Goal: Task Accomplishment & Management: Manage account settings

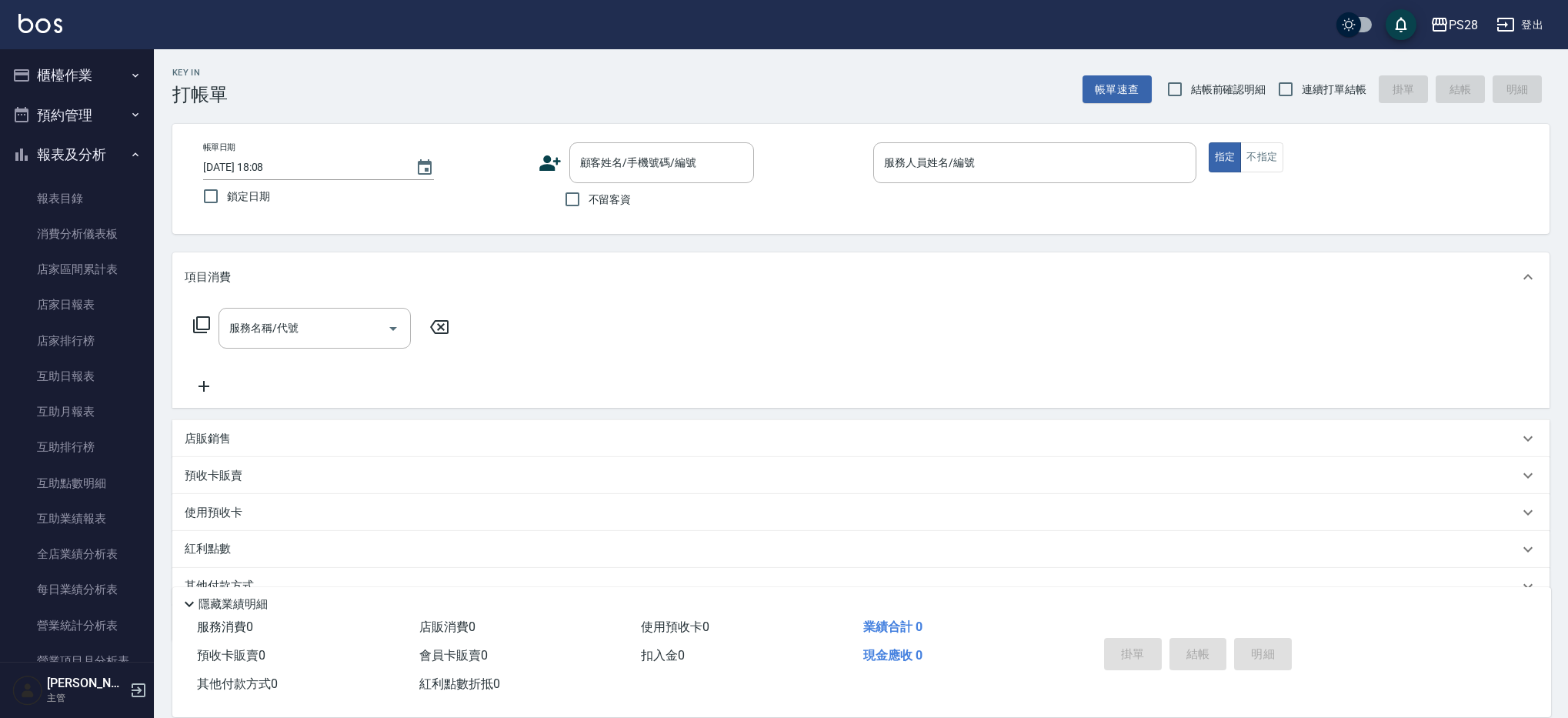
drag, startPoint x: 609, startPoint y: 202, endPoint x: 688, endPoint y: 200, distance: 79.0
click at [609, 202] on span "不留客資" at bounding box center [610, 199] width 43 height 16
click at [589, 202] on input "不留客資" at bounding box center [572, 199] width 32 height 32
checkbox input "true"
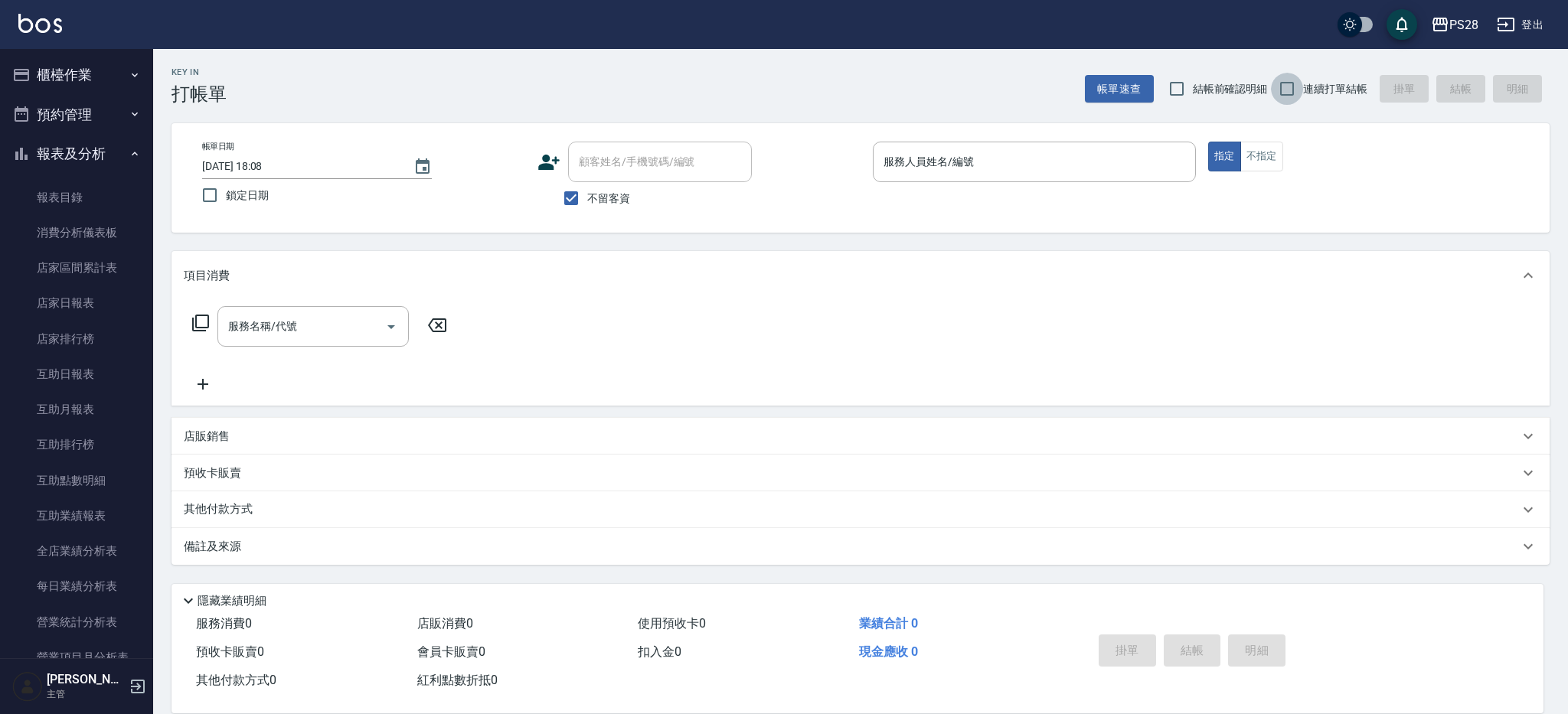
click at [1300, 91] on input "連續打單結帳" at bounding box center [1287, 89] width 32 height 32
checkbox input "true"
click at [973, 175] on div "服務人員姓名/編號" at bounding box center [1034, 162] width 323 height 41
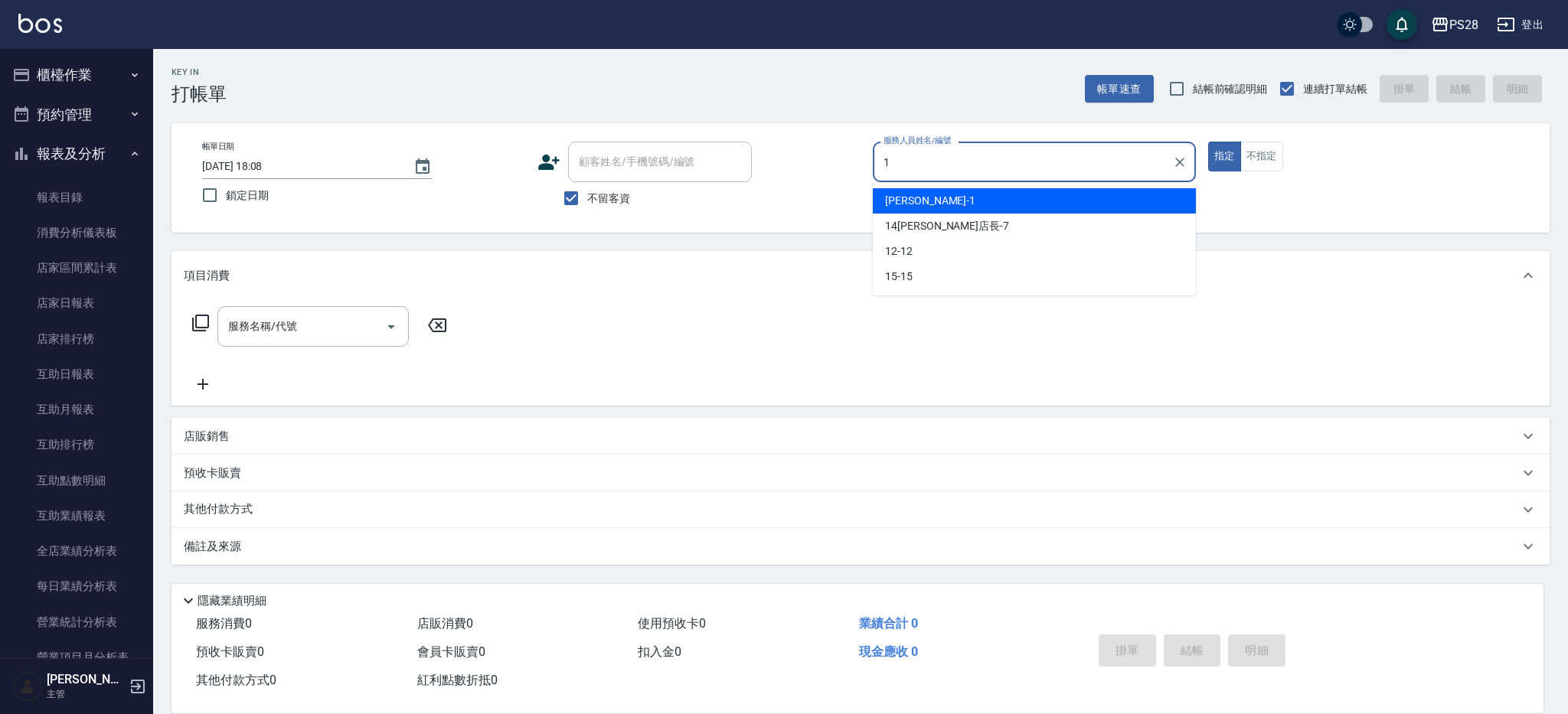
type input "[PERSON_NAME]-1"
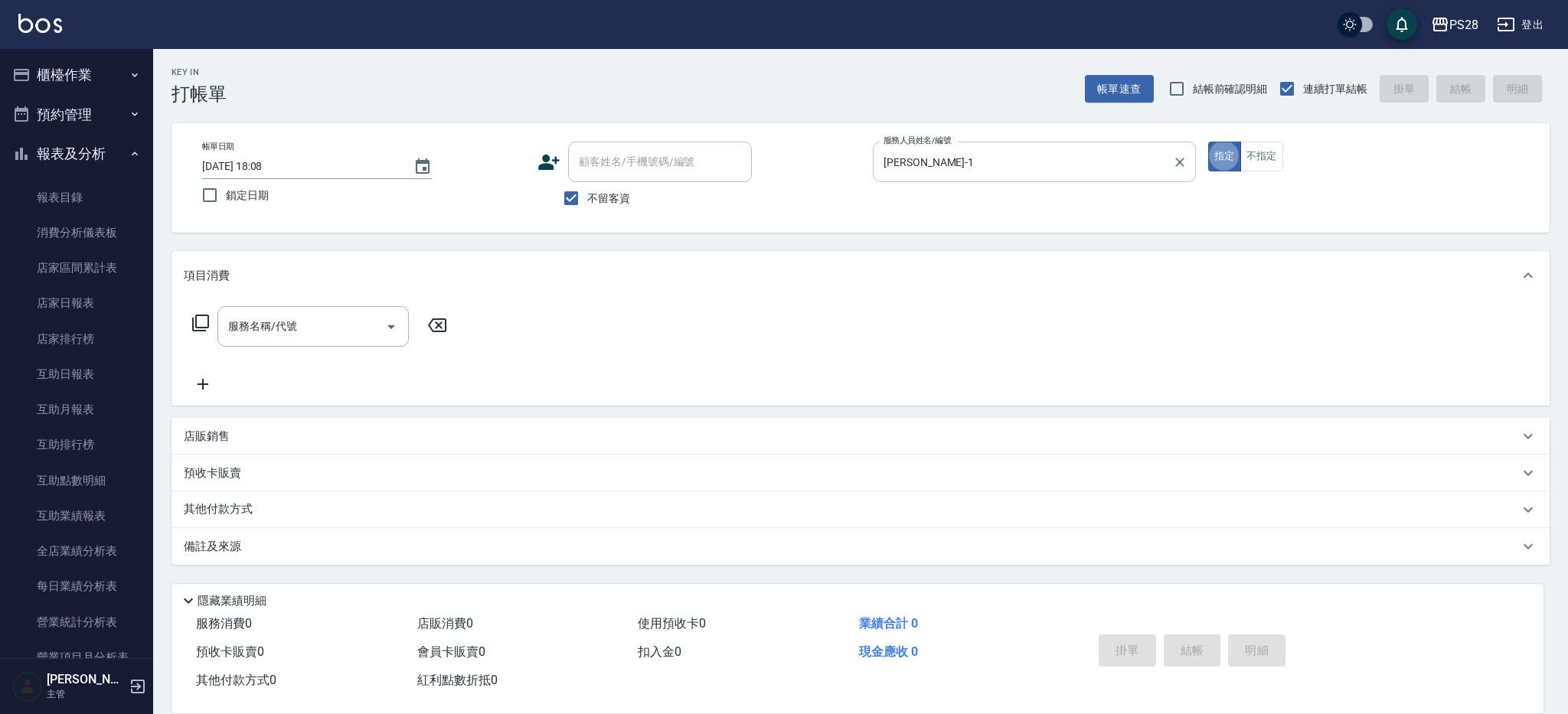
type button "true"
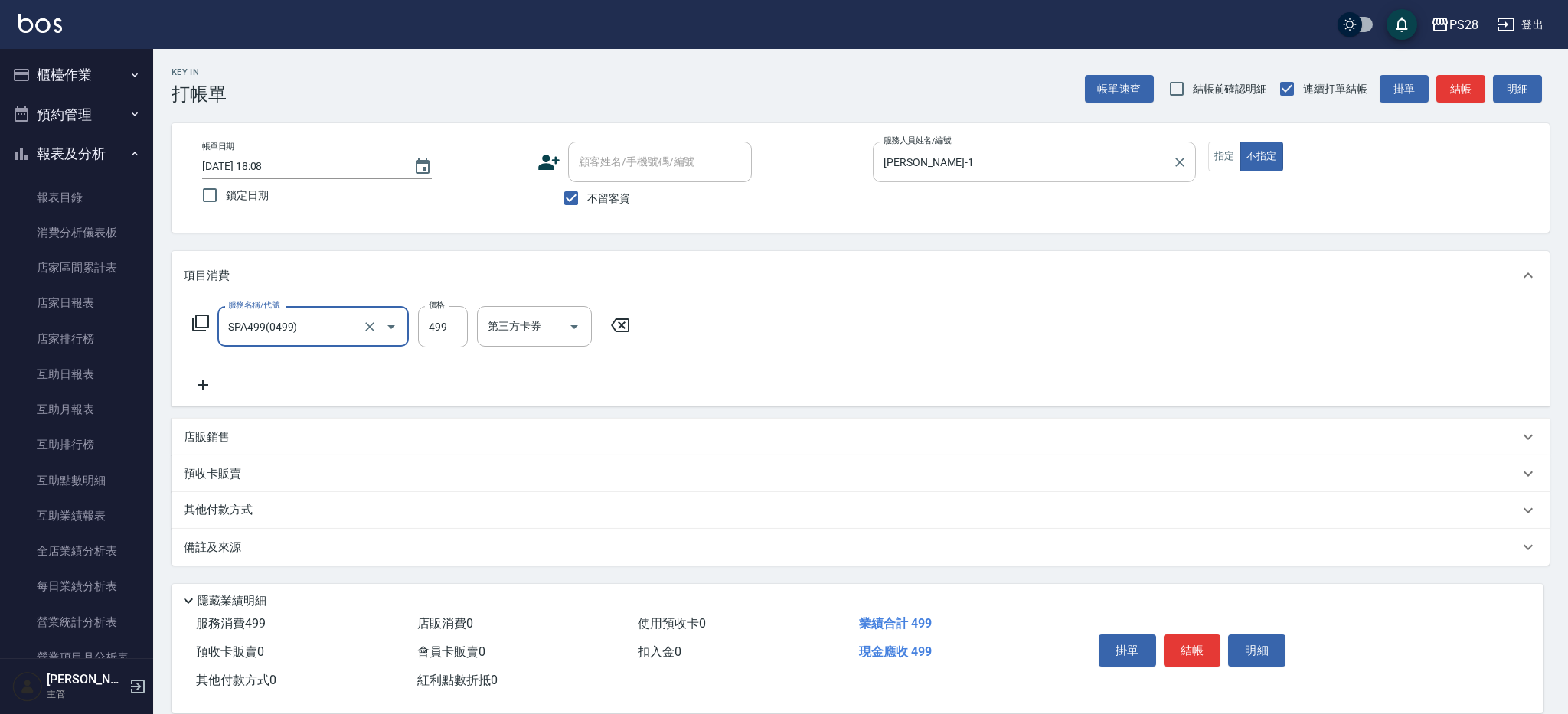
type input "SPA499(0499)"
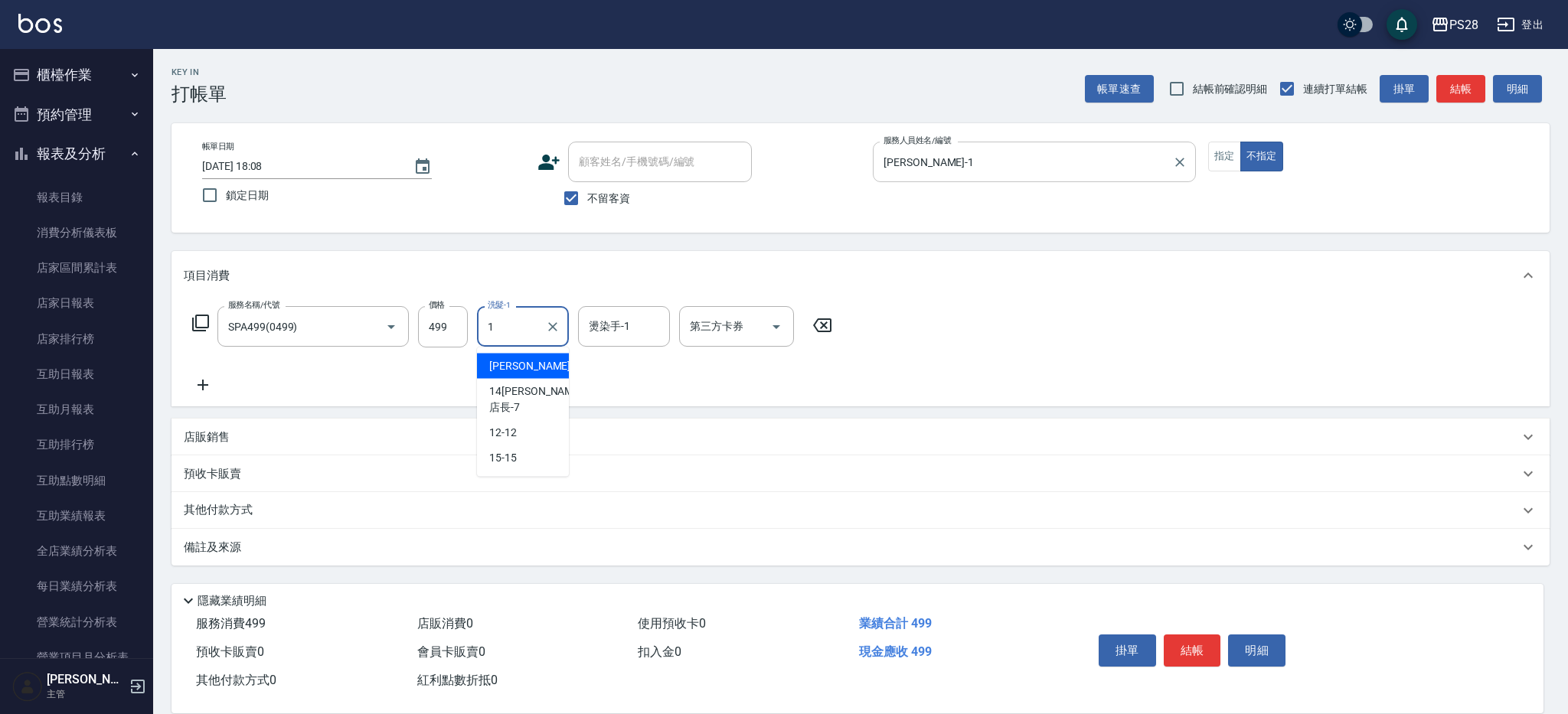
type input "[PERSON_NAME]-1"
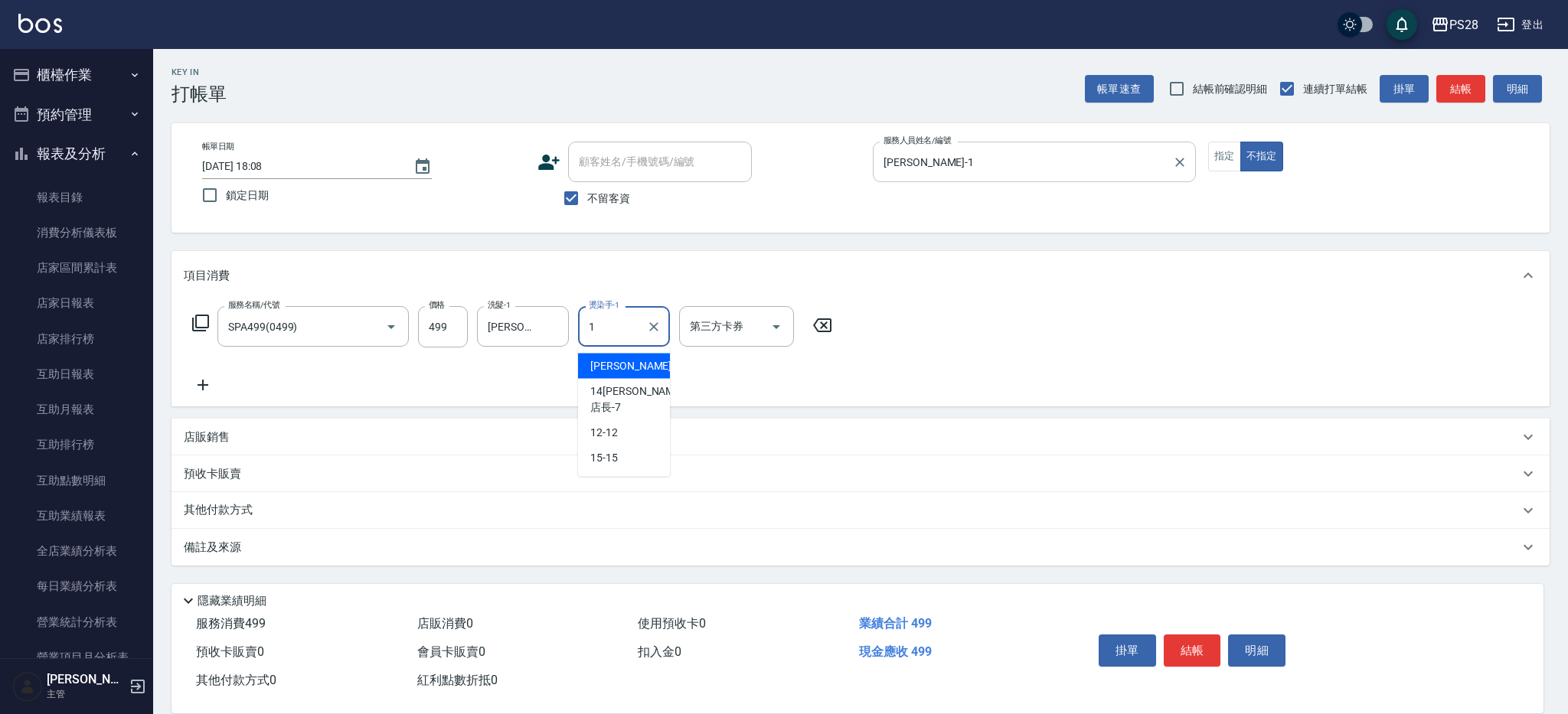
type input "[PERSON_NAME]-1"
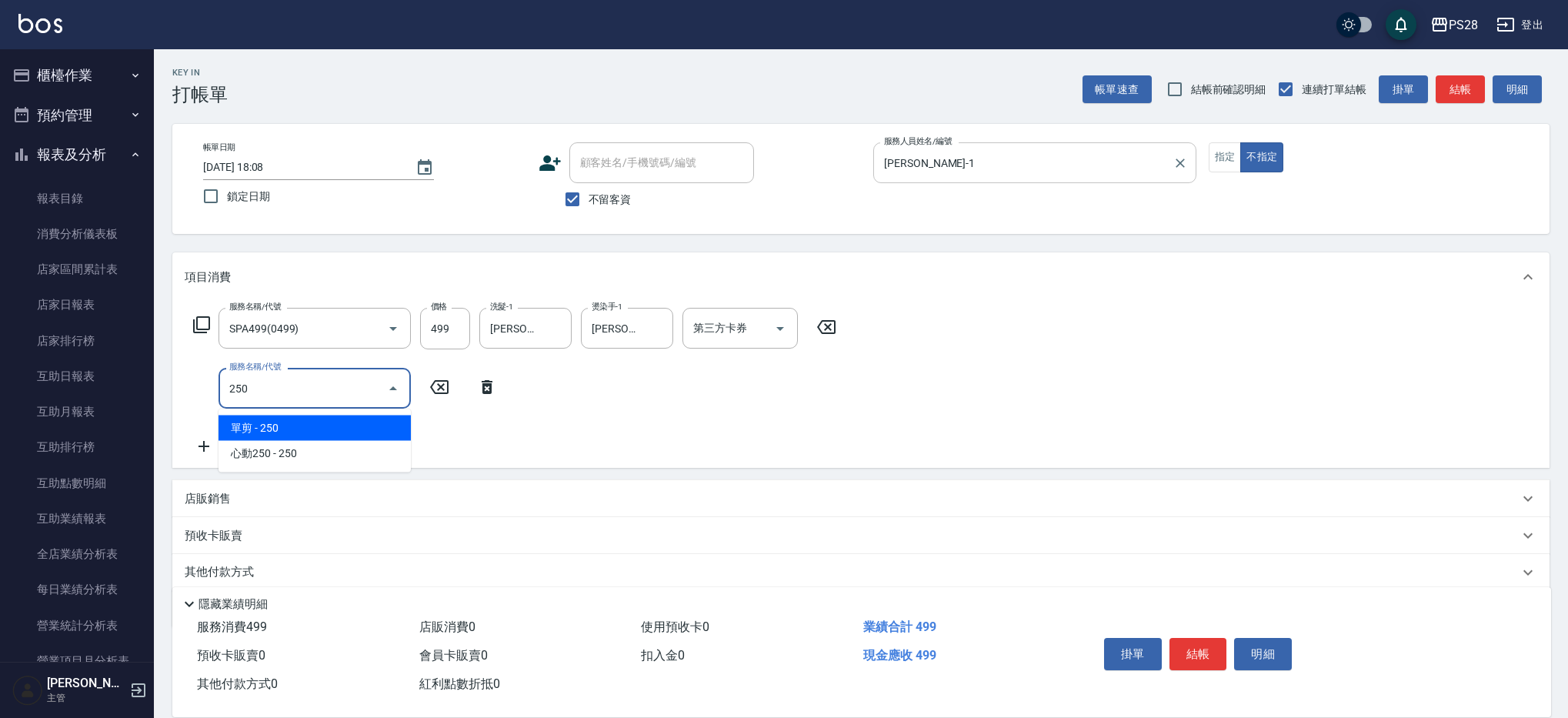
type input "單剪(250)"
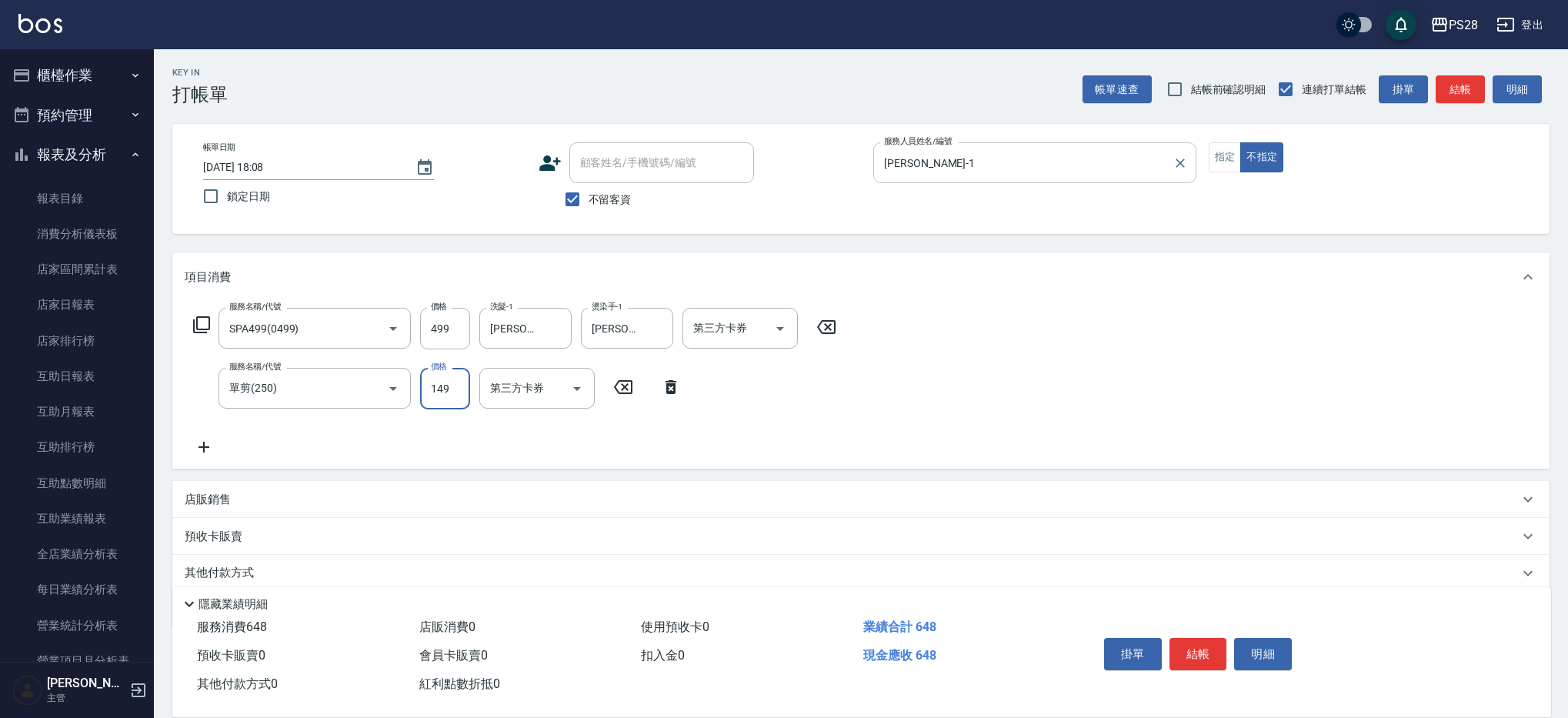
type input "149"
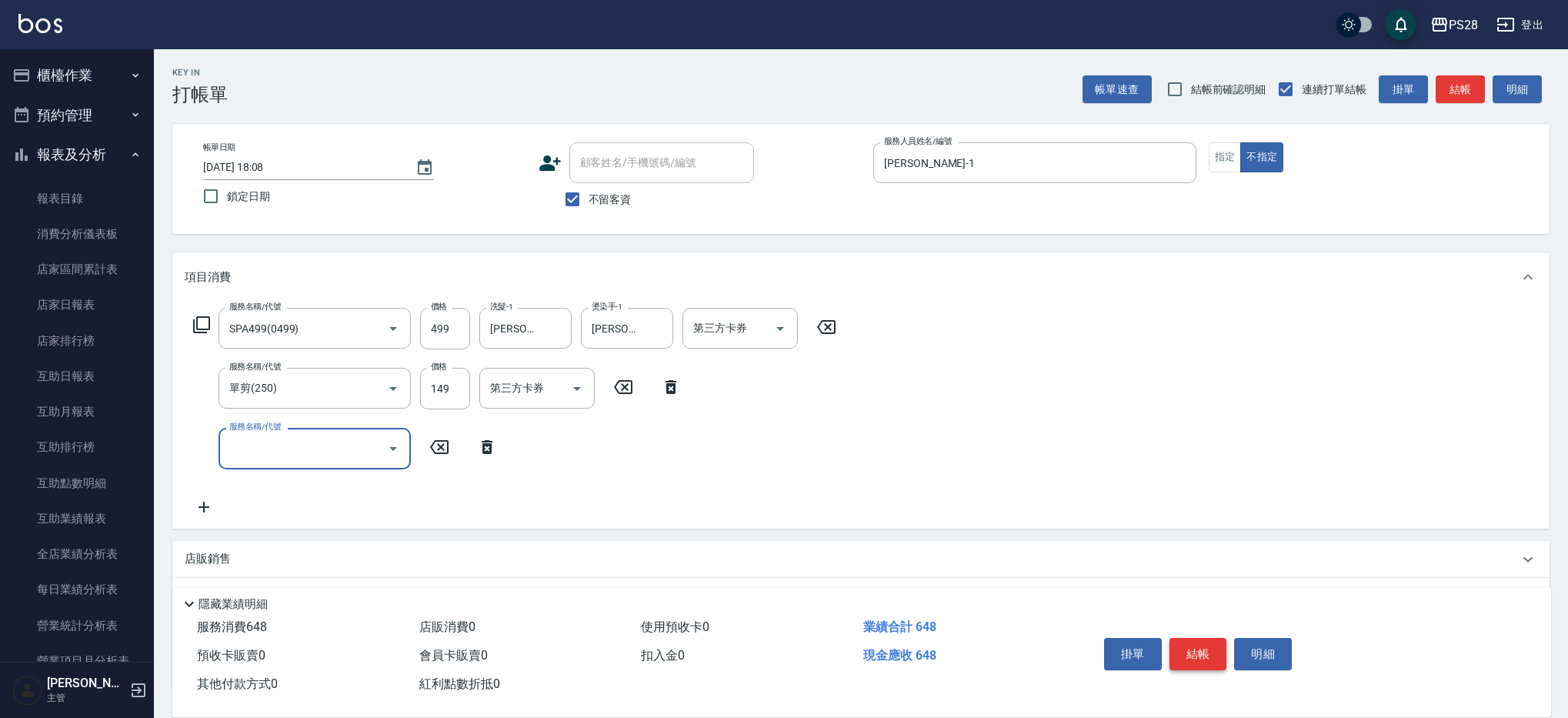
click at [1215, 646] on button "結帳" at bounding box center [1198, 654] width 58 height 32
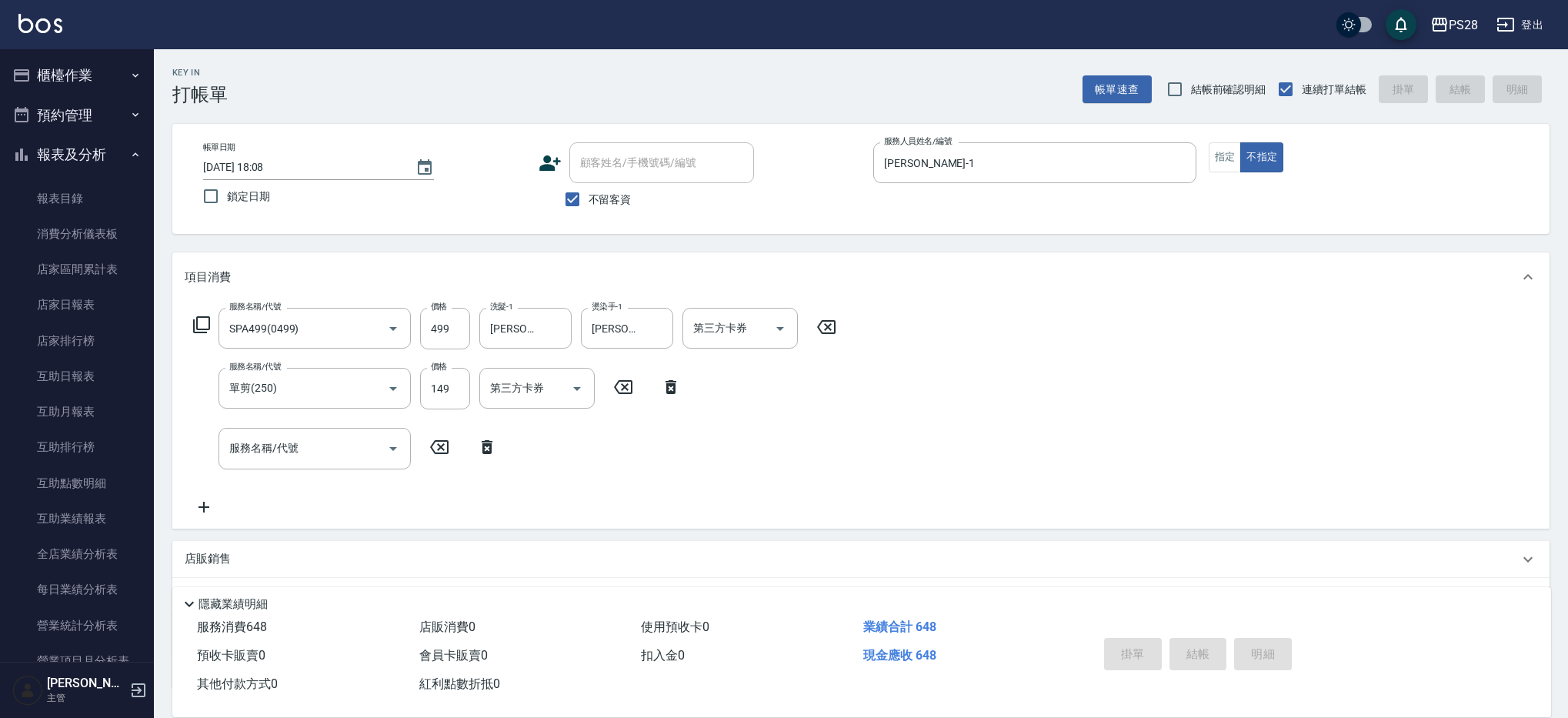
type input "[DATE] 22:25"
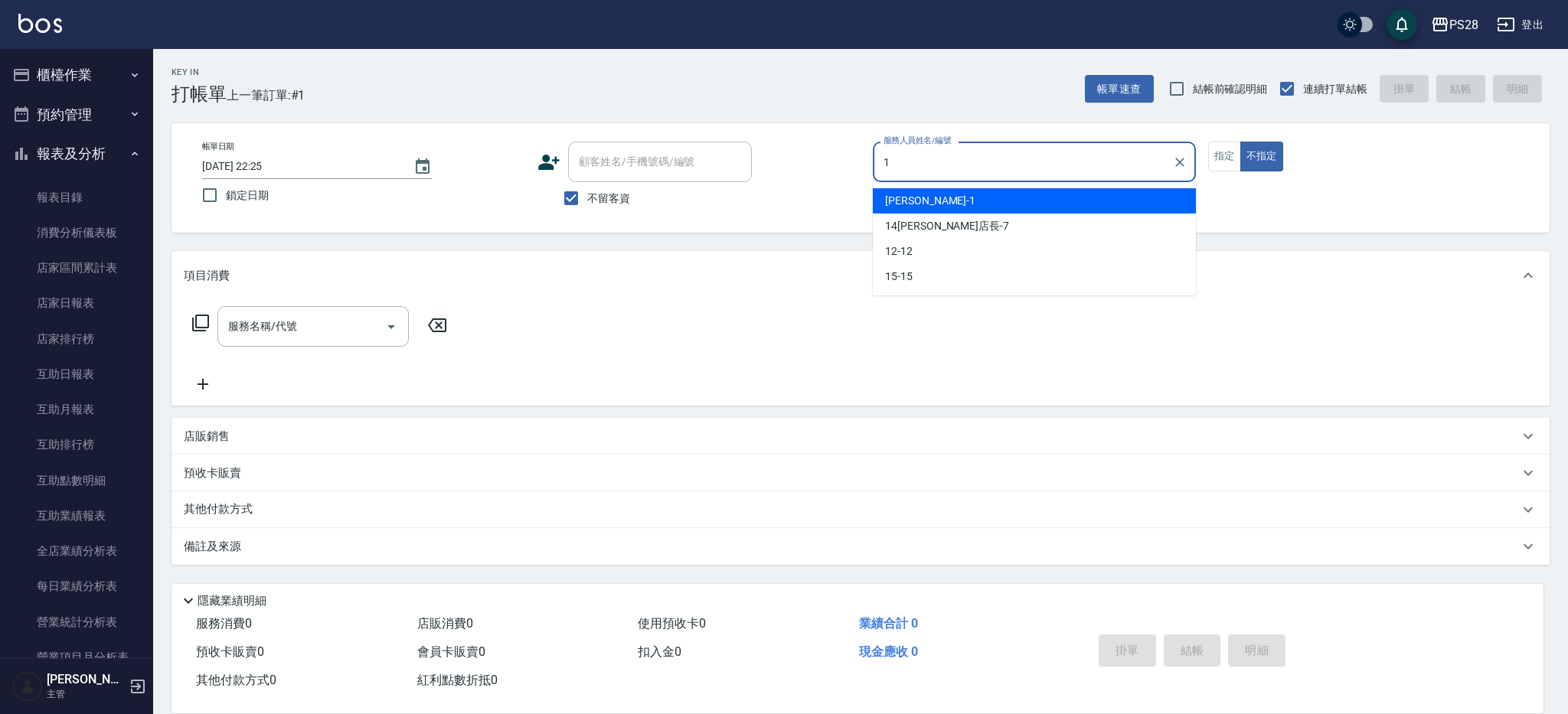
type input "[PERSON_NAME]-1"
type button "false"
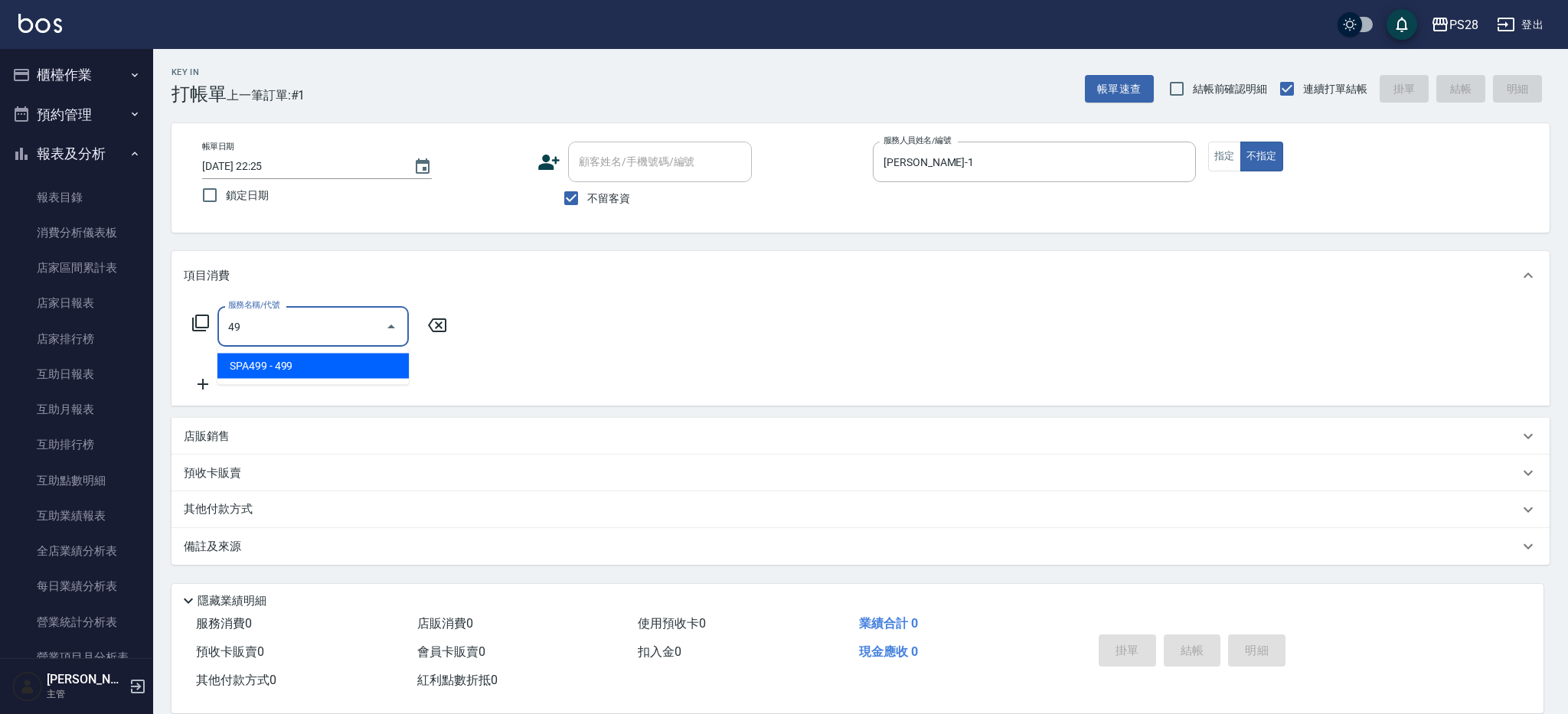
type input "4"
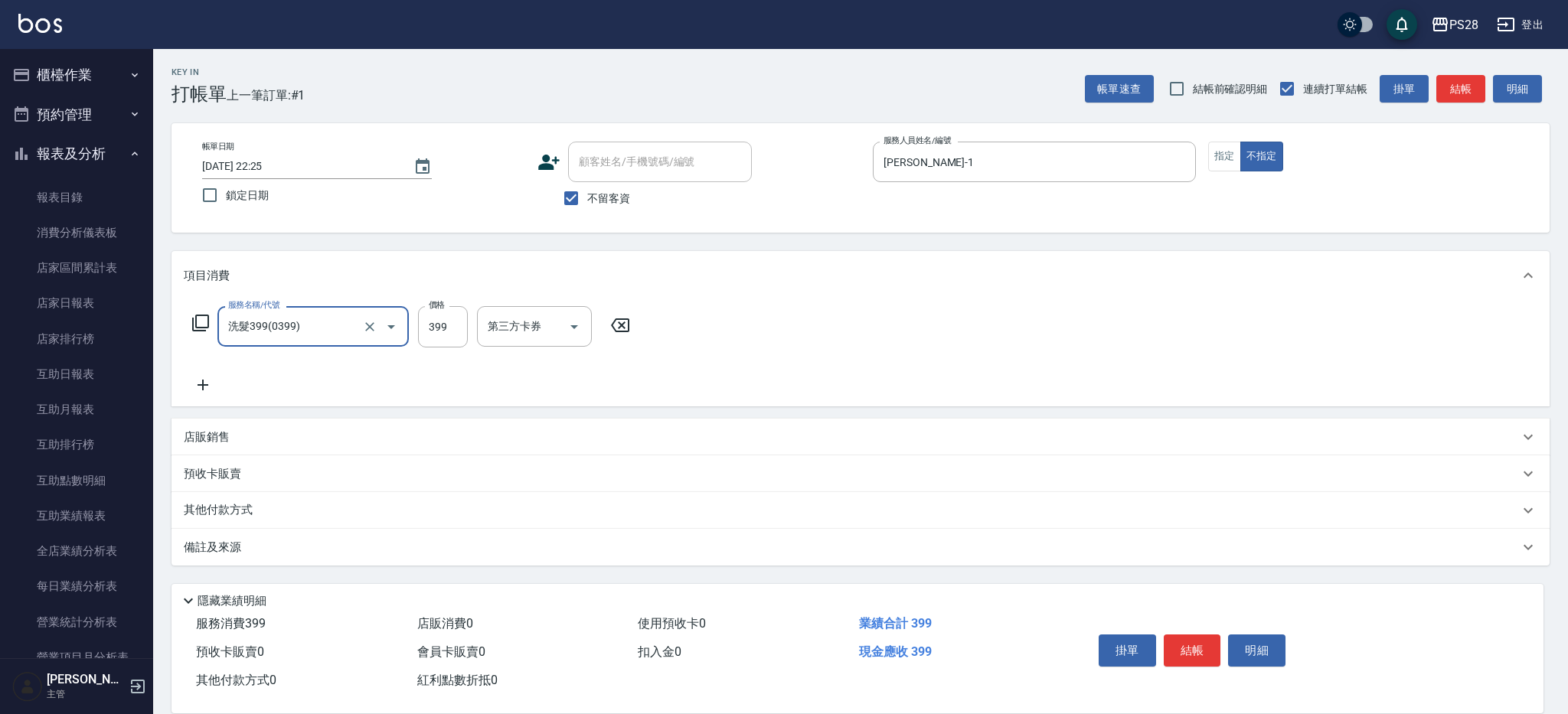
type input "洗髮399(0399)"
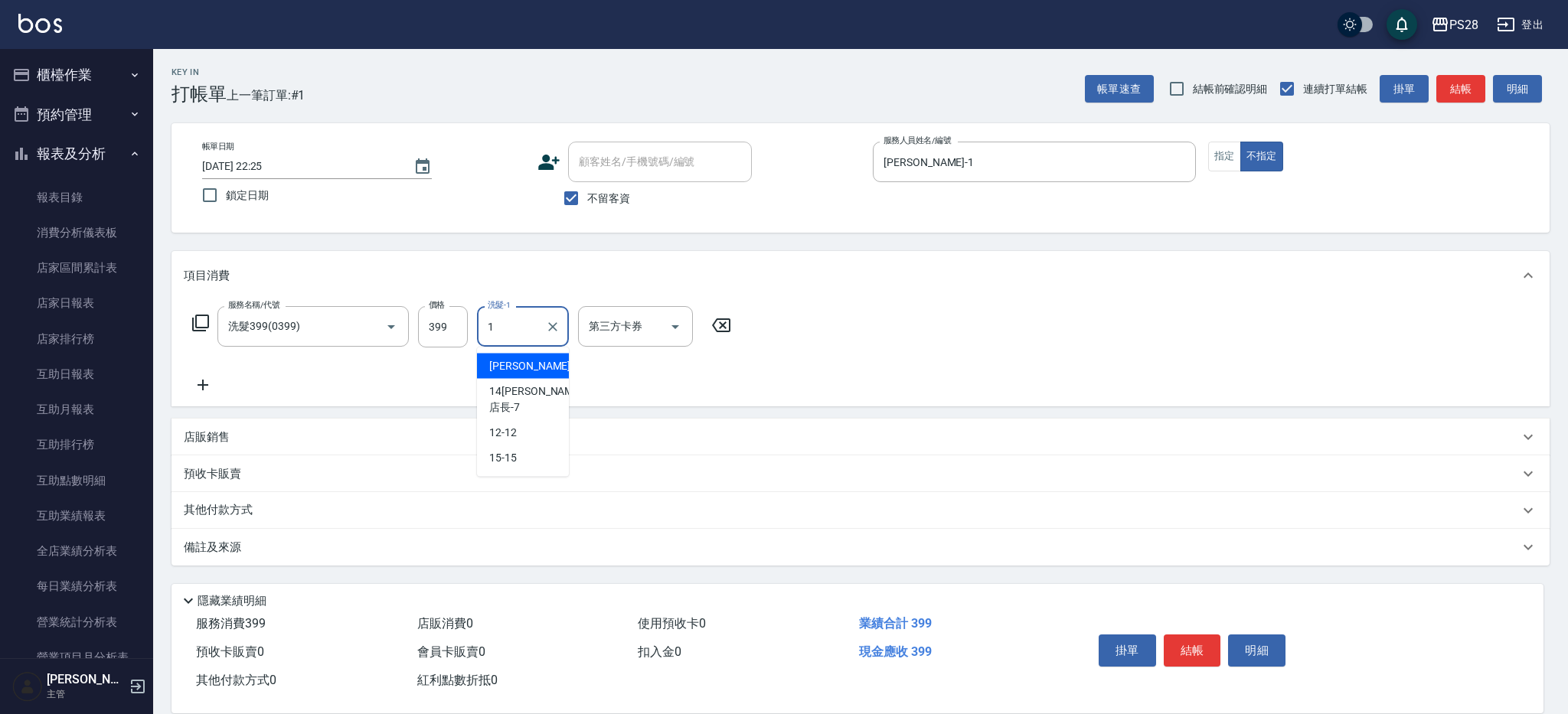
type input "[PERSON_NAME]-1"
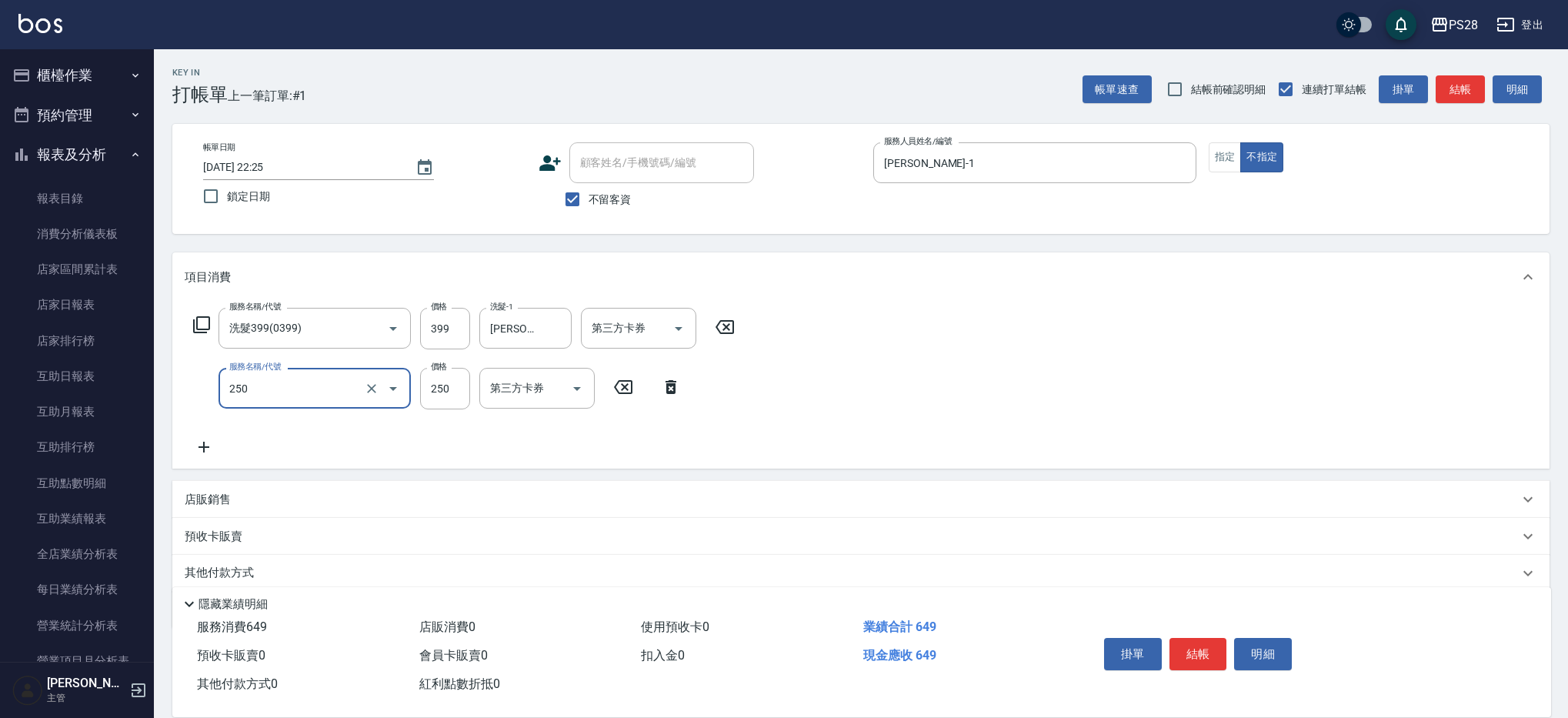
type input "單剪(250)"
type input "149"
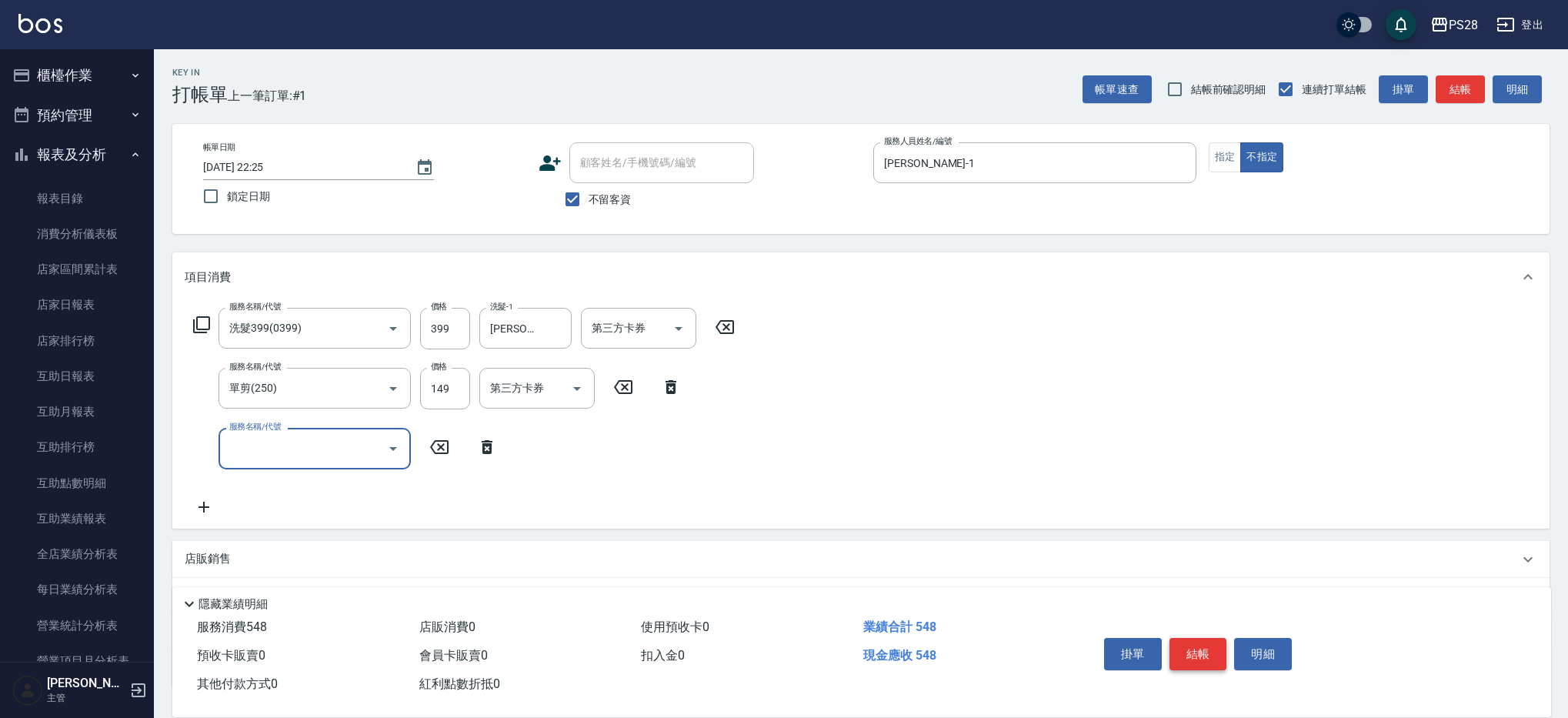
click at [1209, 650] on button "結帳" at bounding box center [1198, 654] width 58 height 32
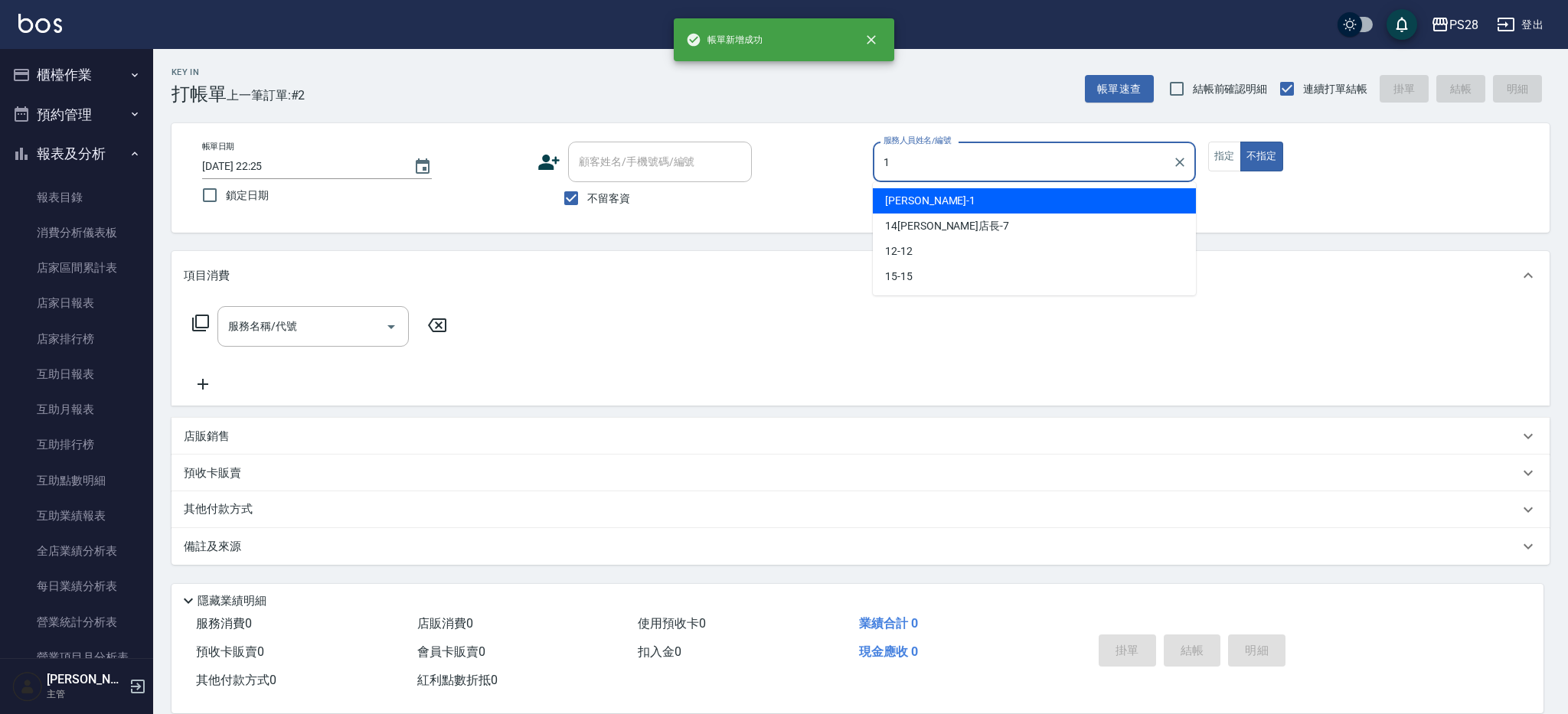
type input "[PERSON_NAME]-1"
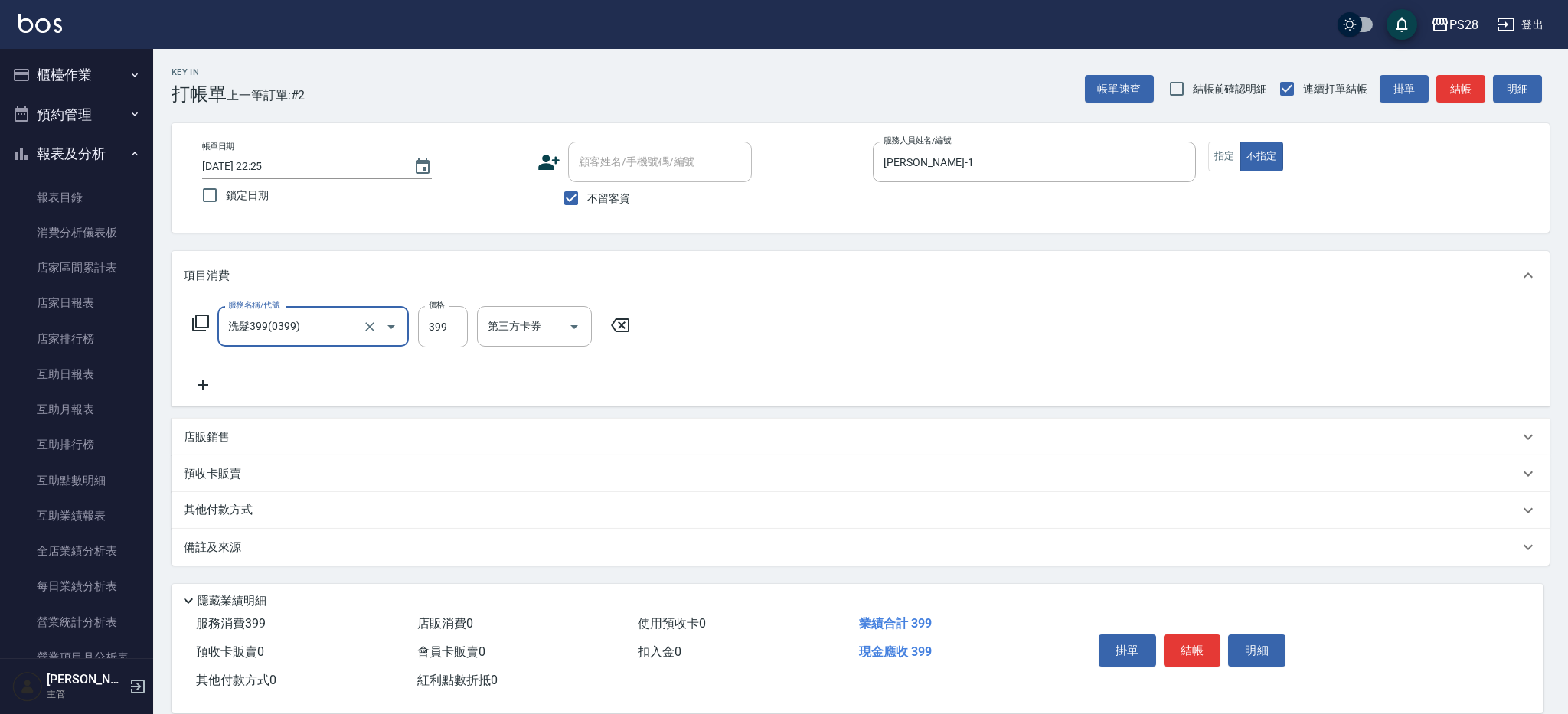
type input "洗髮399(0399)"
type input "[PERSON_NAME]-1"
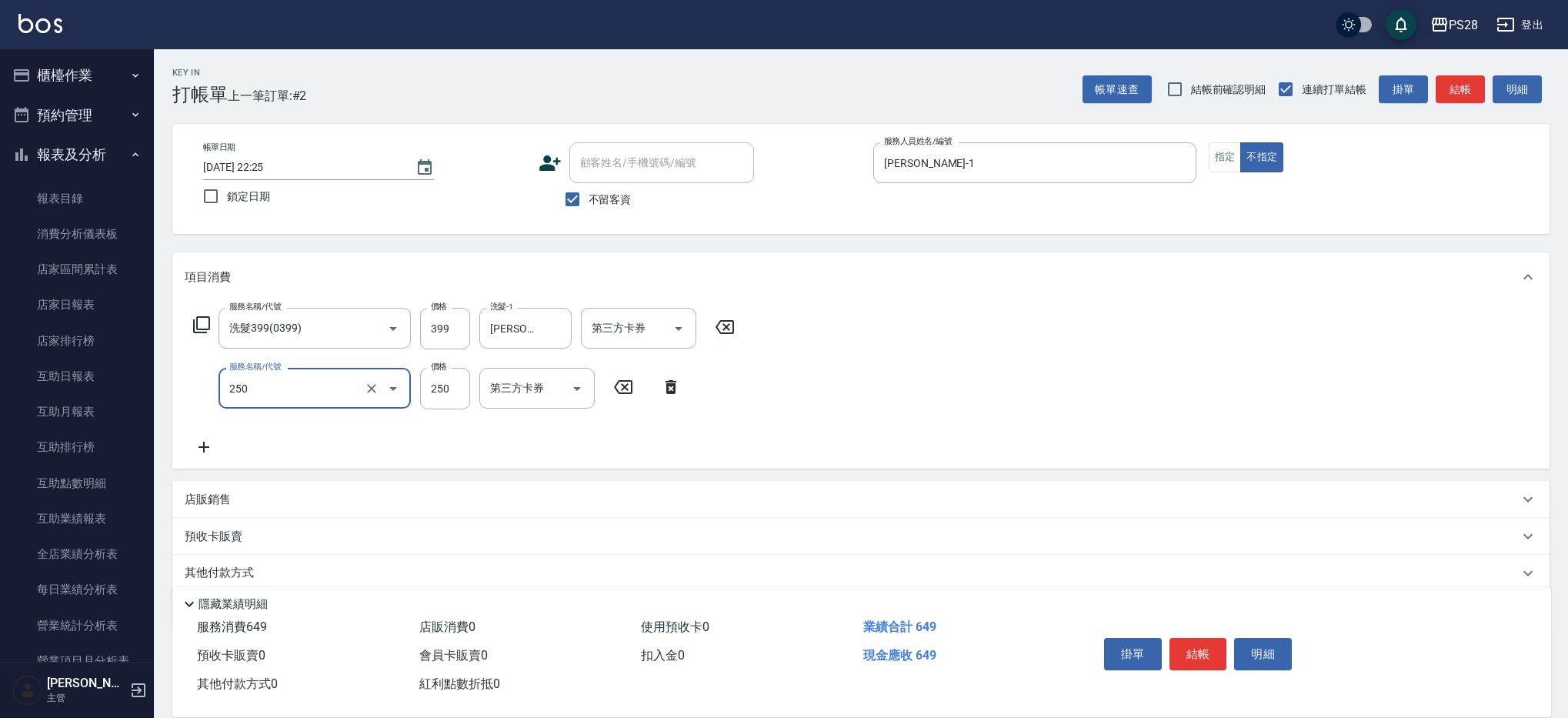
type input "單剪(250)"
type input "149"
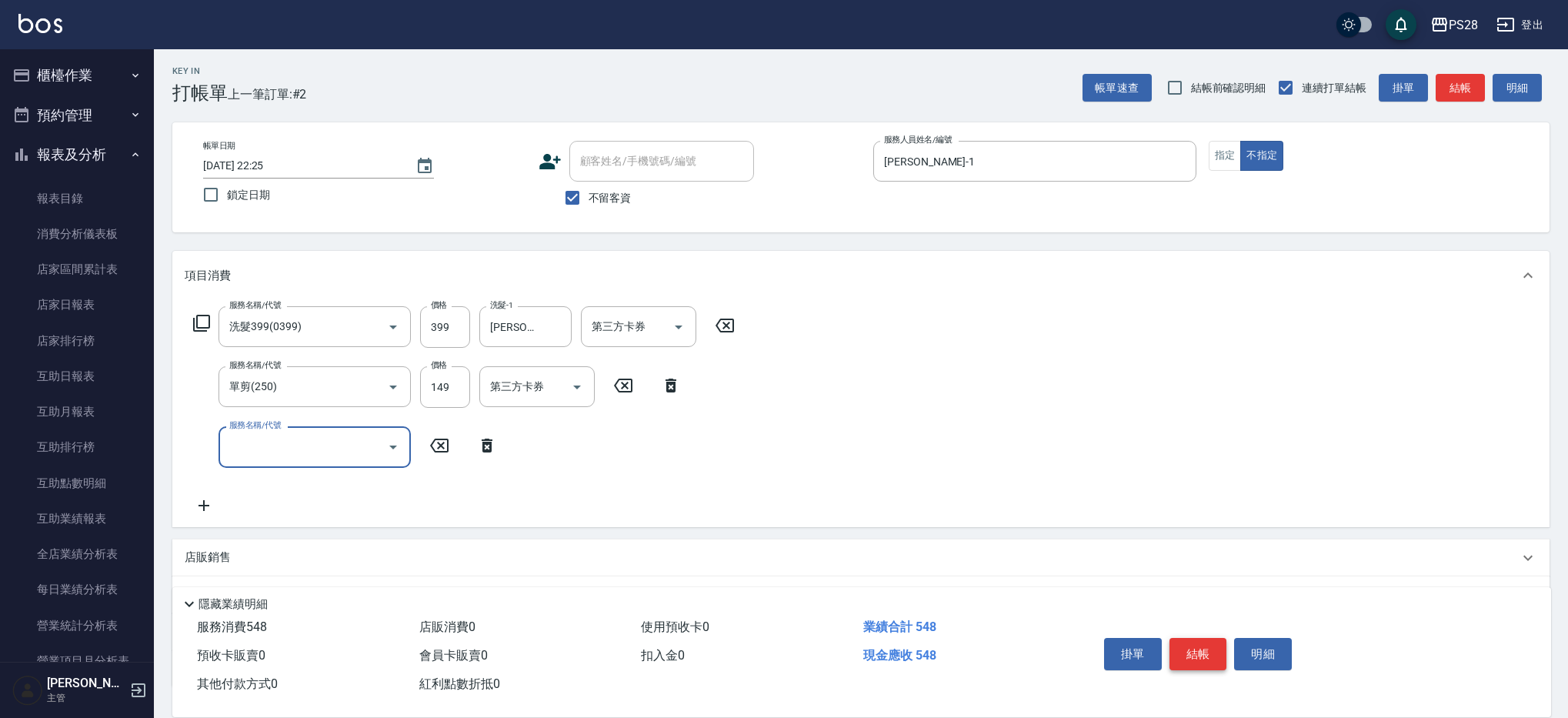
click at [1192, 654] on button "結帳" at bounding box center [1198, 654] width 58 height 32
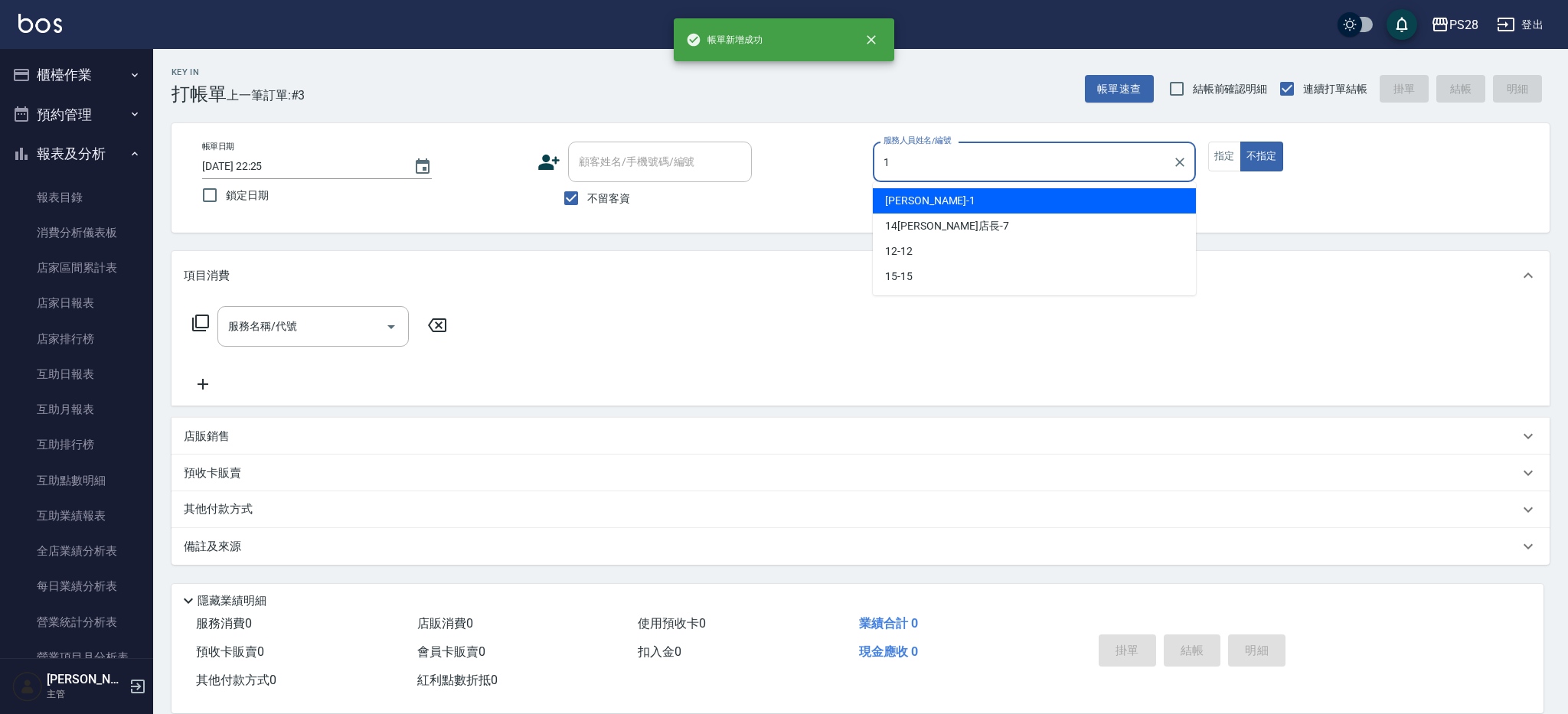
type input "[PERSON_NAME]-1"
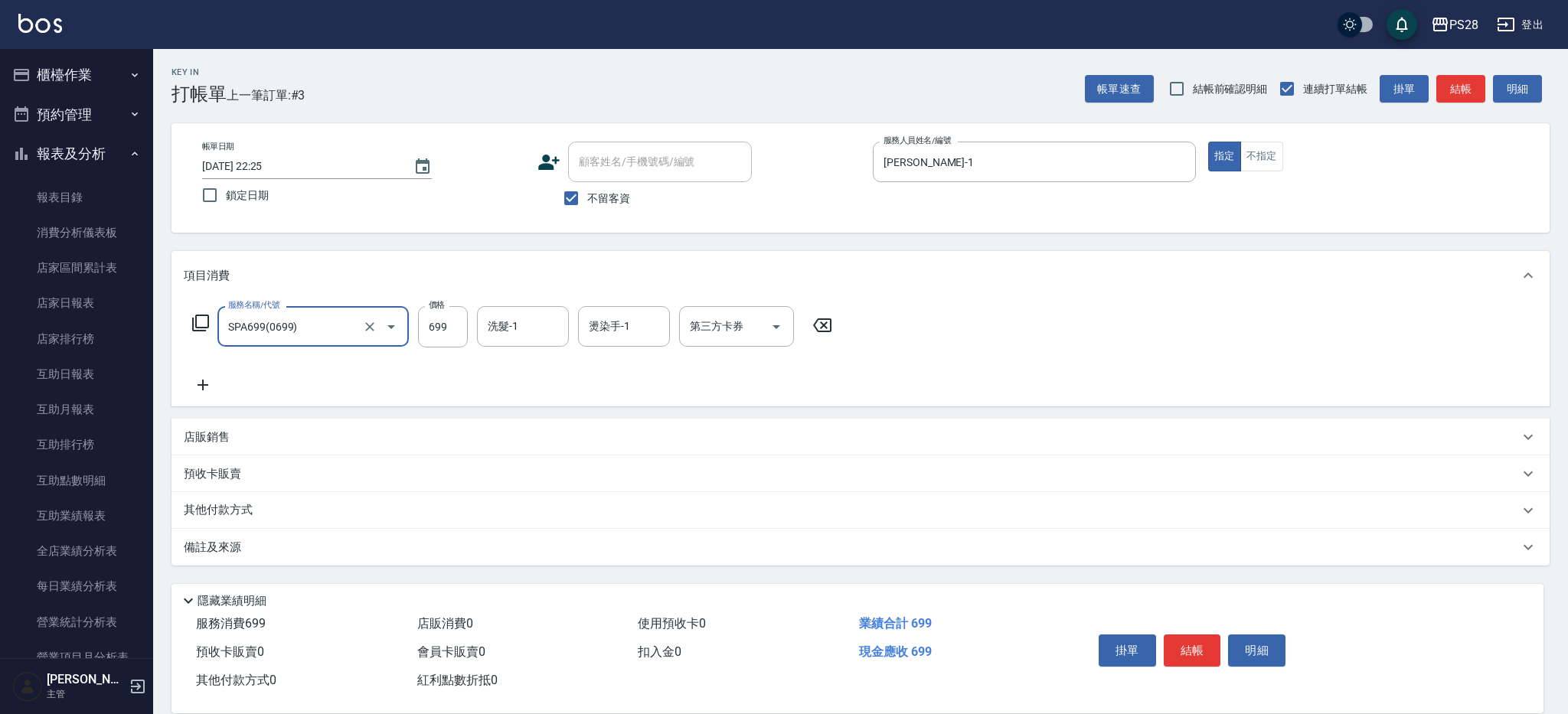
type input "SPA699(0699)"
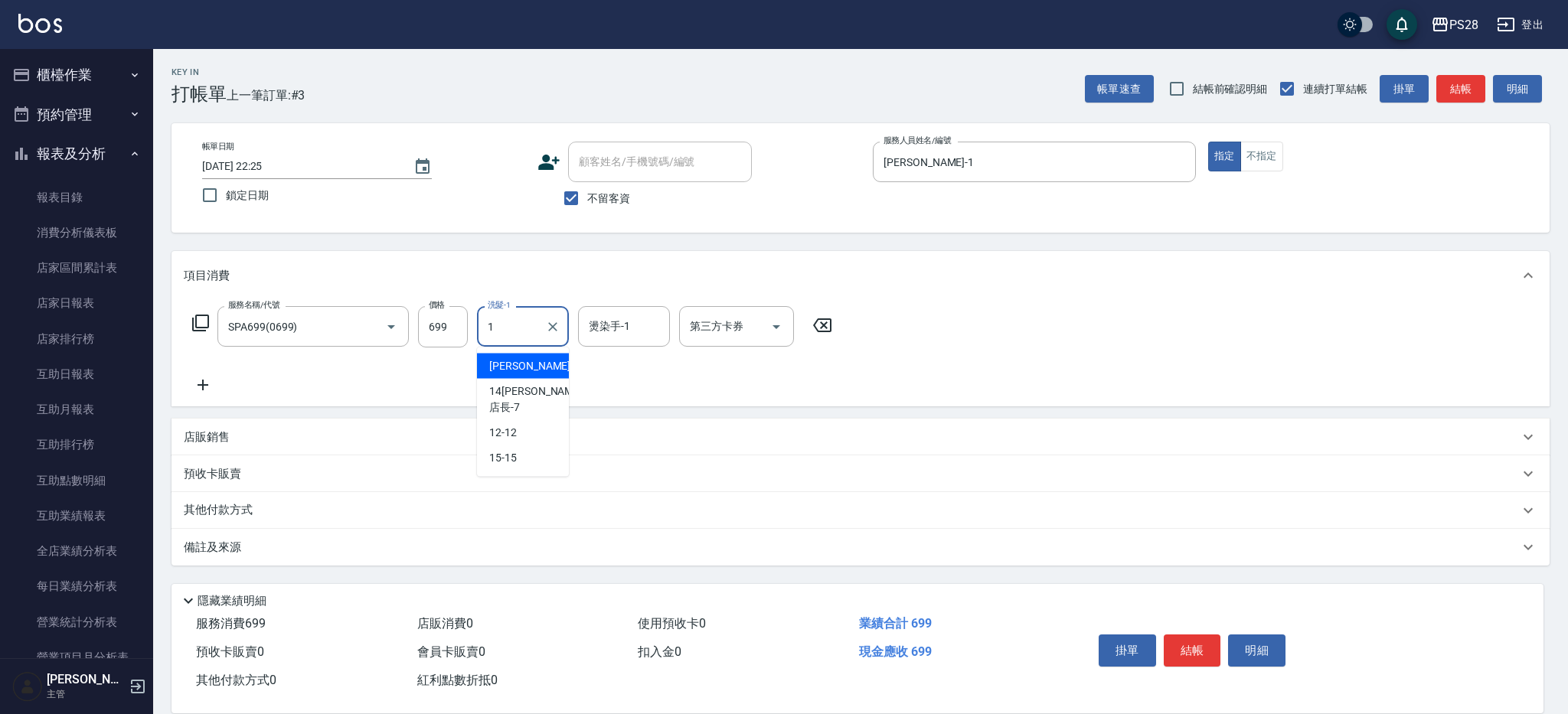
type input "[PERSON_NAME]-1"
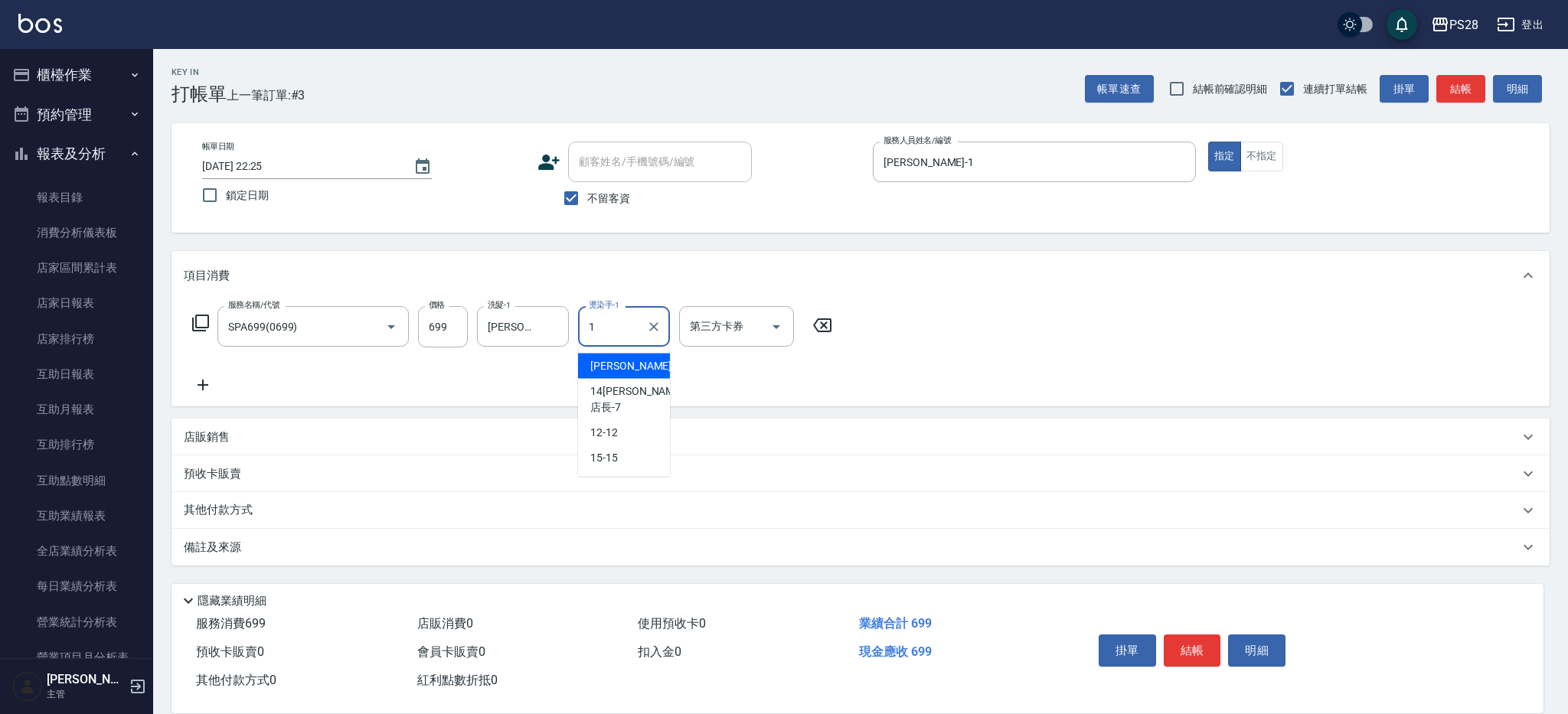
type input "[PERSON_NAME]-1"
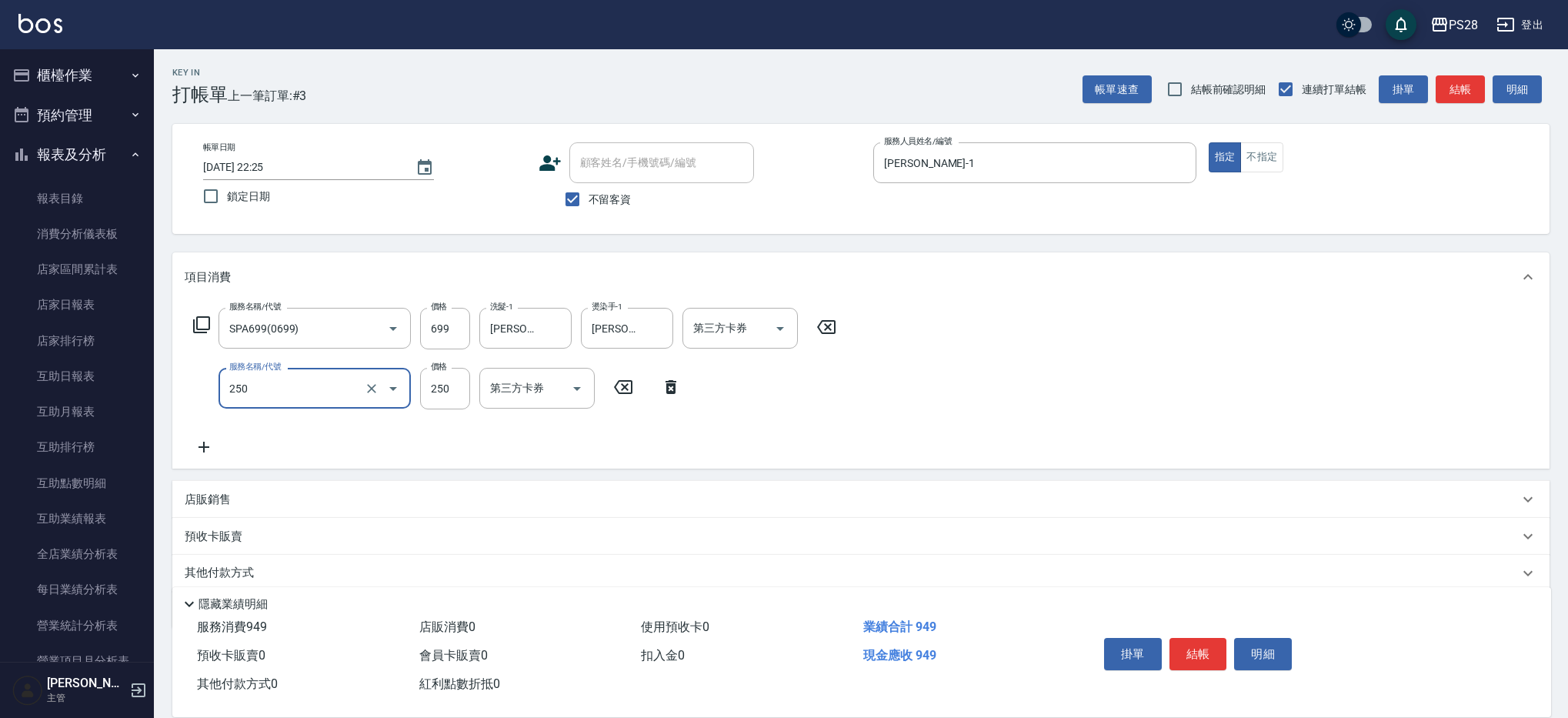
type input "單剪(250)"
type input "350"
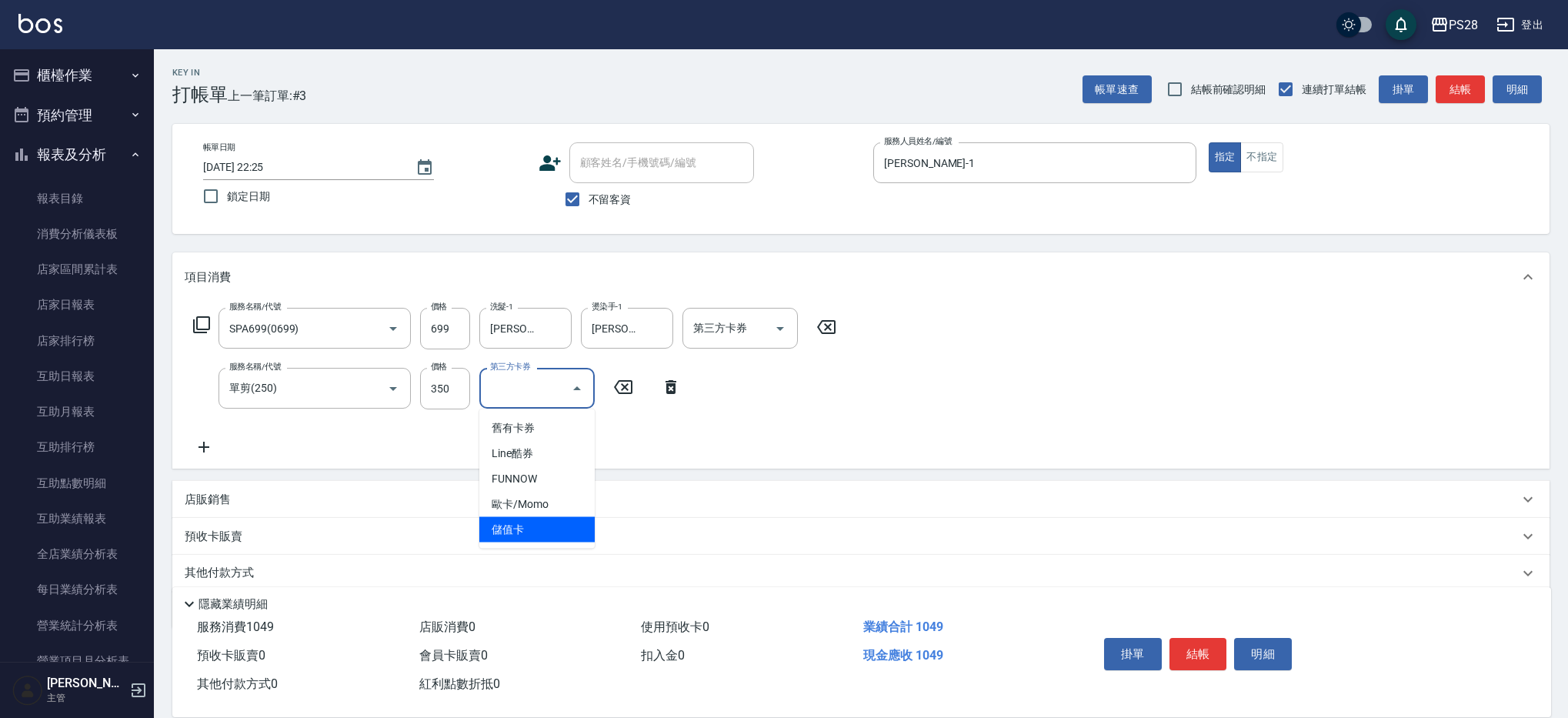
type input "儲值卡"
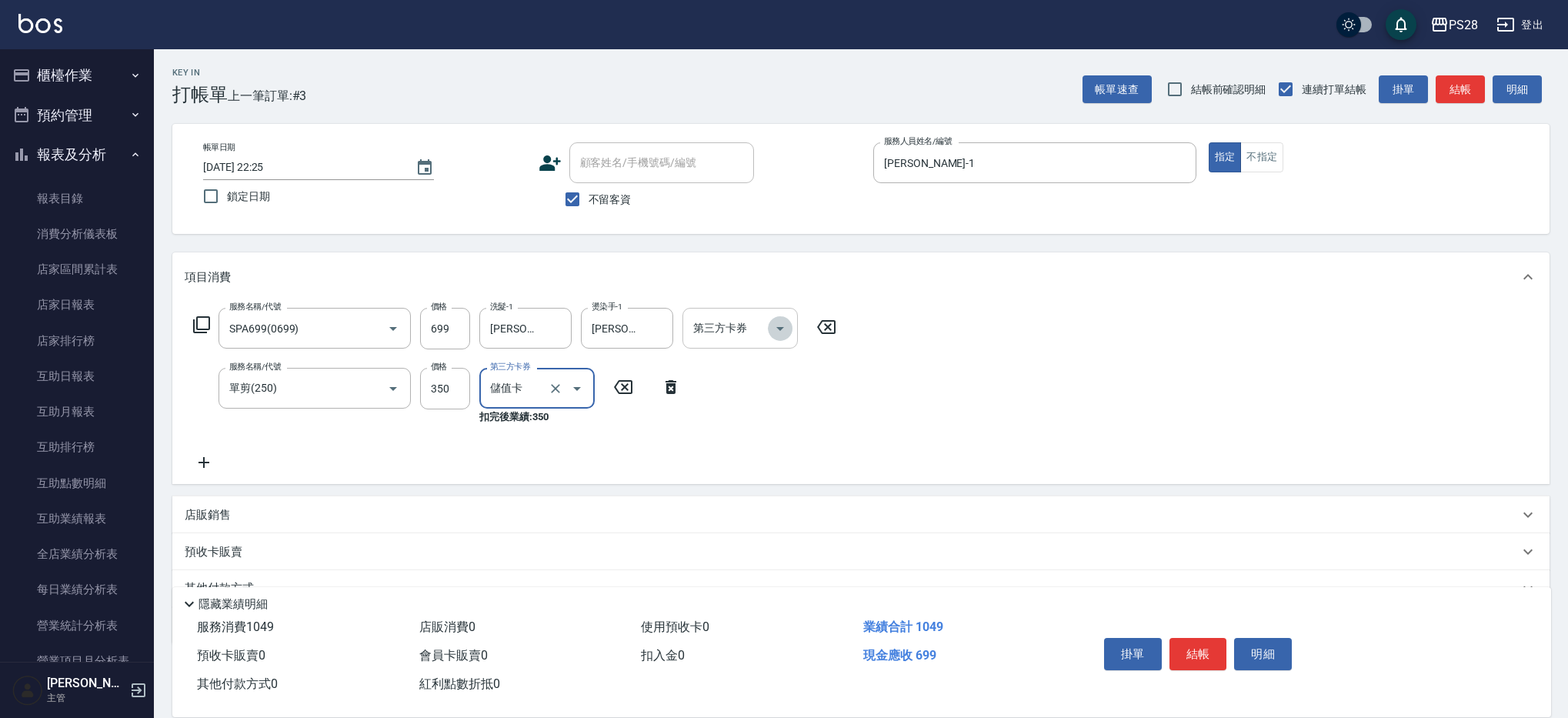
click at [784, 326] on icon "Open" at bounding box center [780, 329] width 19 height 19
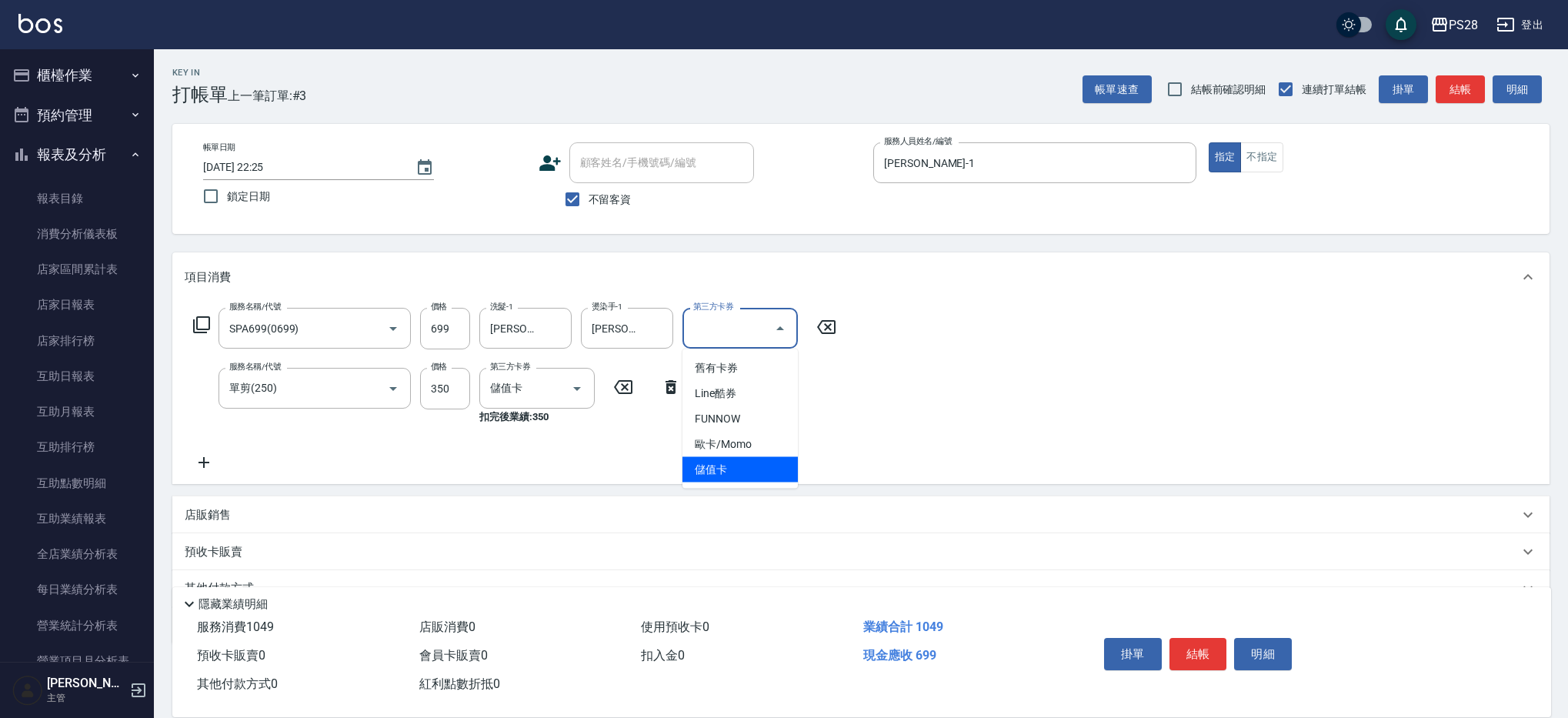
click at [735, 474] on span "儲值卡" at bounding box center [739, 470] width 115 height 26
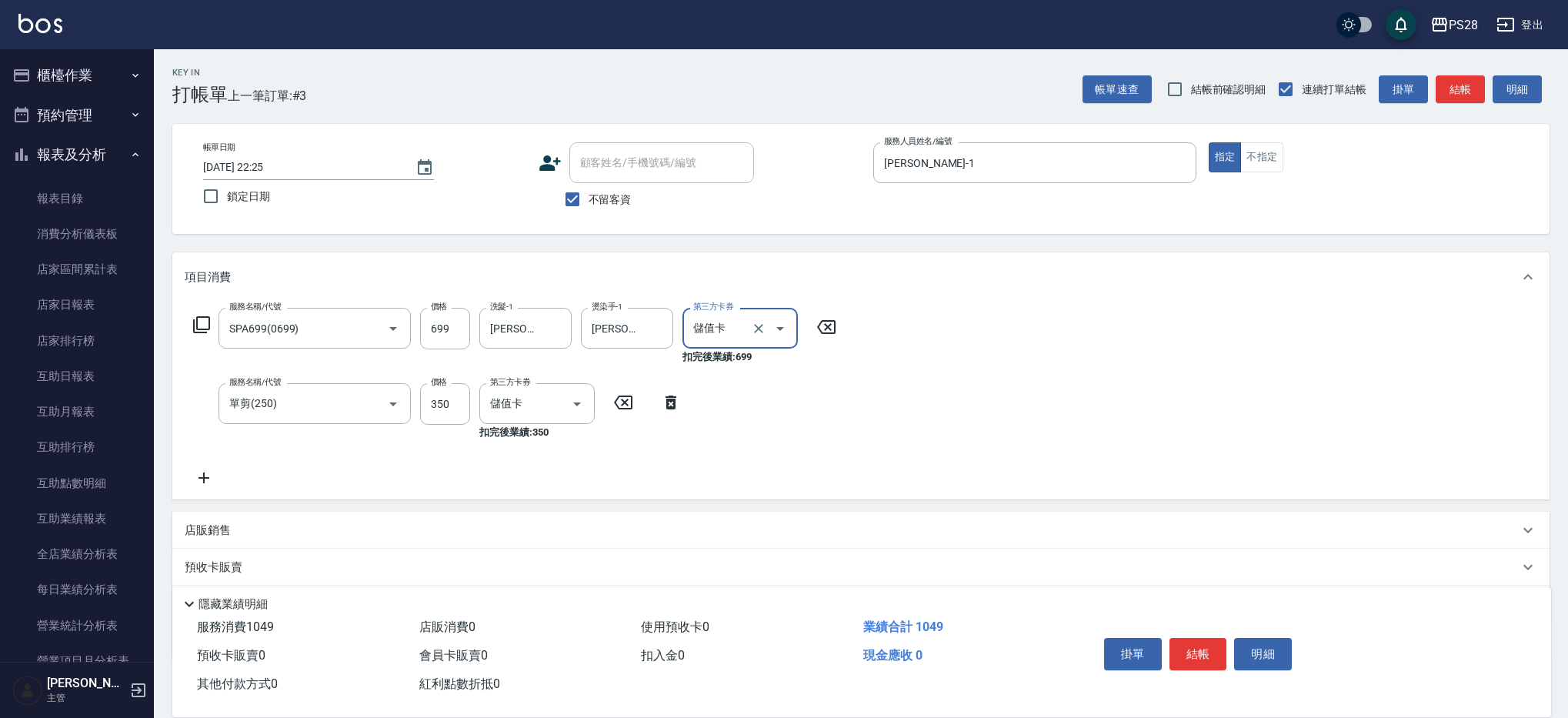
type input "儲值卡"
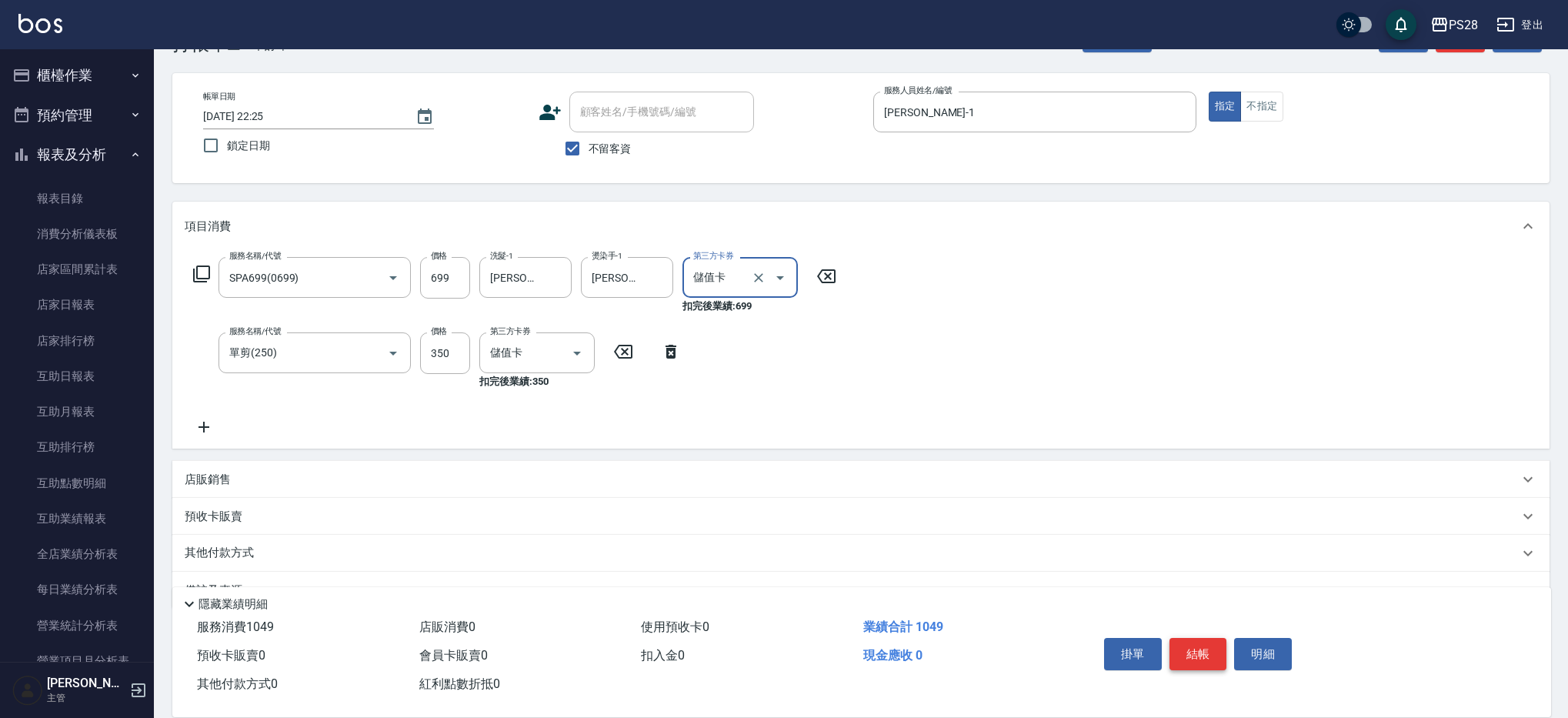
scroll to position [87, 0]
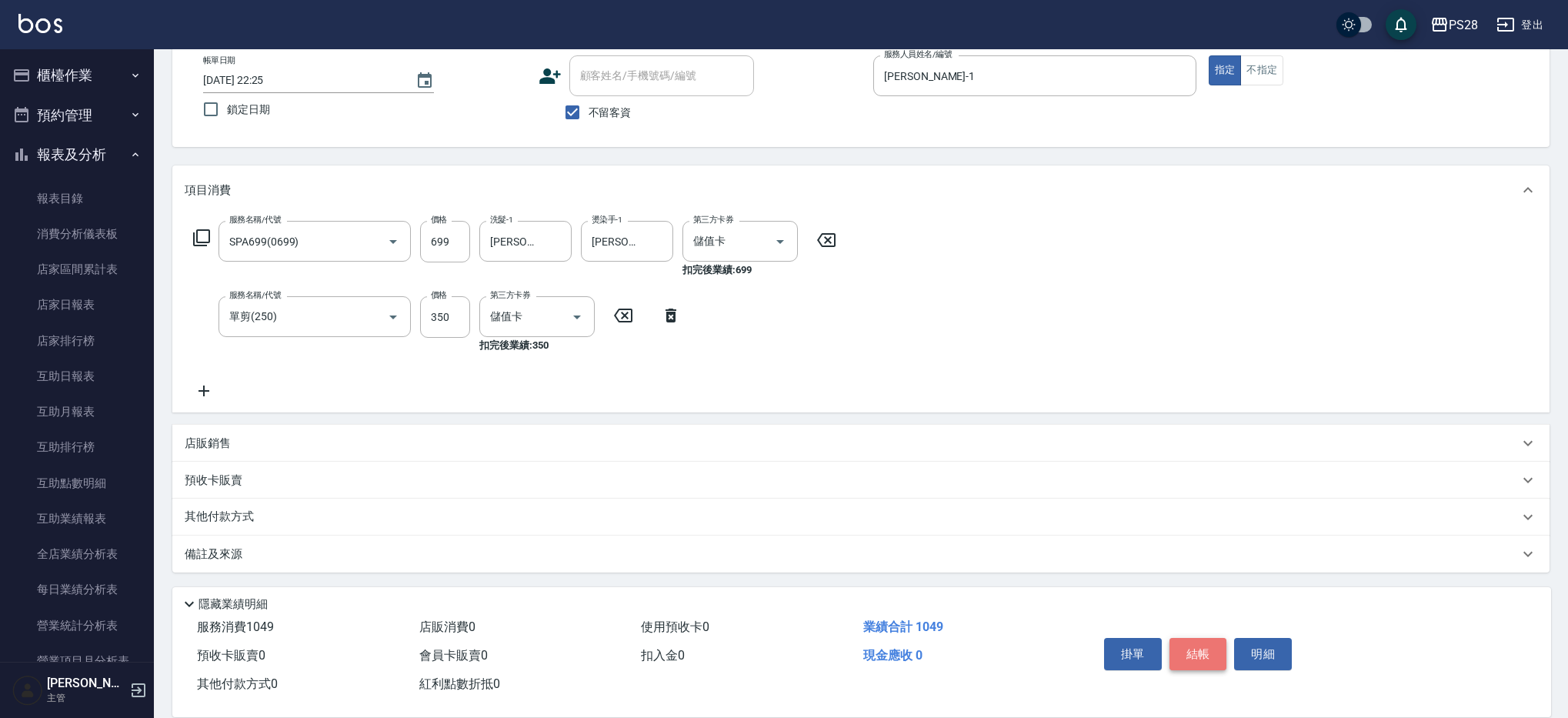
click at [1209, 640] on button "結帳" at bounding box center [1198, 654] width 58 height 32
type input "[DATE] 22:26"
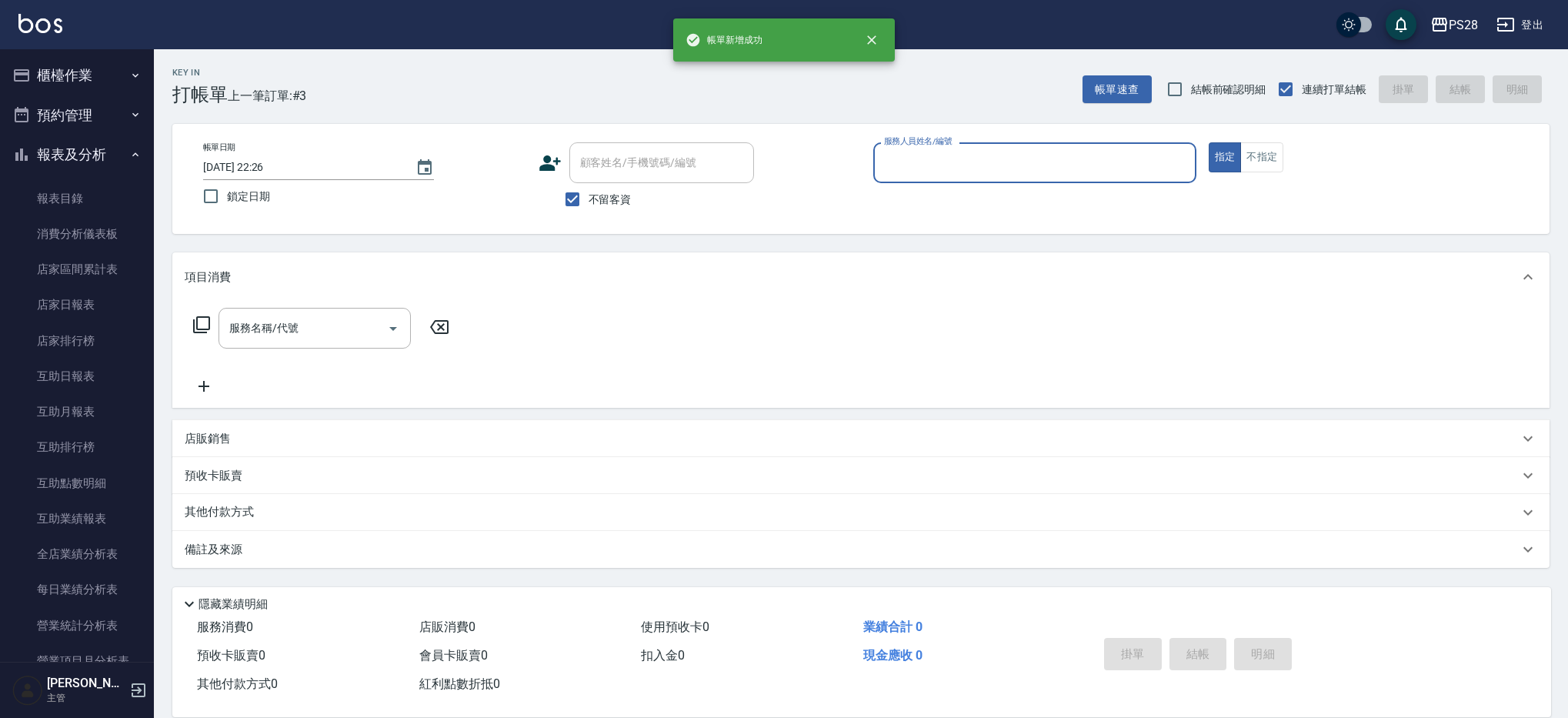
scroll to position [0, 0]
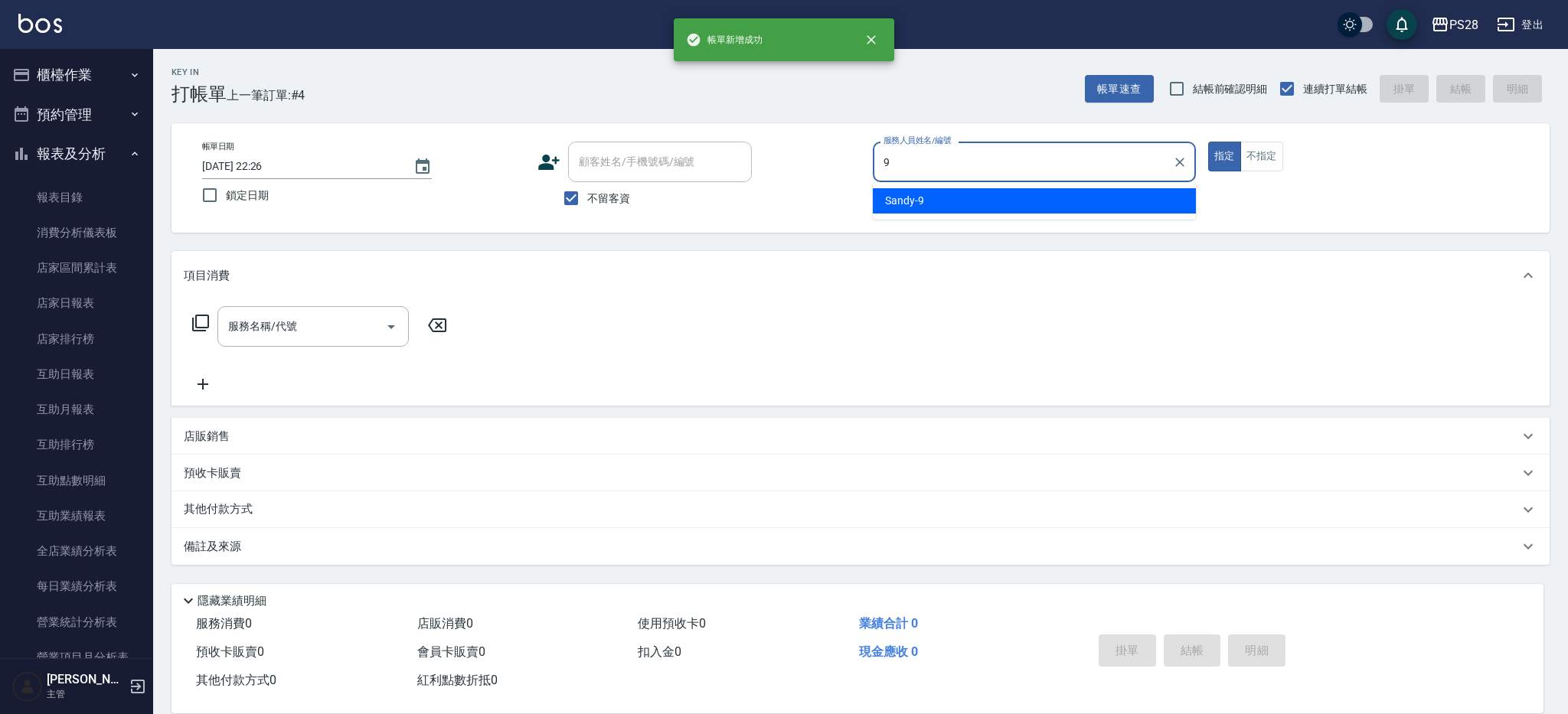
type input "Sandy-9"
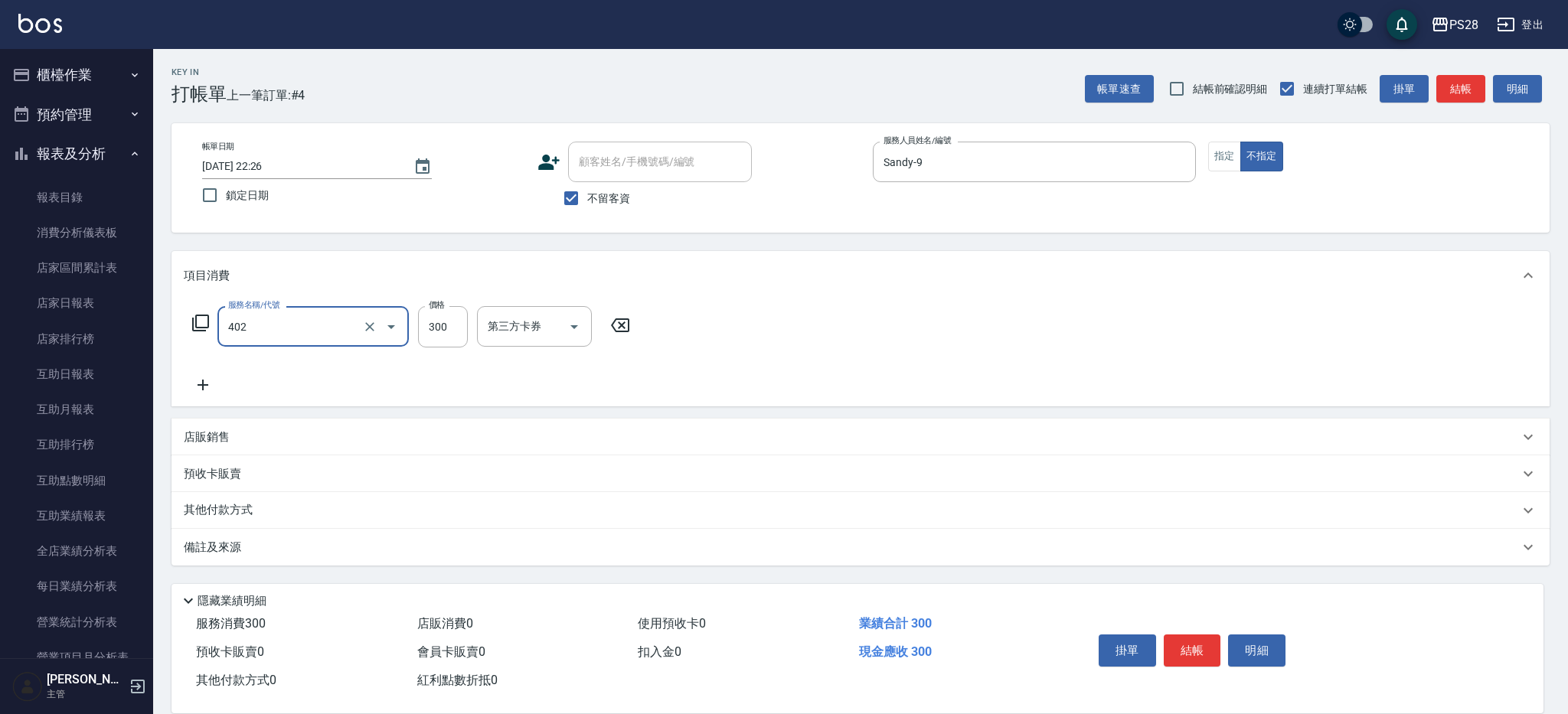
type input "頭皮隔離(402)"
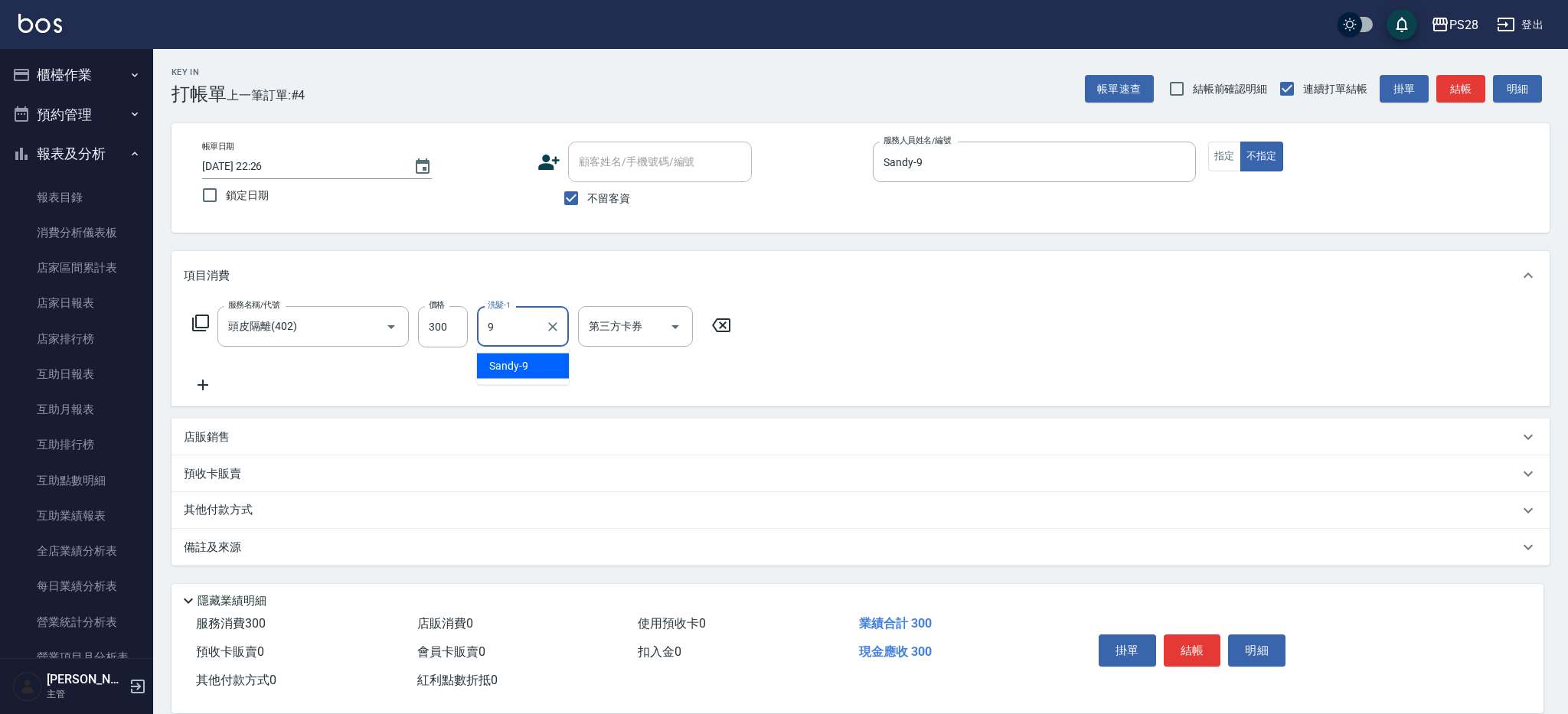
type input "Sandy-9"
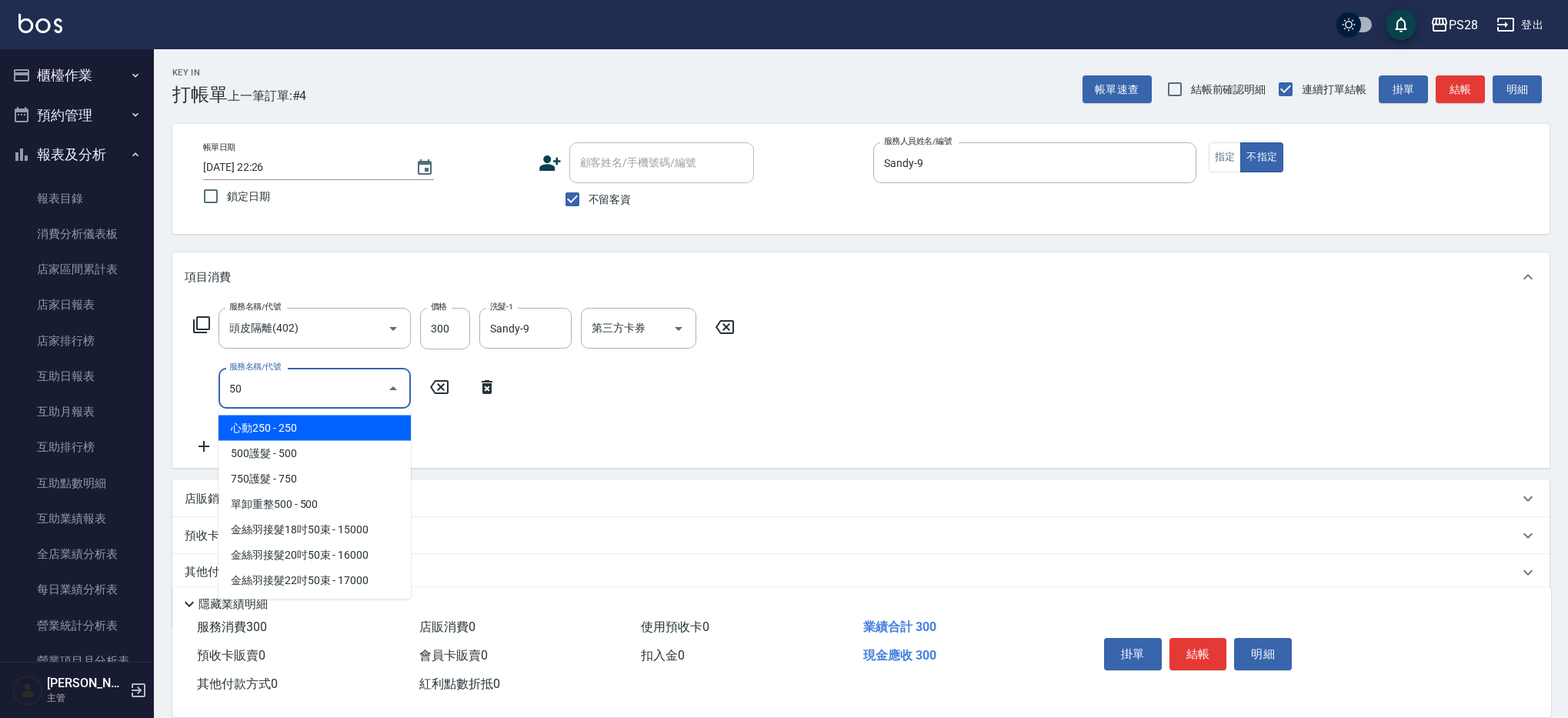
type input "5"
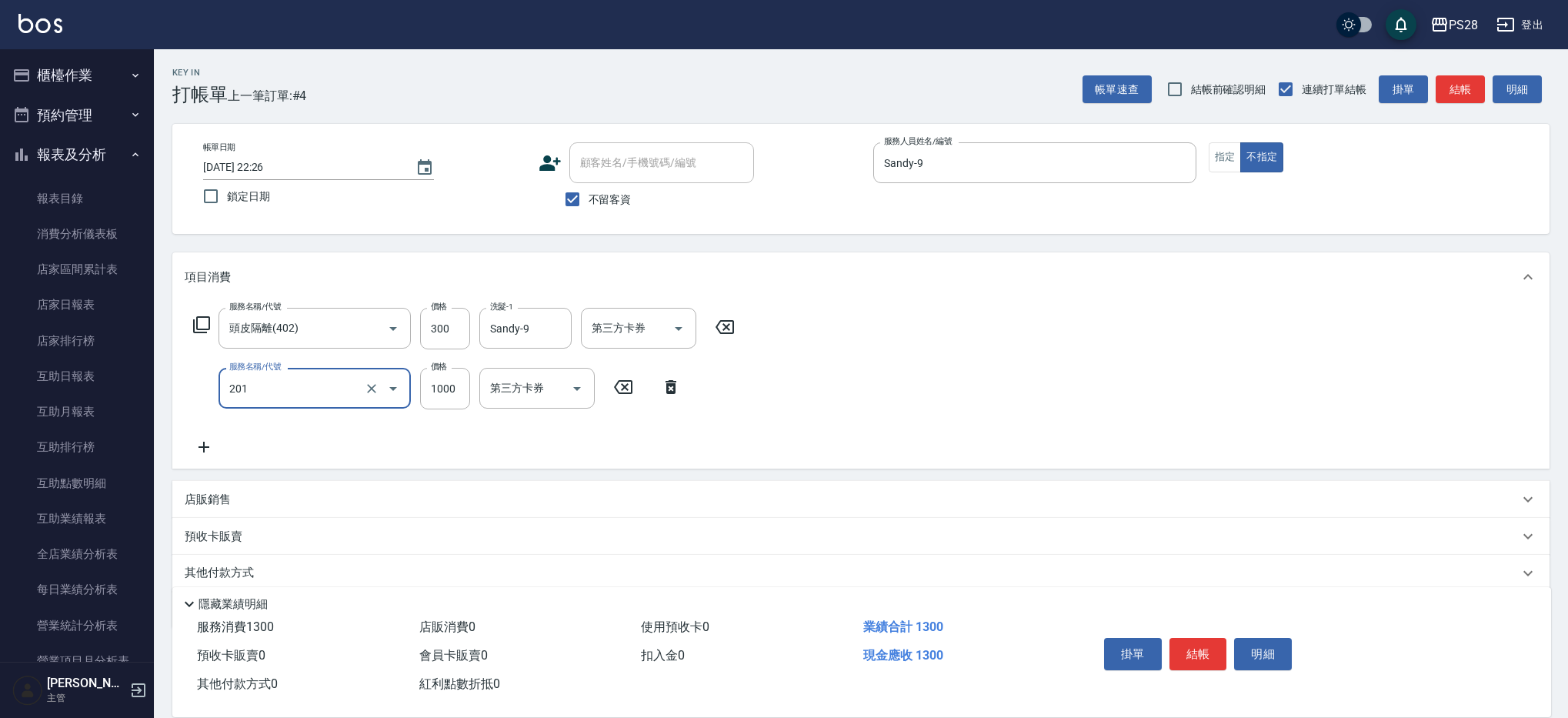
type input "基礎燙(201)"
type input "1500"
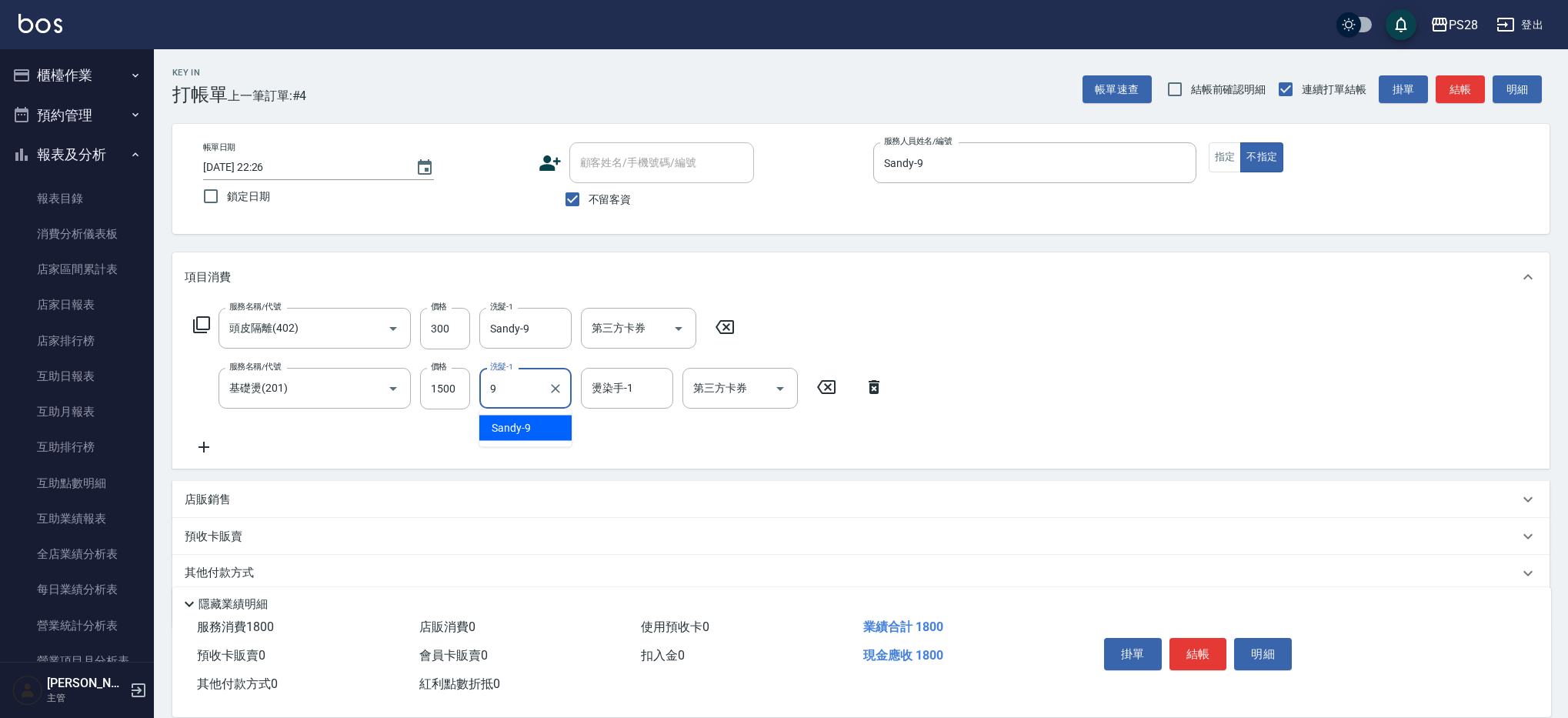
type input "Sandy-9"
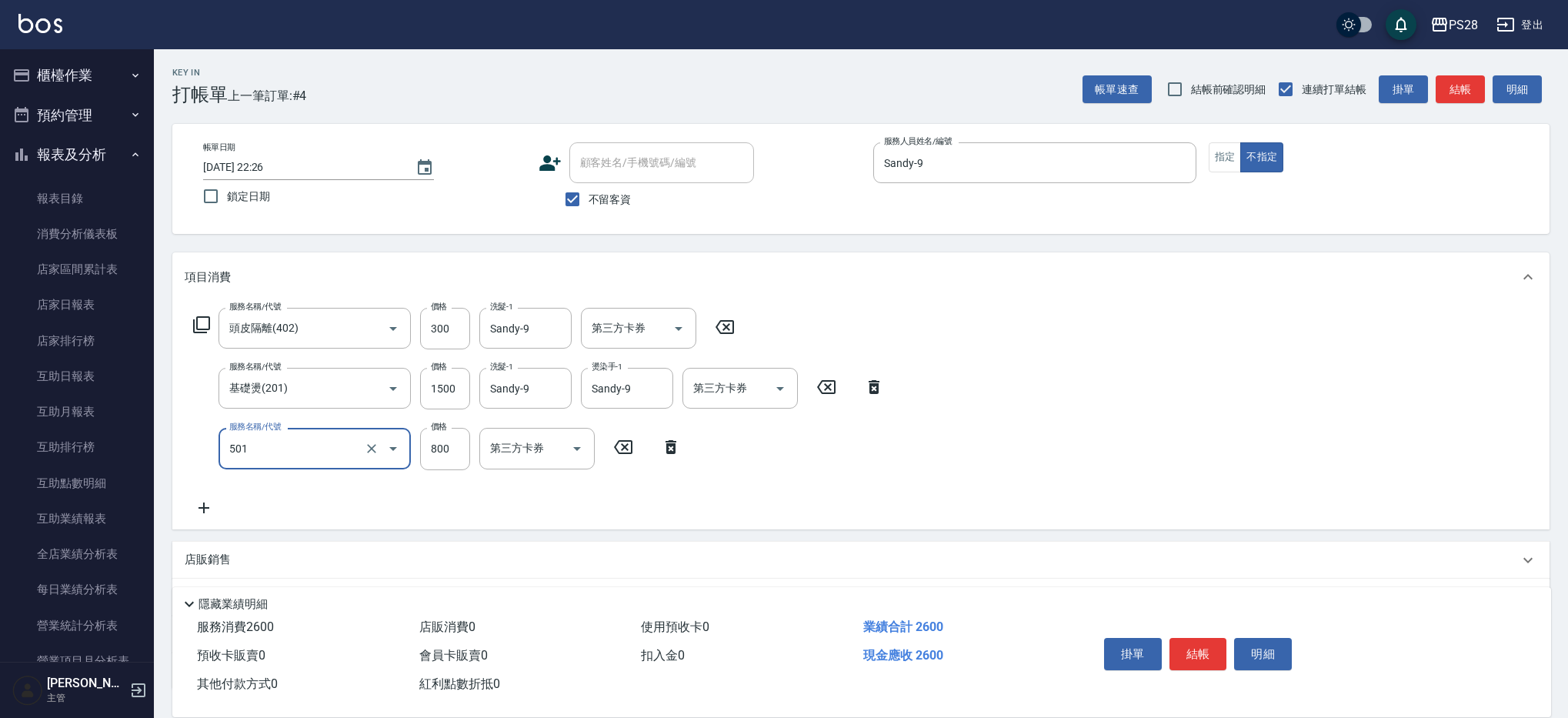
type input "染髮(501)"
type input "1400"
click at [545, 449] on input "洗髮-1" at bounding box center [526, 448] width 78 height 27
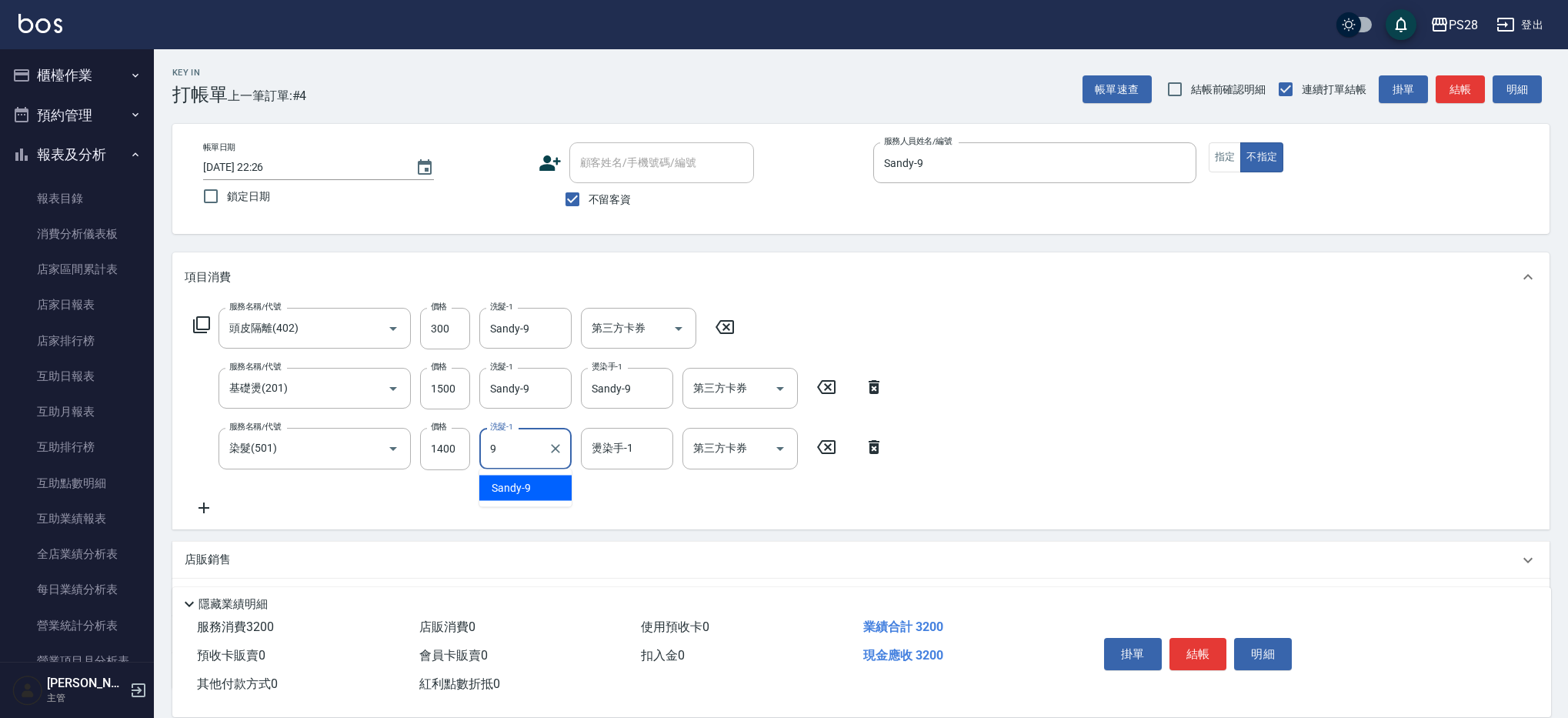
type input "Sandy-9"
click at [989, 92] on div "Key In 打帳單 上一筆訂單:#4 帳單速查 結帳前確認明細 連續打單結帳 掛單 結帳 明細" at bounding box center [852, 78] width 1396 height 56
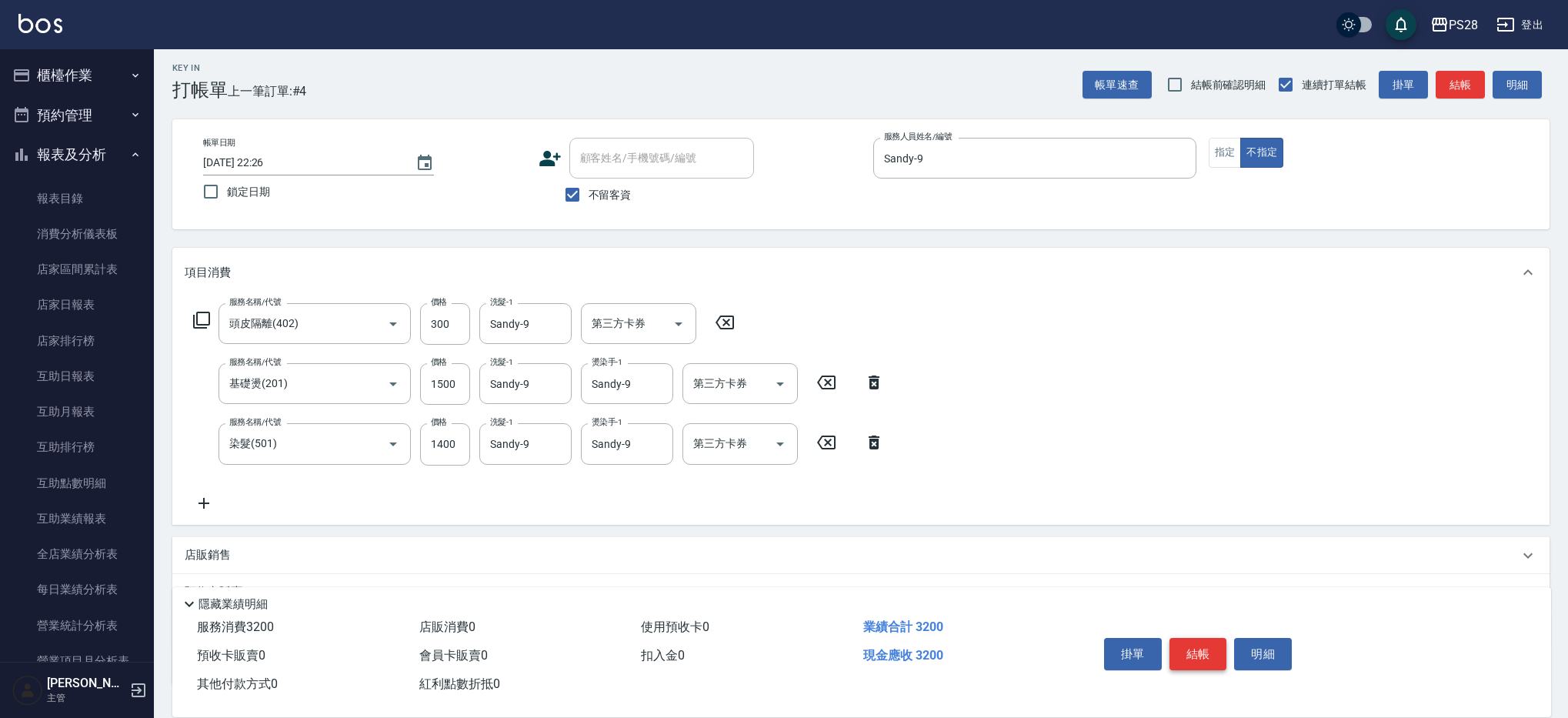
click at [1193, 648] on button "結帳" at bounding box center [1198, 654] width 58 height 32
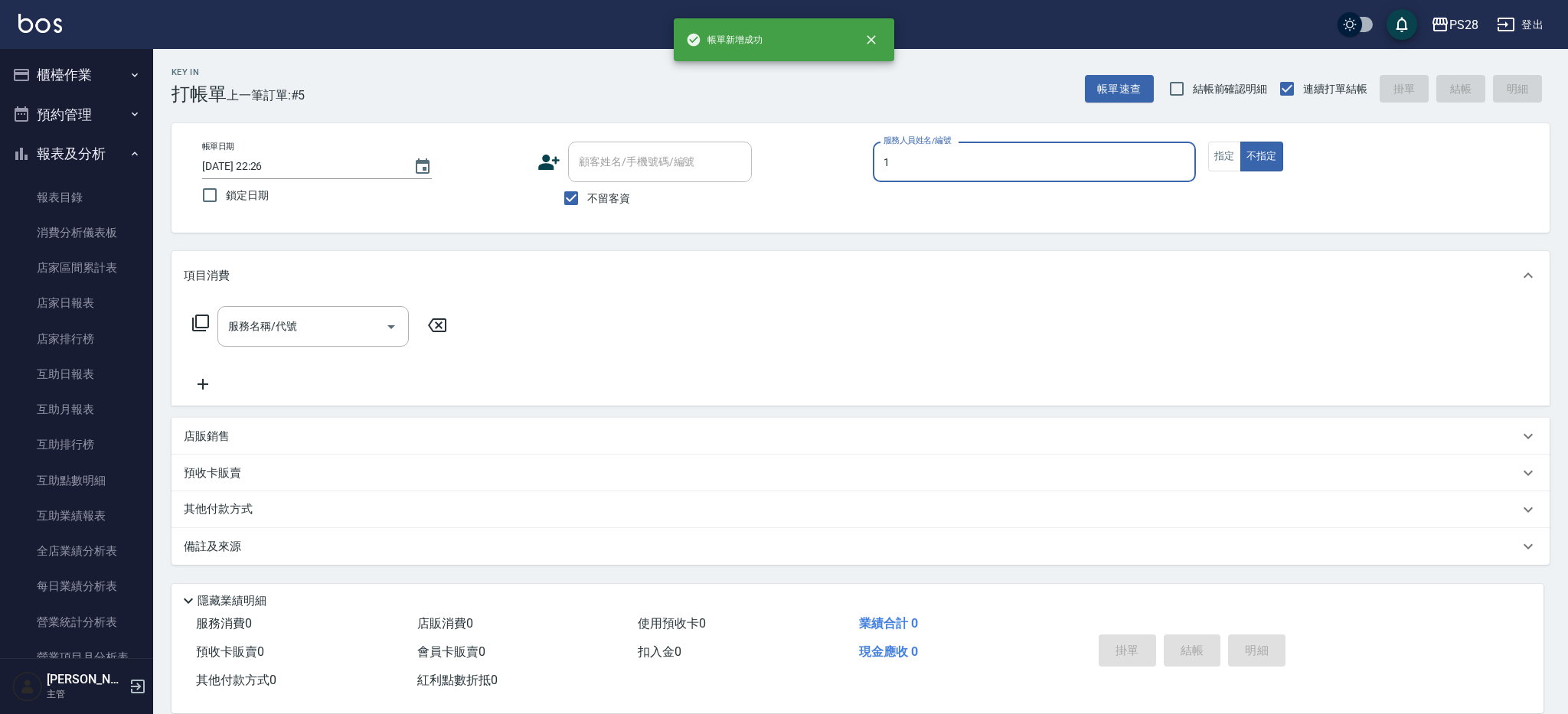
type input "[PERSON_NAME]-1"
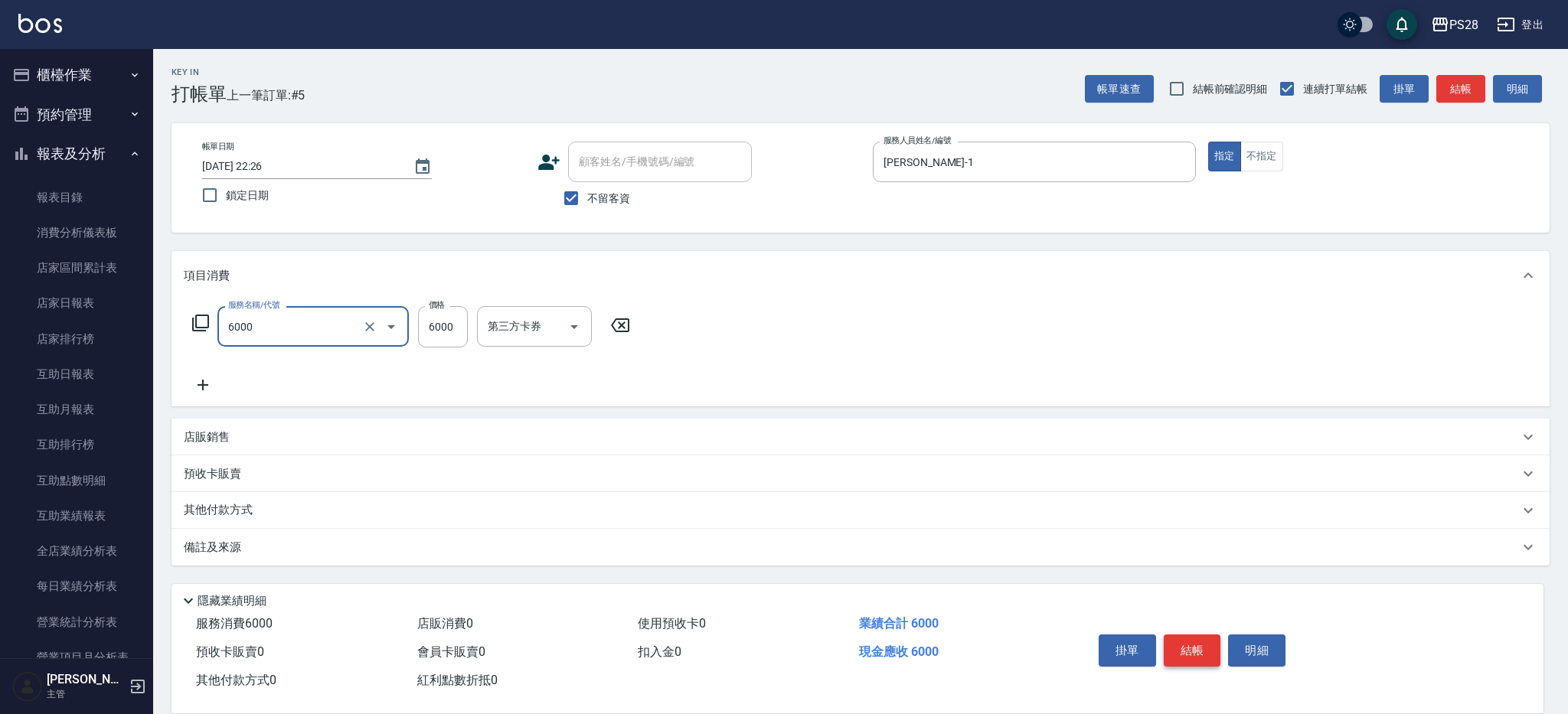
type input "頂級豪華OVC2(6000)"
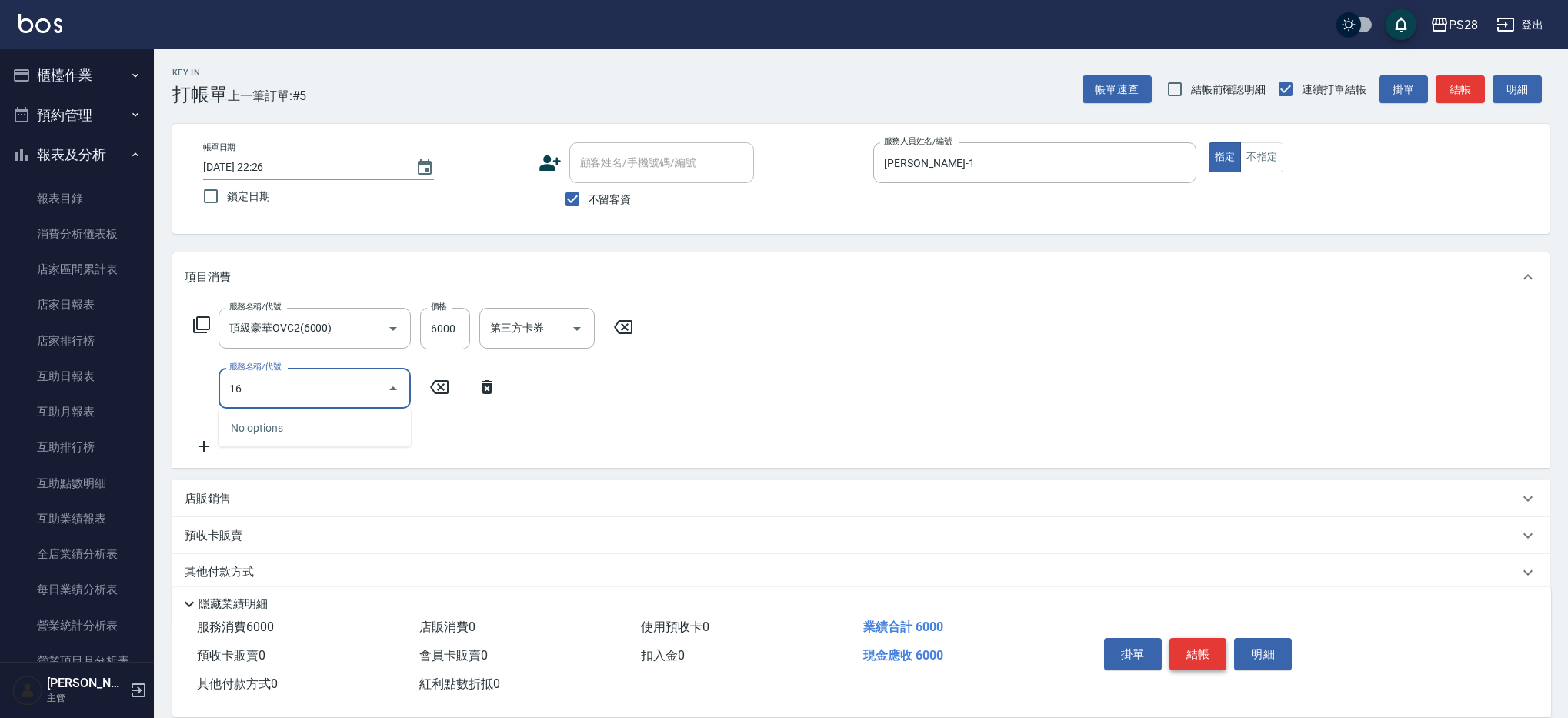
type input "1"
type input "型男燙(21699)"
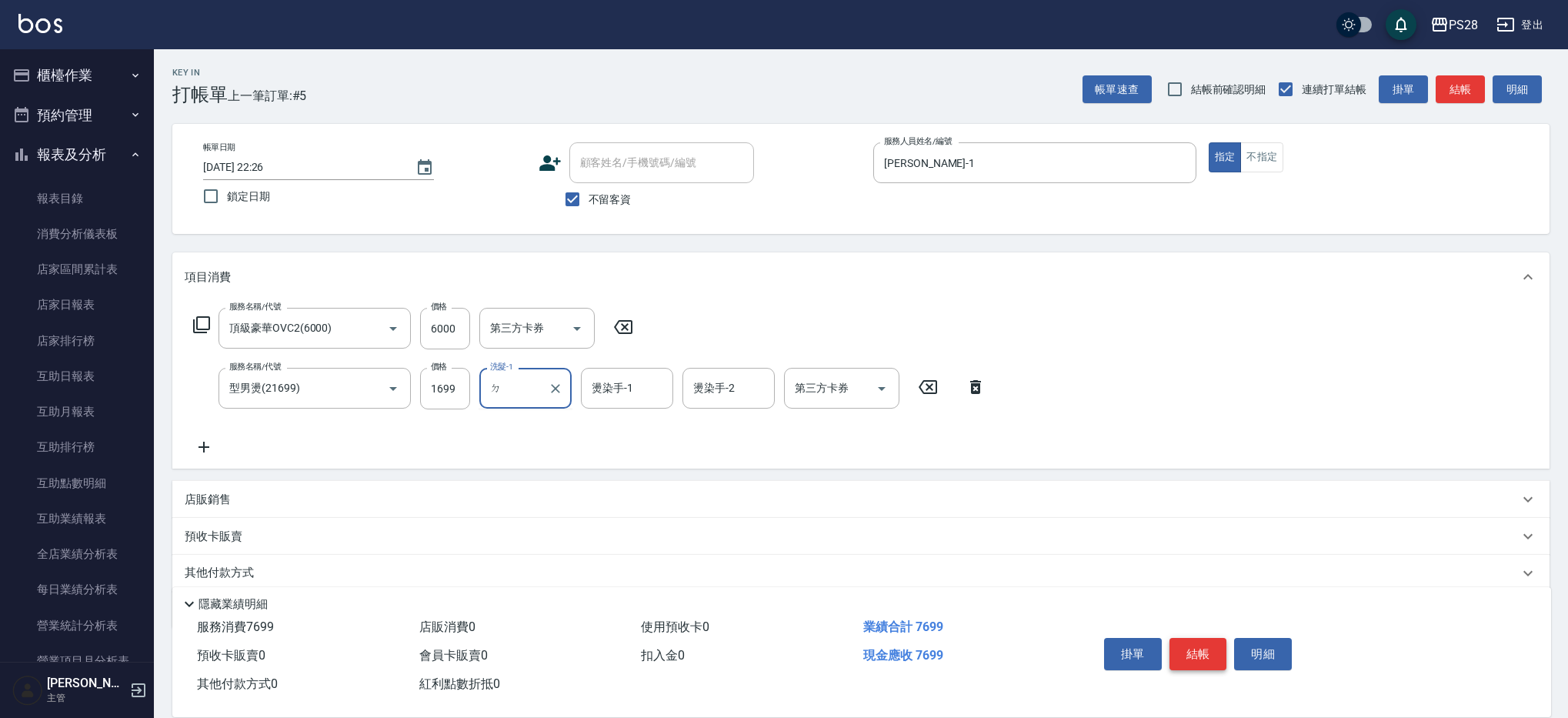
type input "ㄉ"
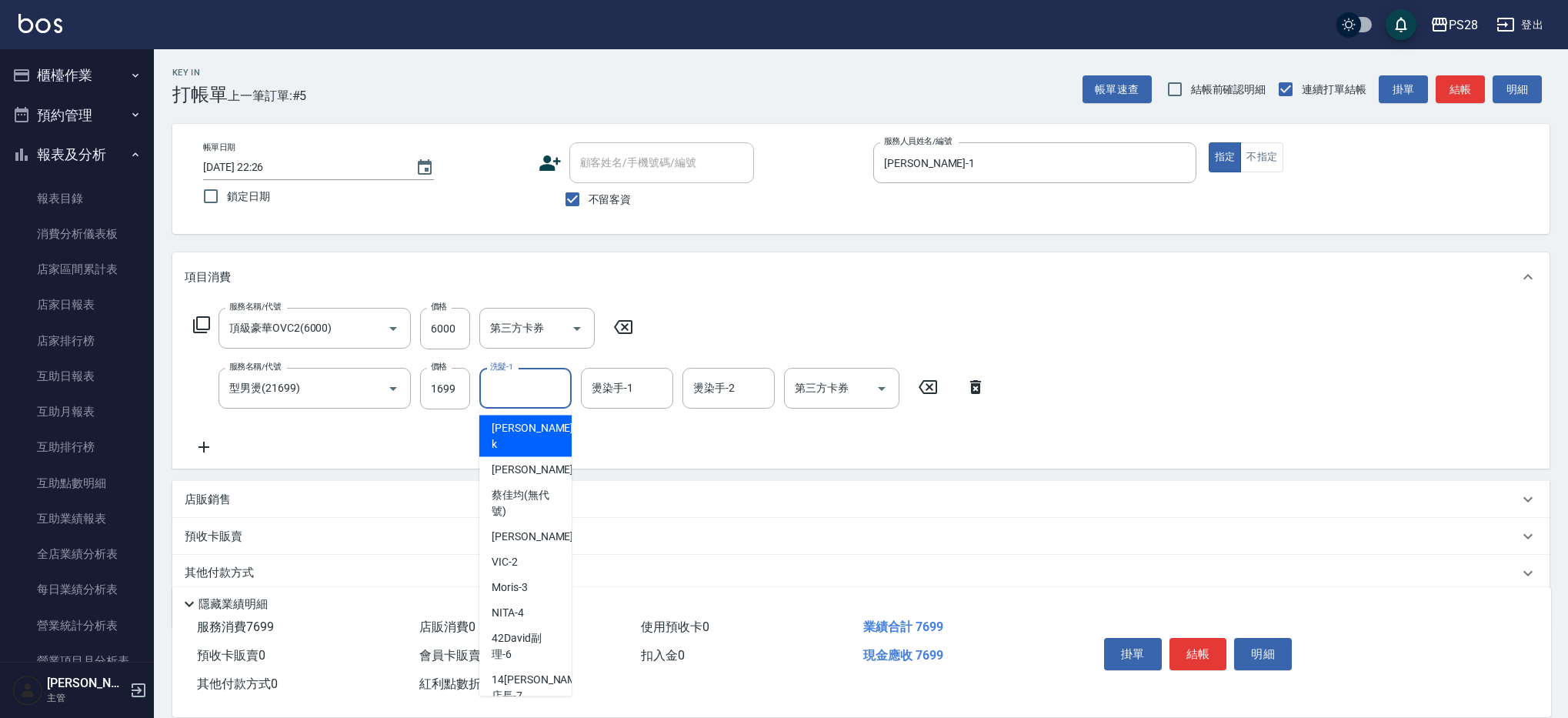
click at [532, 389] on input "洗髮-1" at bounding box center [526, 388] width 78 height 27
type input "[PERSON_NAME]-1"
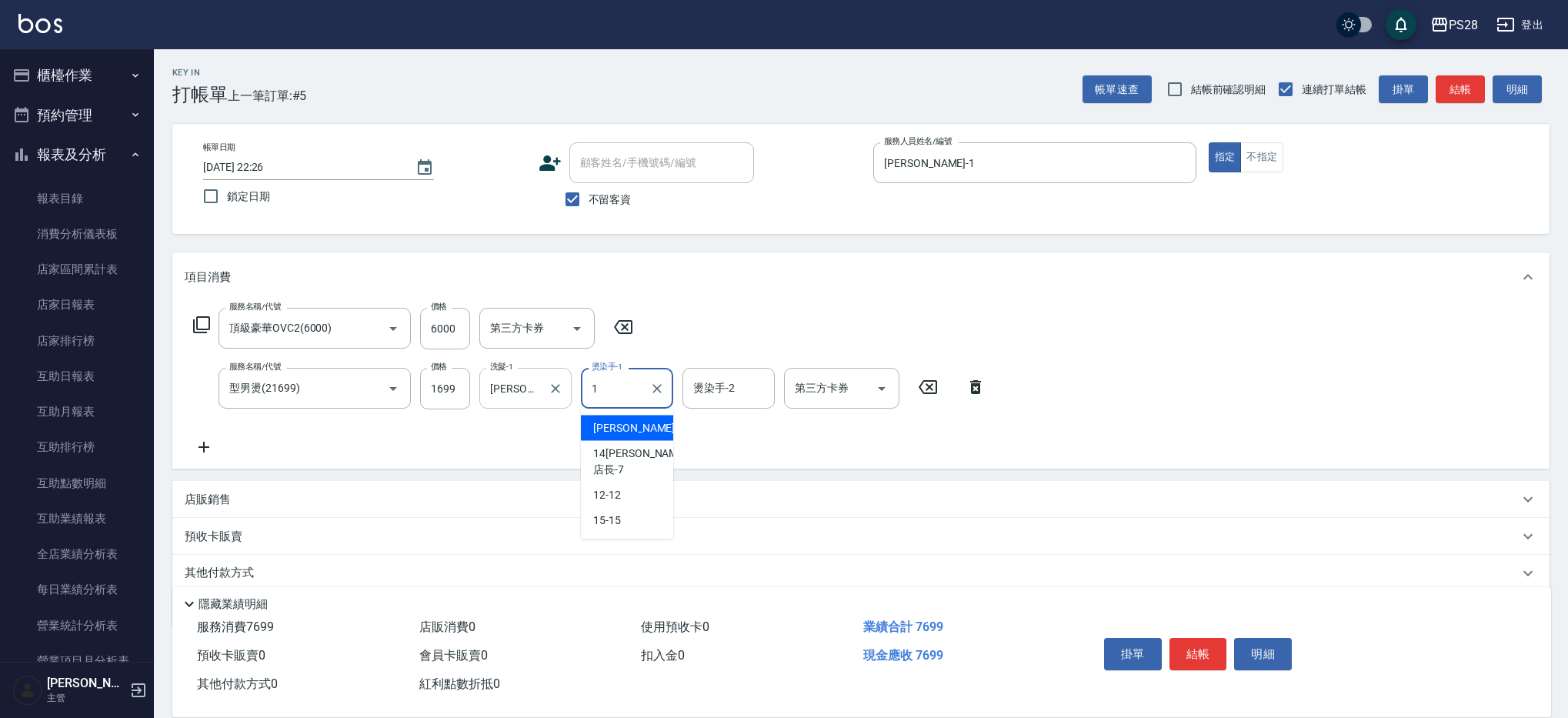
type input "[PERSON_NAME]-1"
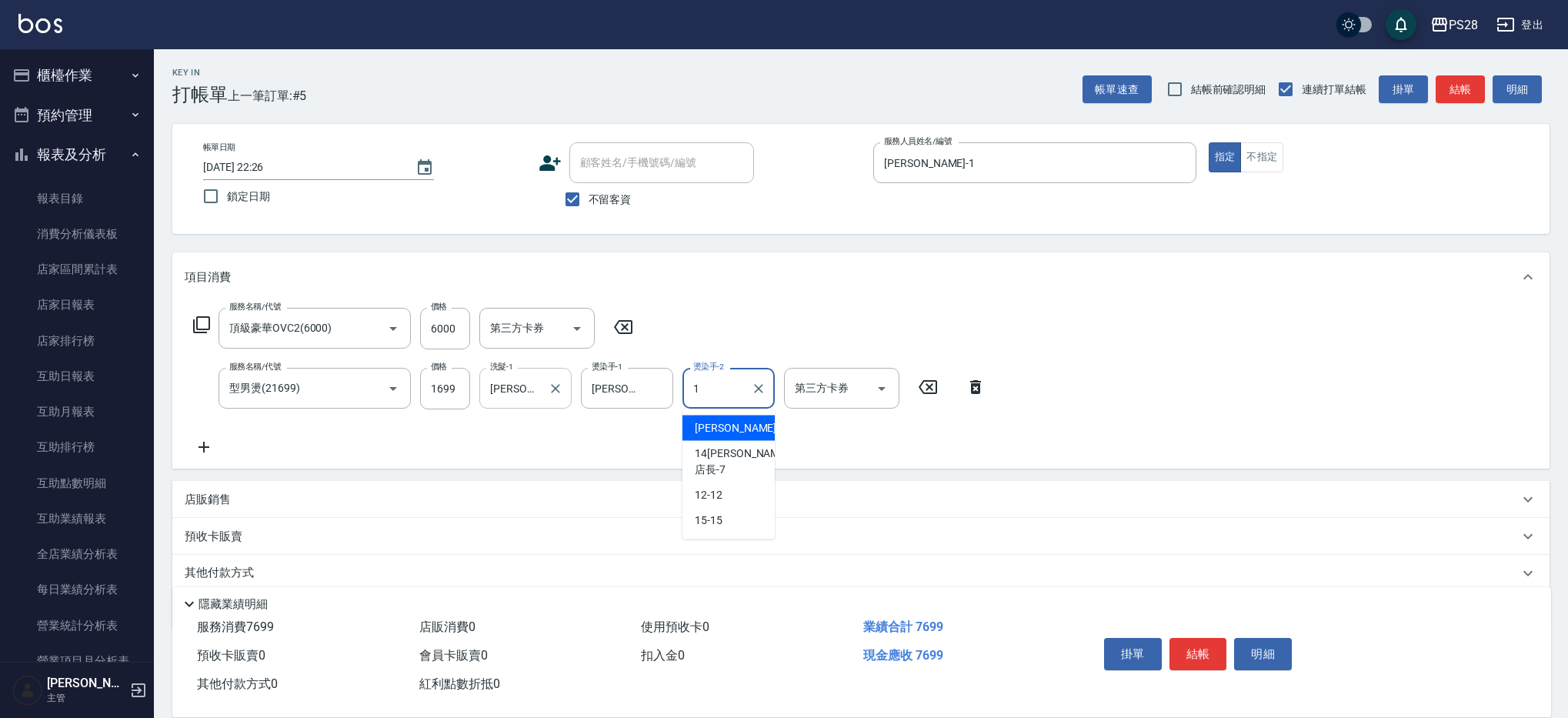
type input "[PERSON_NAME]-1"
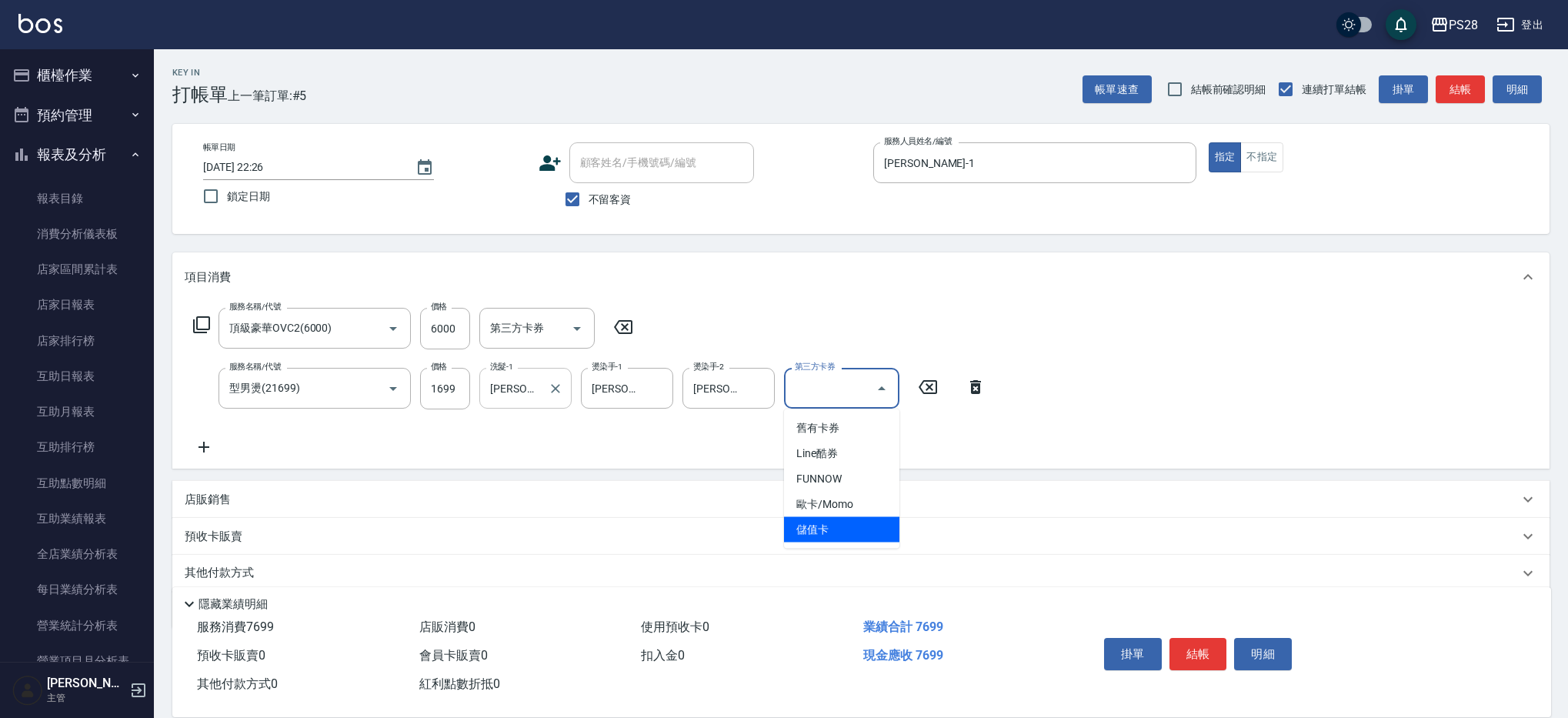
type input "儲值卡"
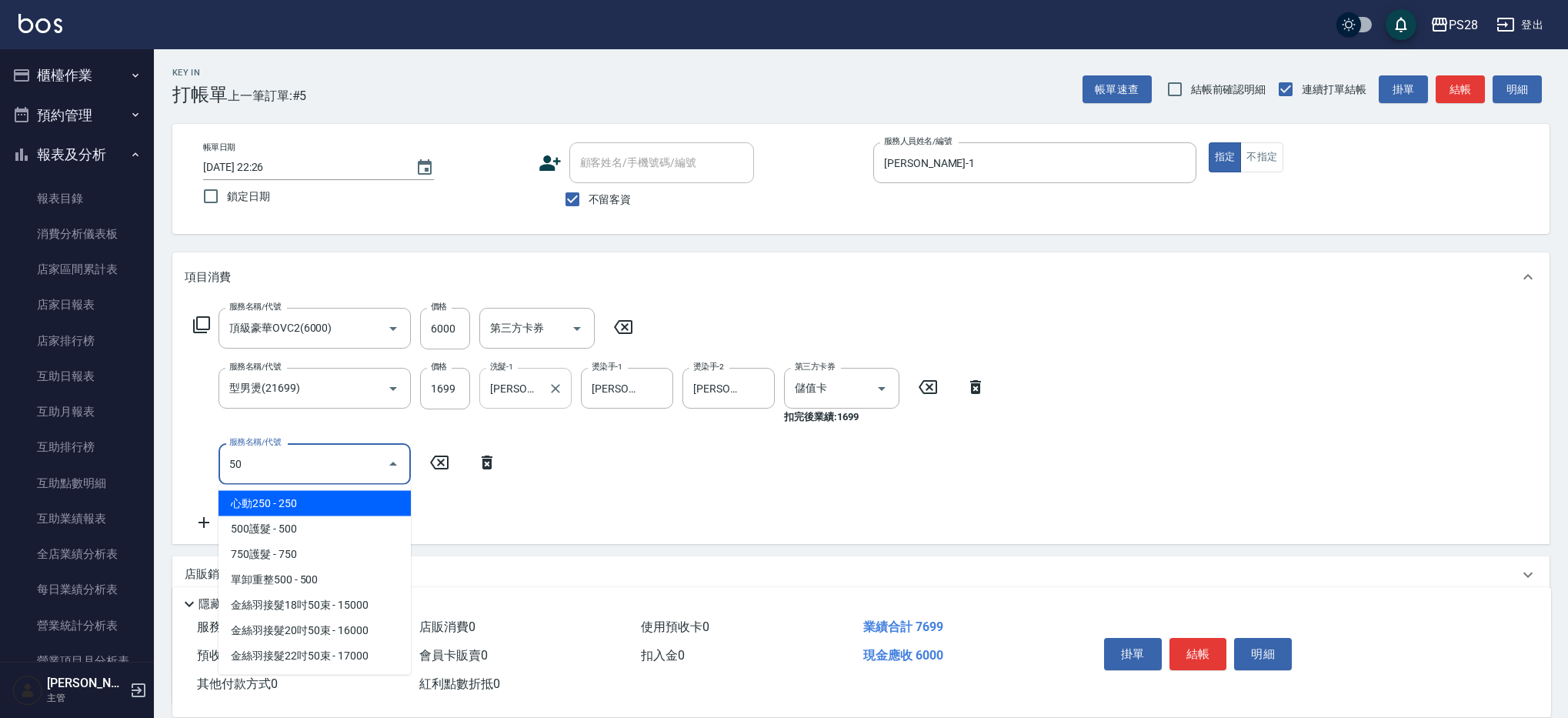
type input "5"
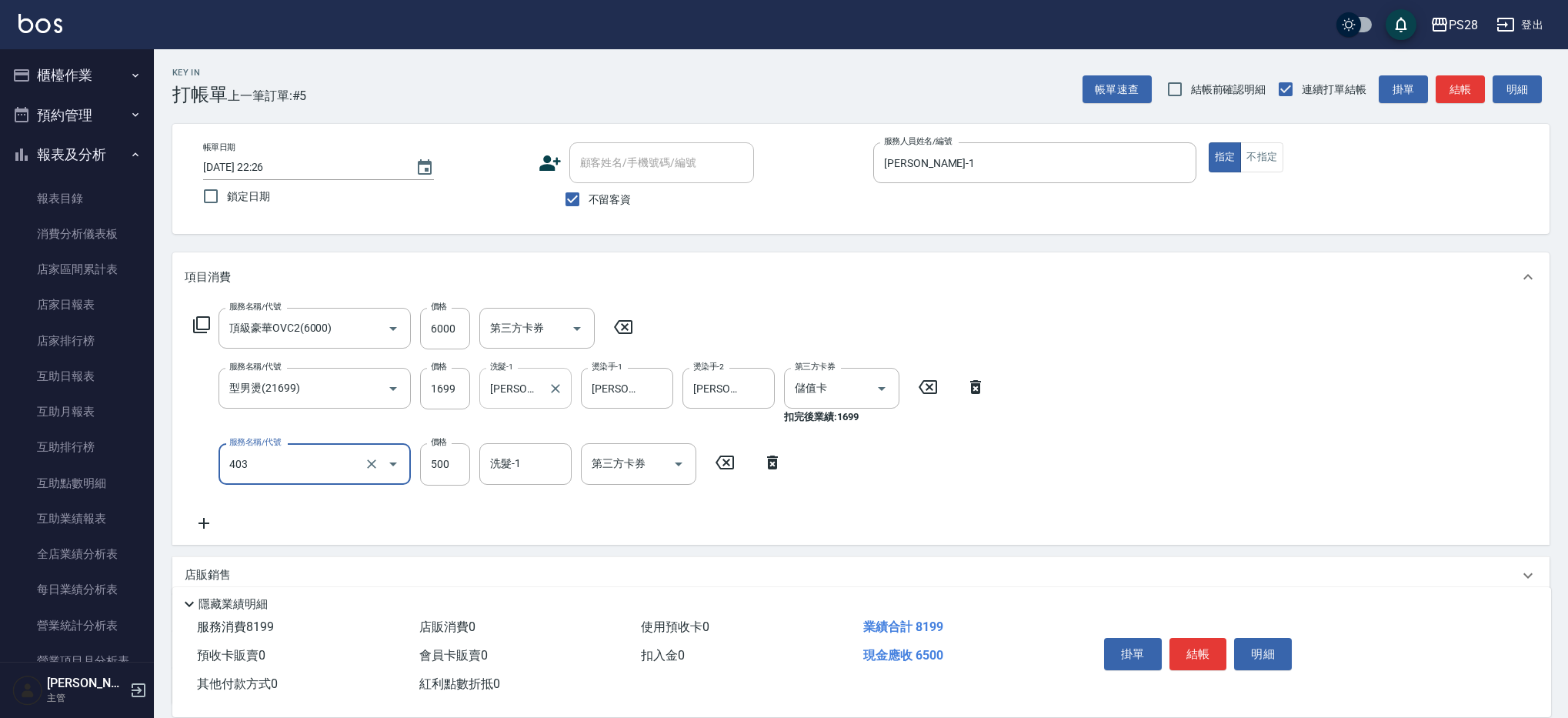
type input "500護髮(403)"
type input "[PERSON_NAME]-1"
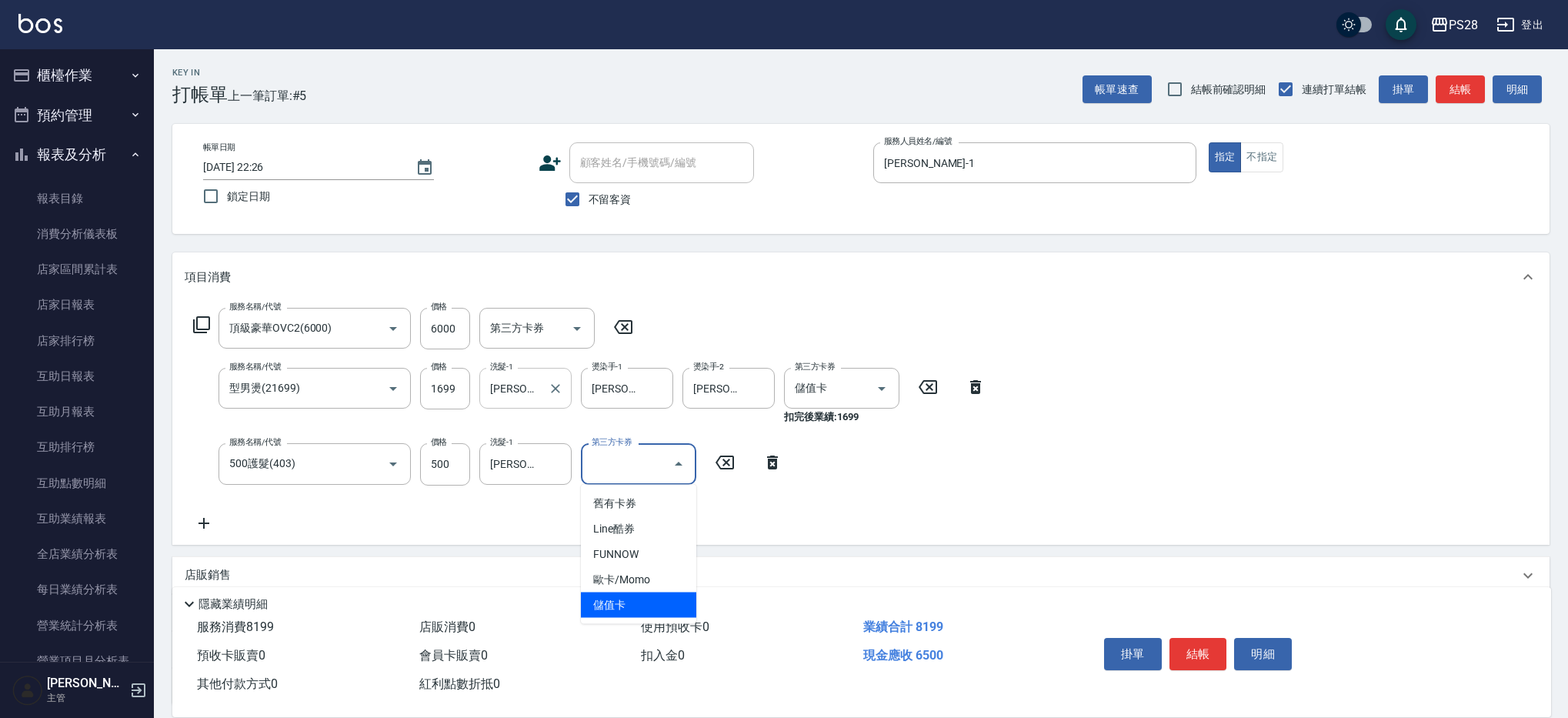
type input "儲值卡"
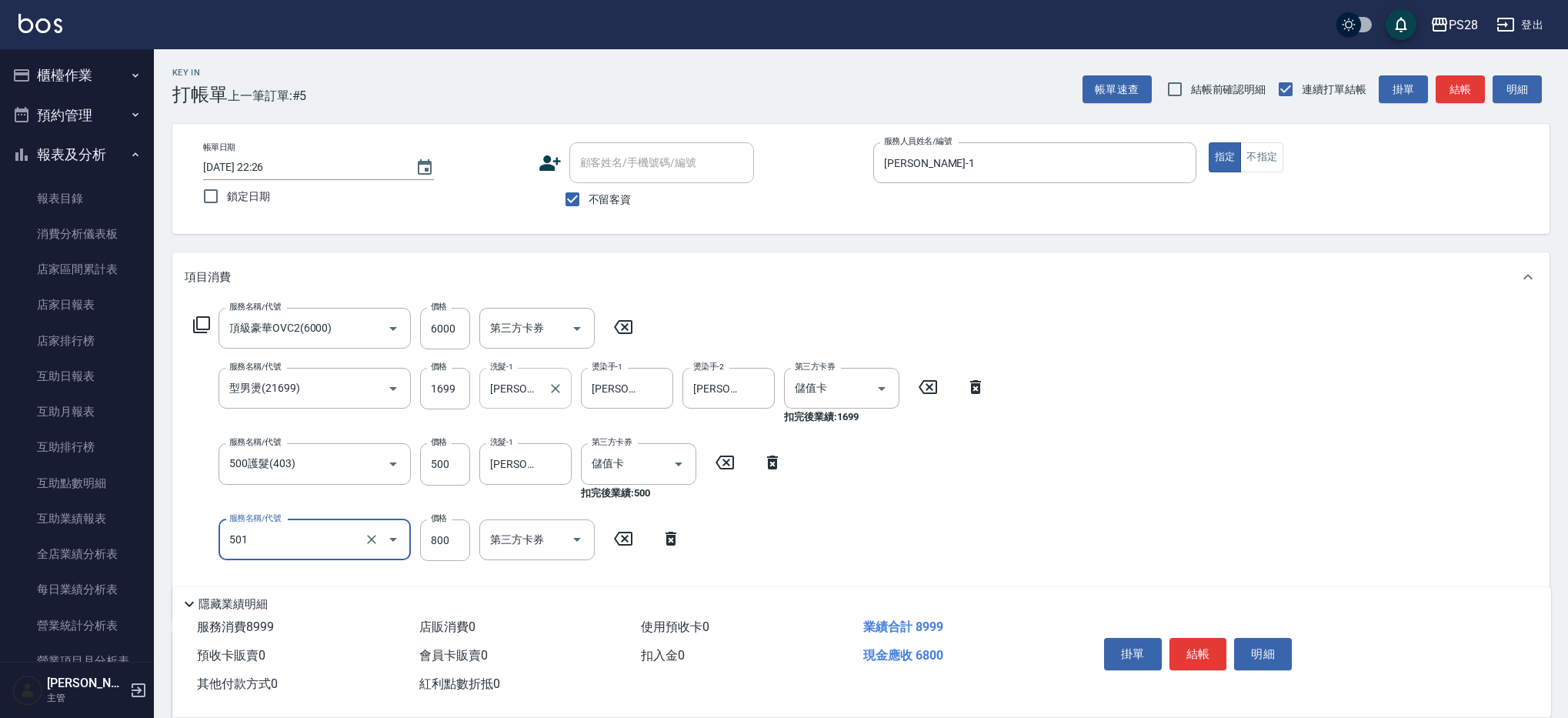
type input "染髮(501)"
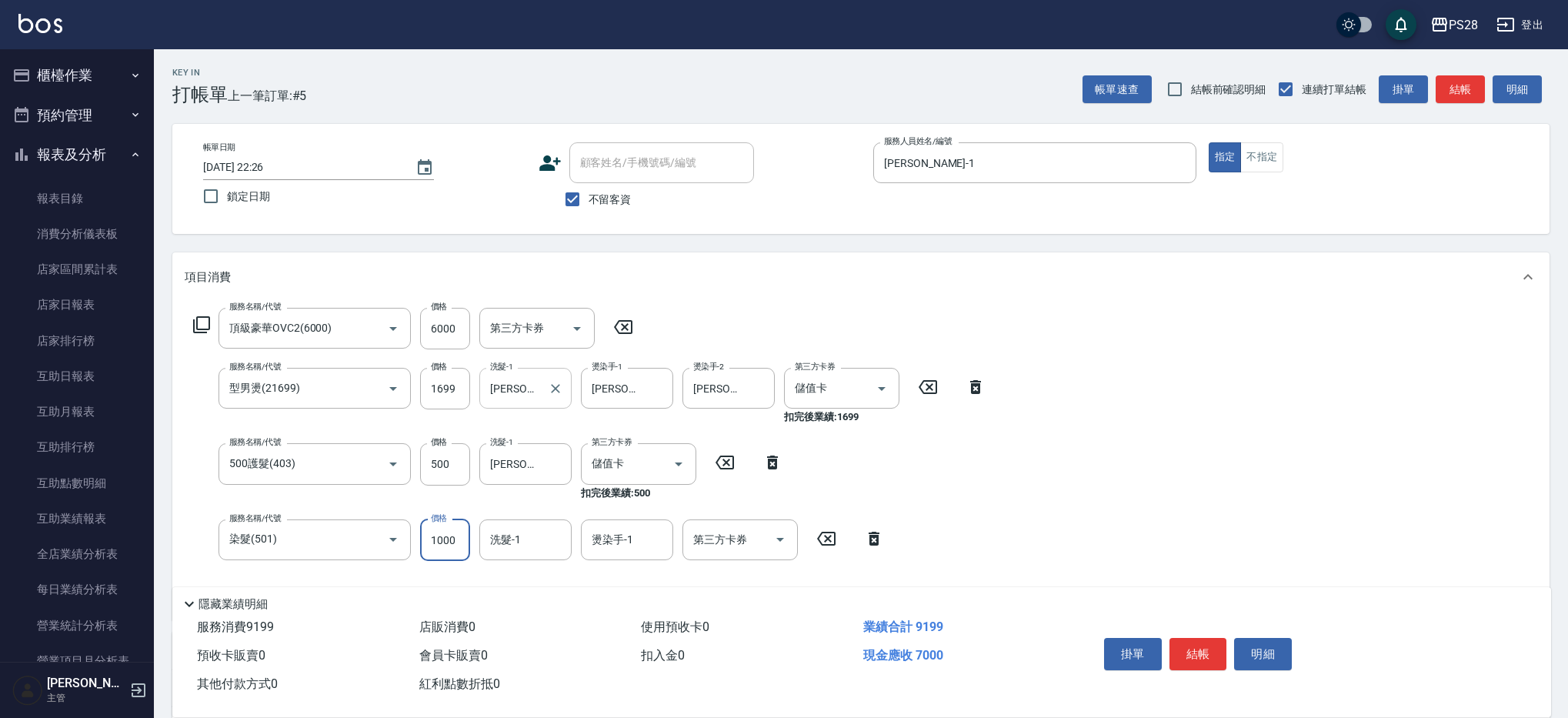
type input "1000"
type input "[PERSON_NAME]-1"
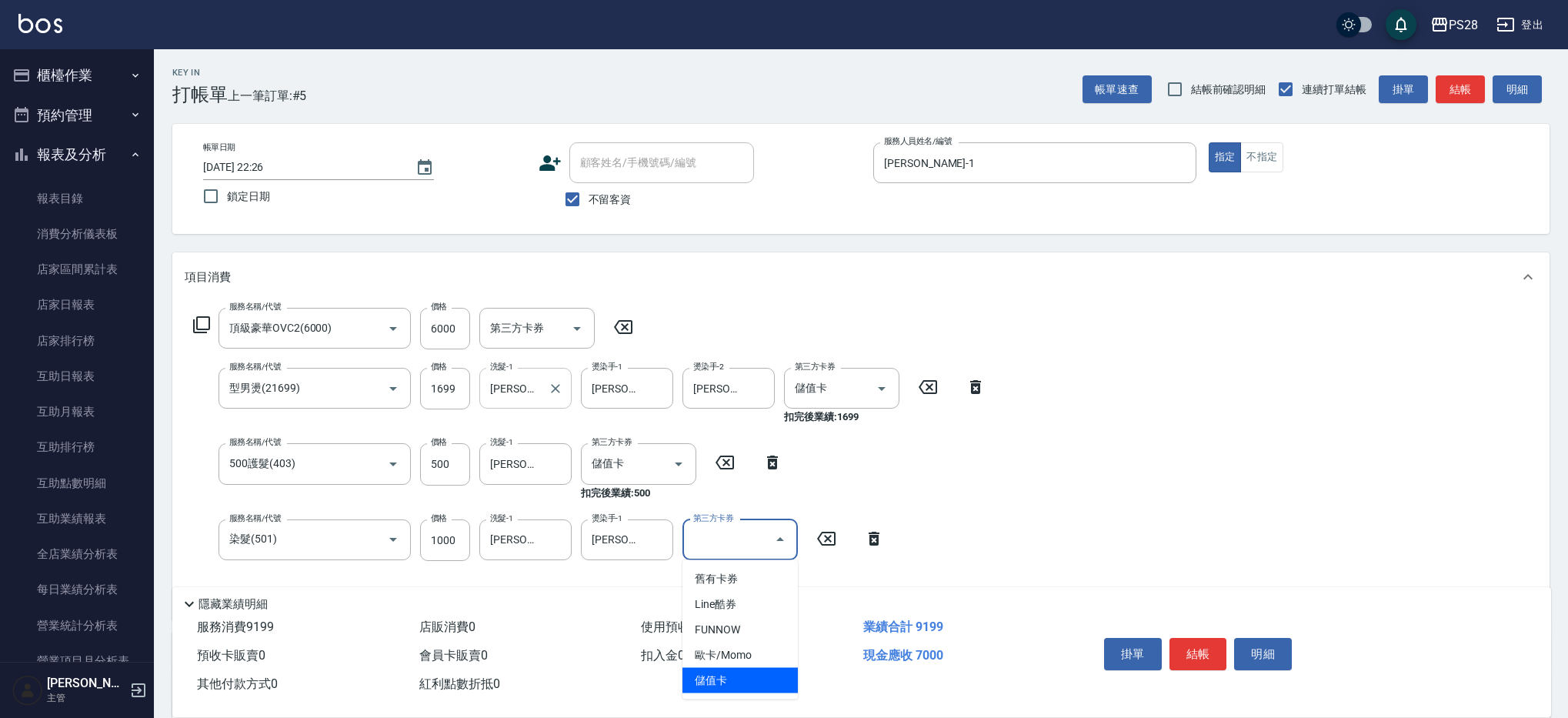
type input "儲值卡"
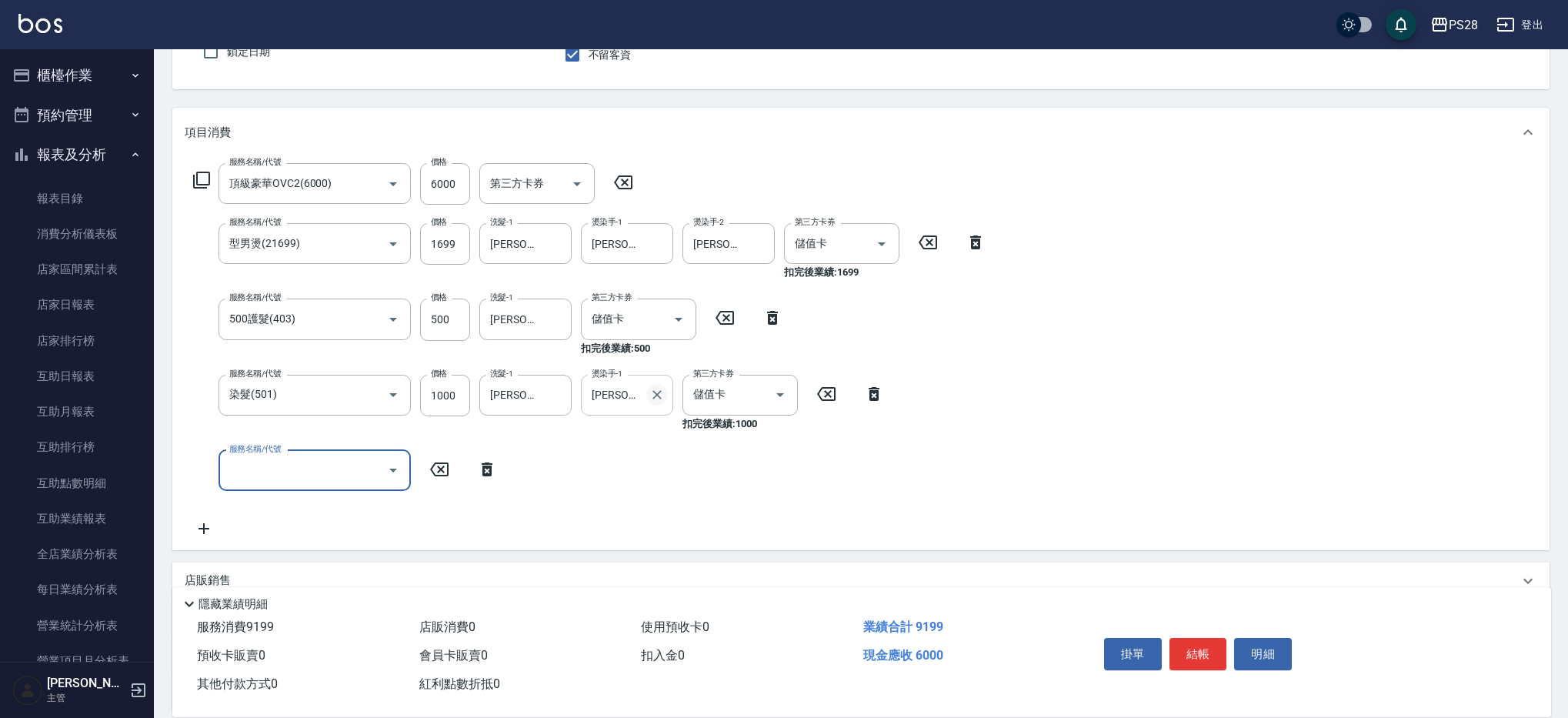
scroll to position [147, 0]
type input "SPA699(0699)"
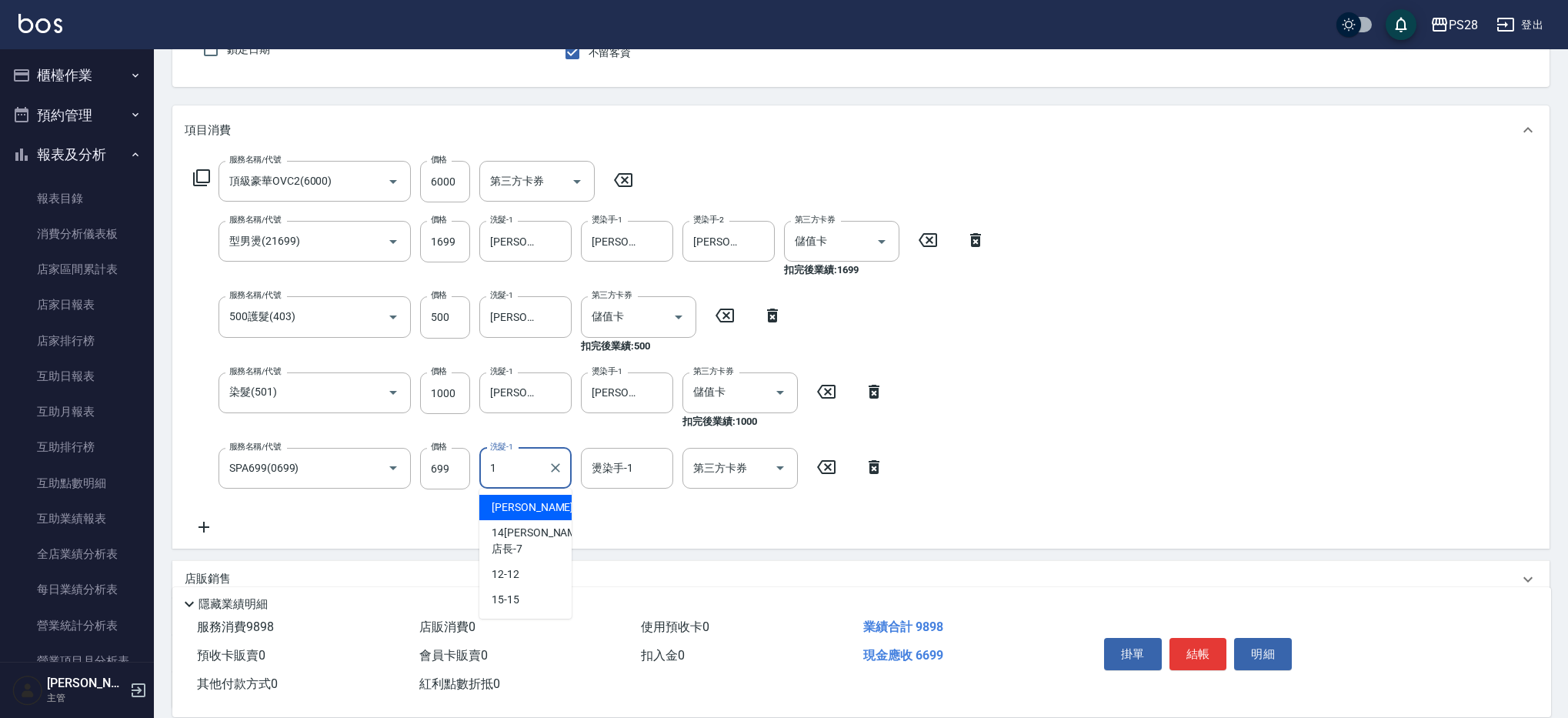
type input "[PERSON_NAME]-1"
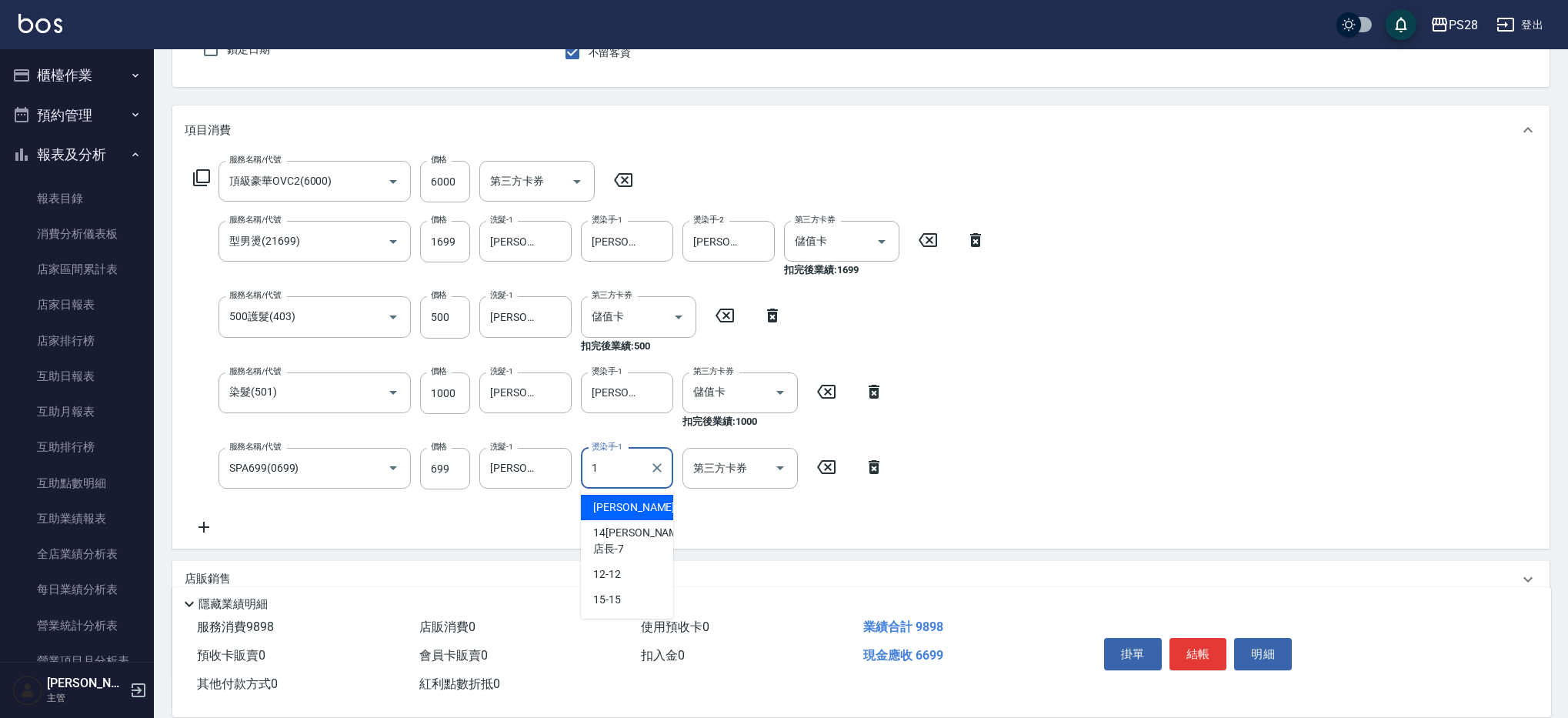
type input "[PERSON_NAME]-1"
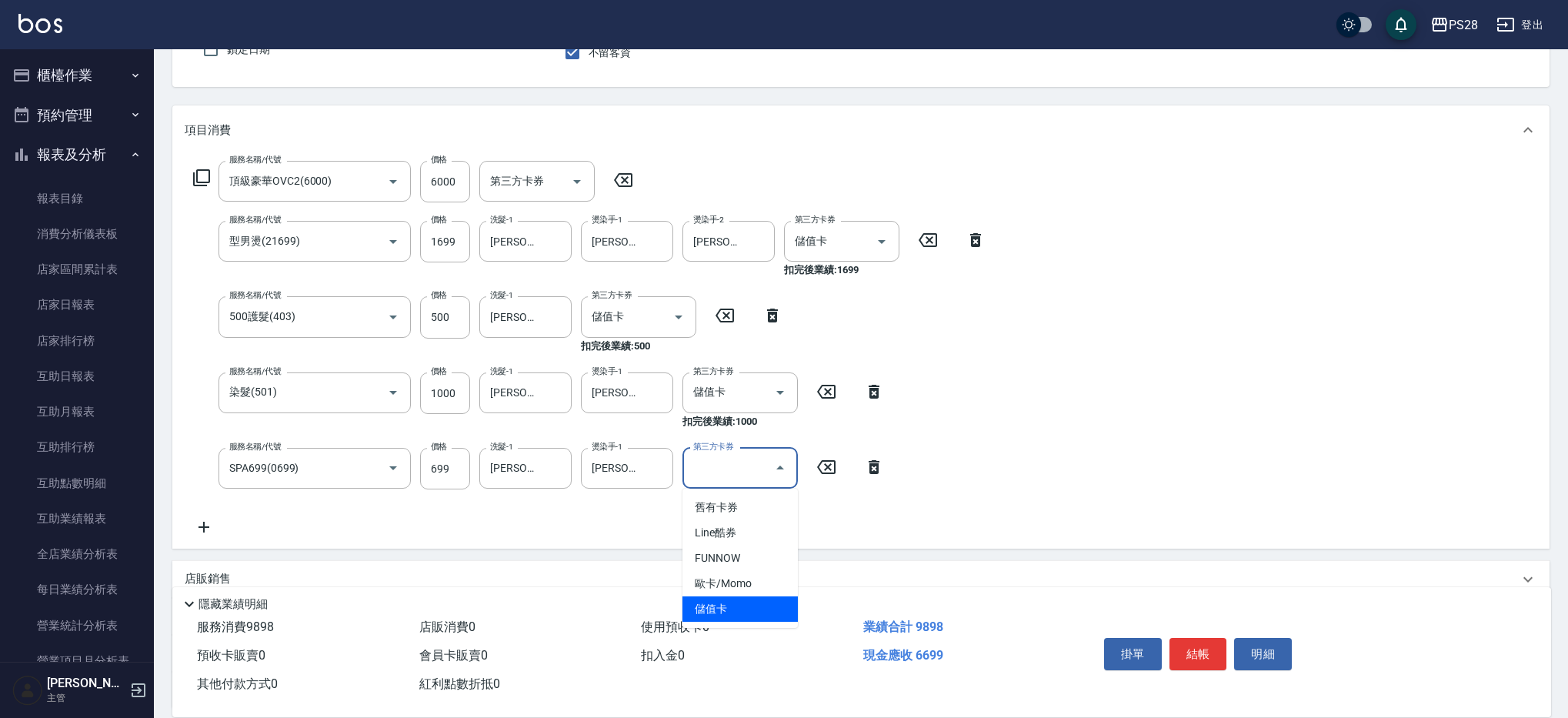
type input "儲值卡"
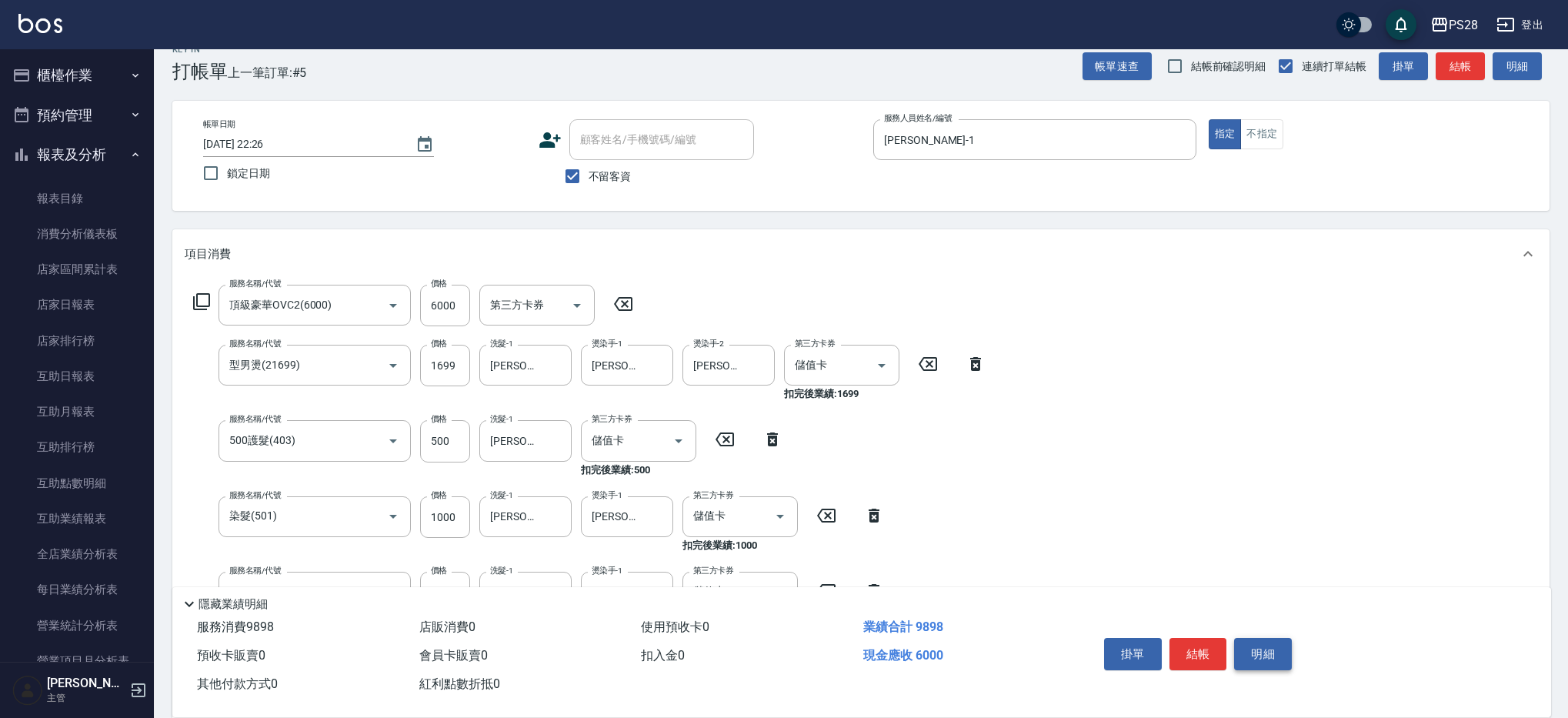
scroll to position [26, 0]
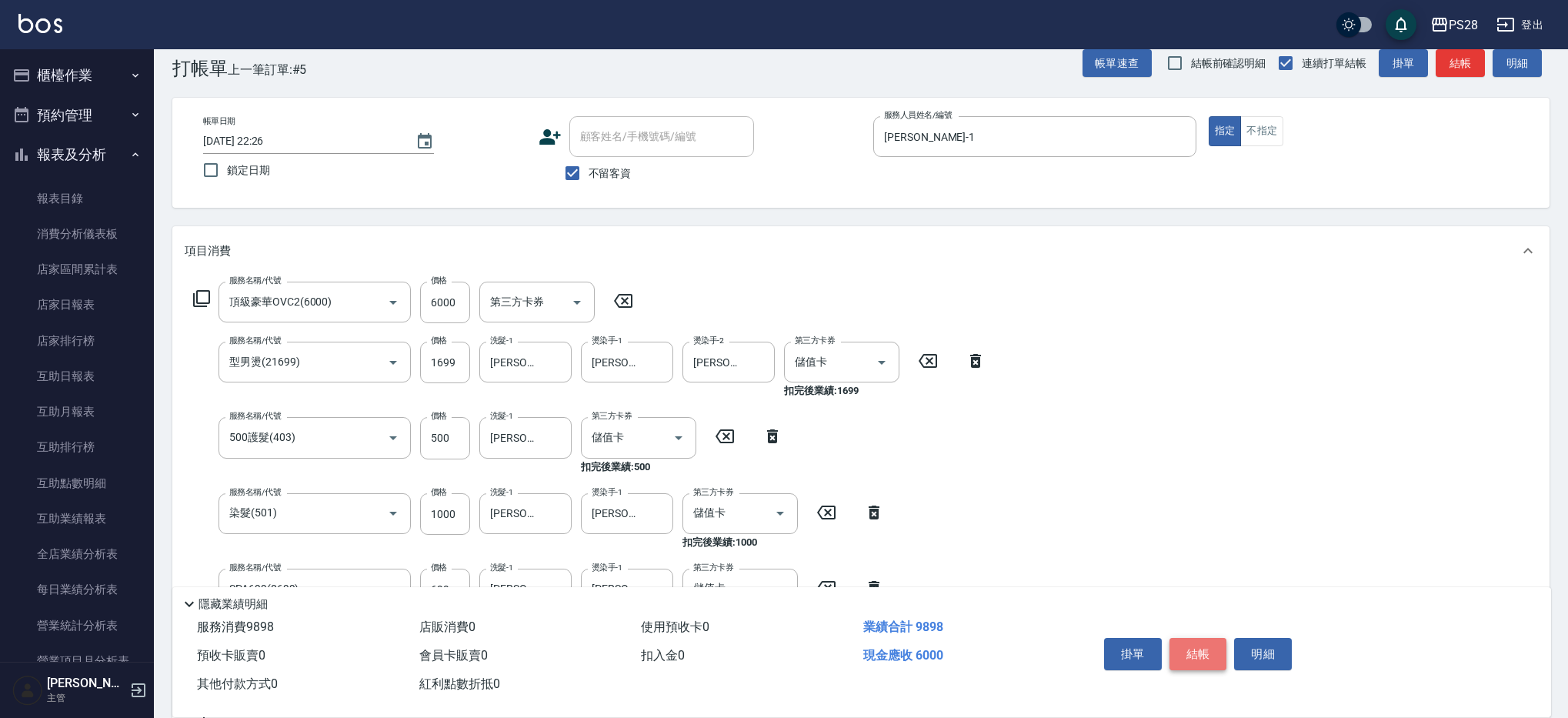
click at [1216, 655] on button "結帳" at bounding box center [1198, 654] width 58 height 32
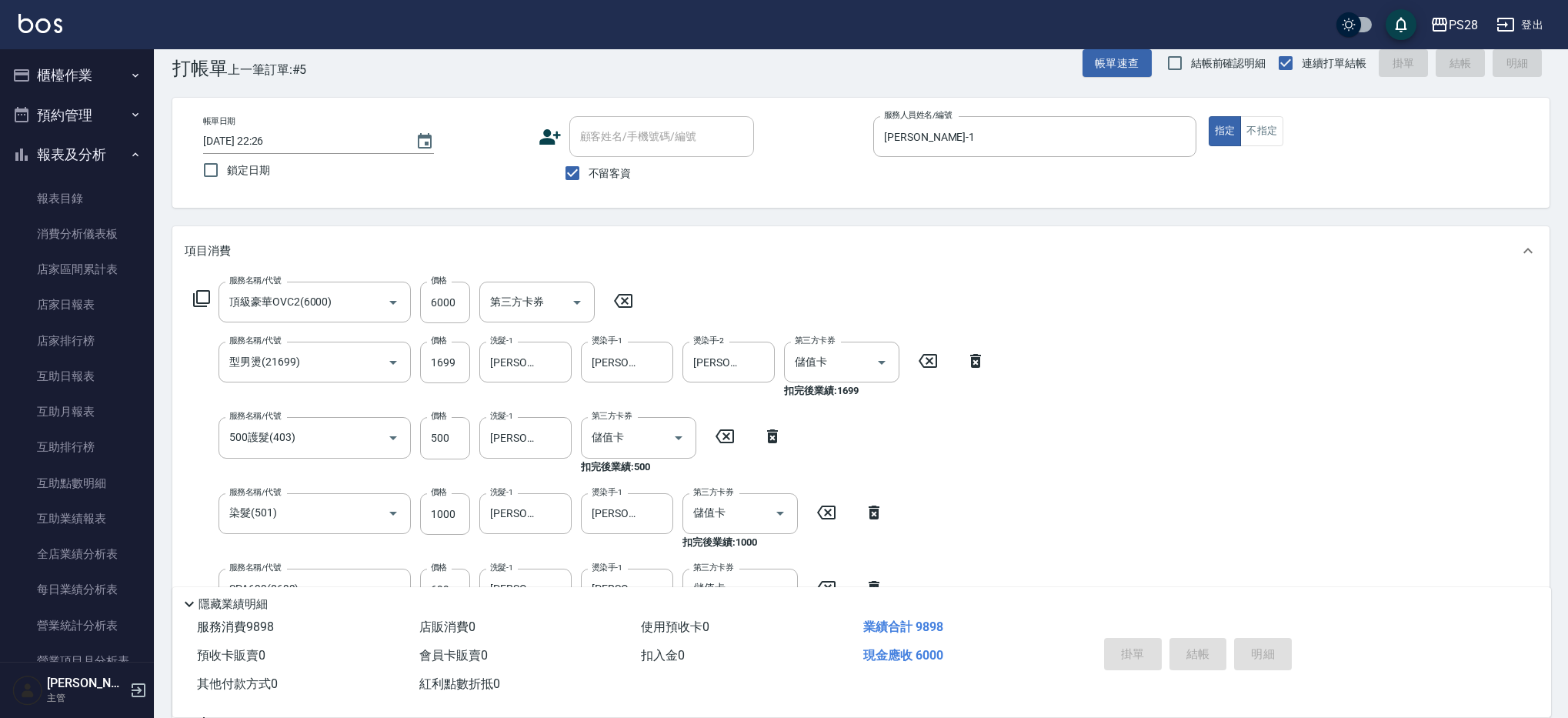
type input "[DATE] 22:28"
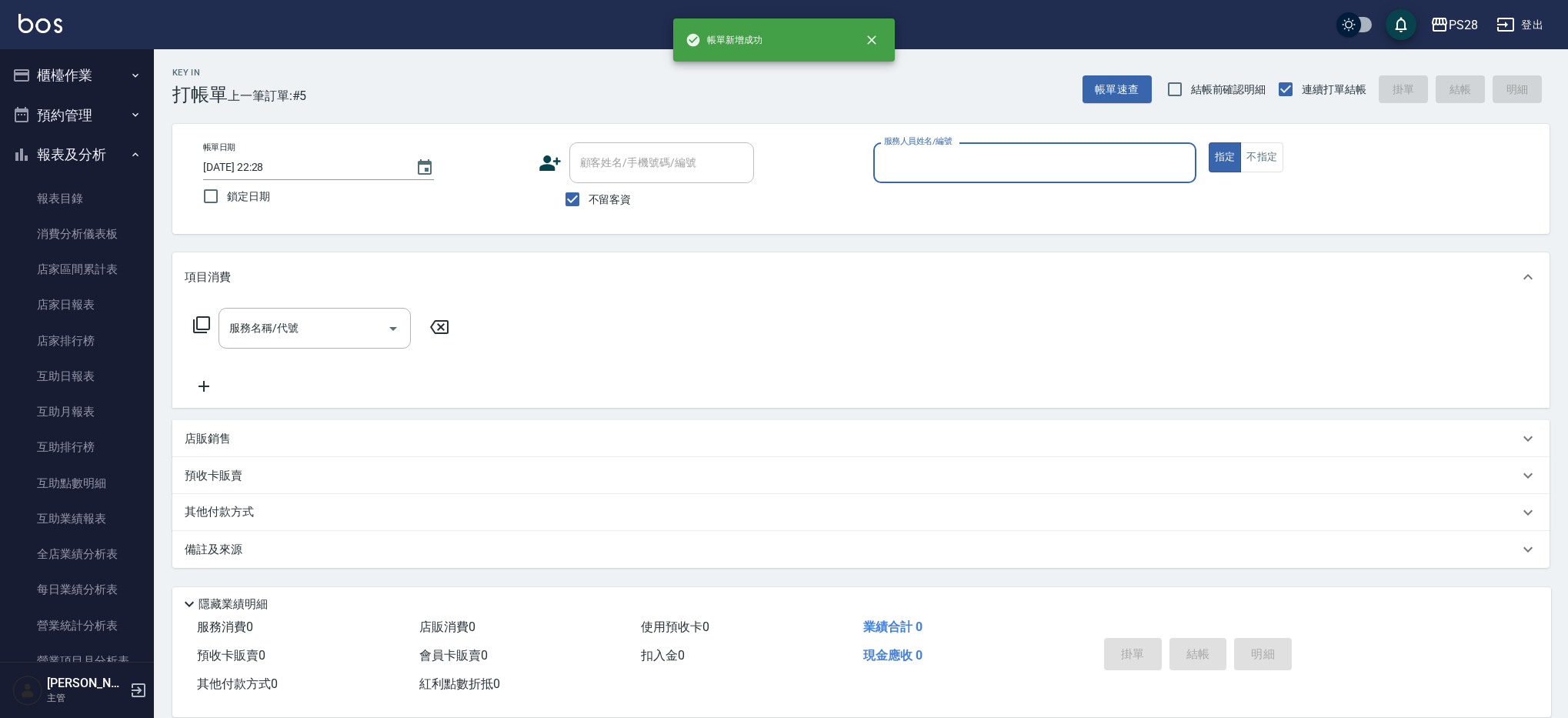
scroll to position [0, 0]
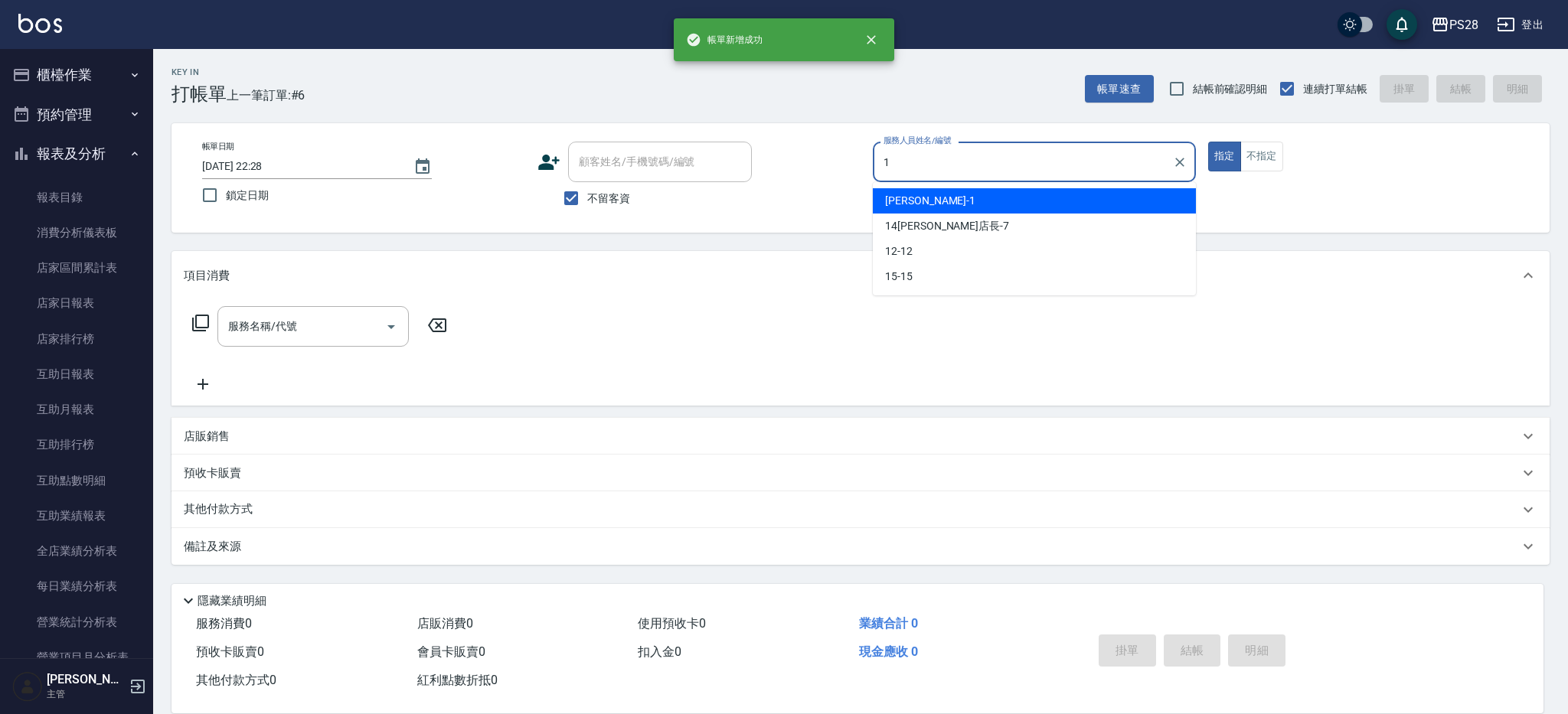
type input "[PERSON_NAME]-1"
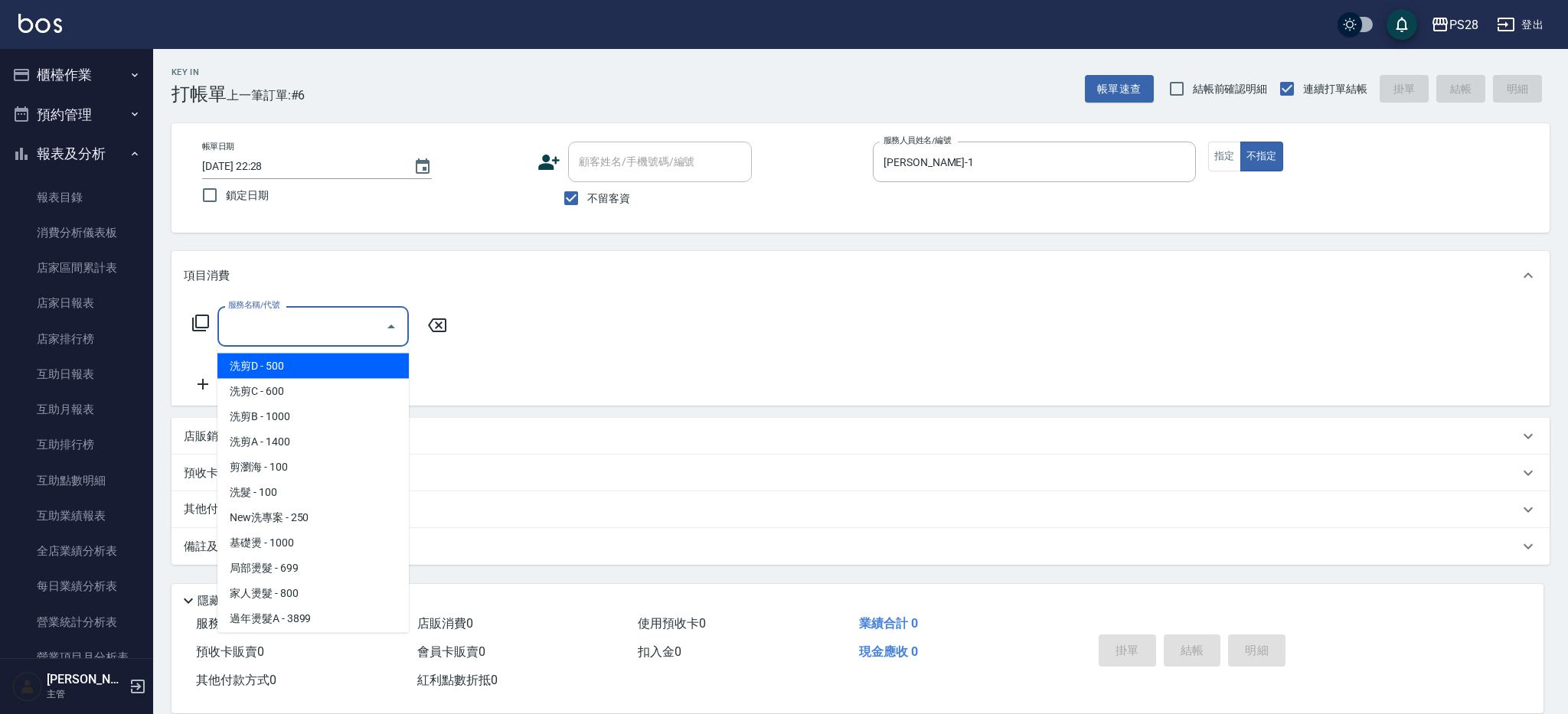
click at [309, 320] on input "服務名稱/代號" at bounding box center [302, 326] width 154 height 27
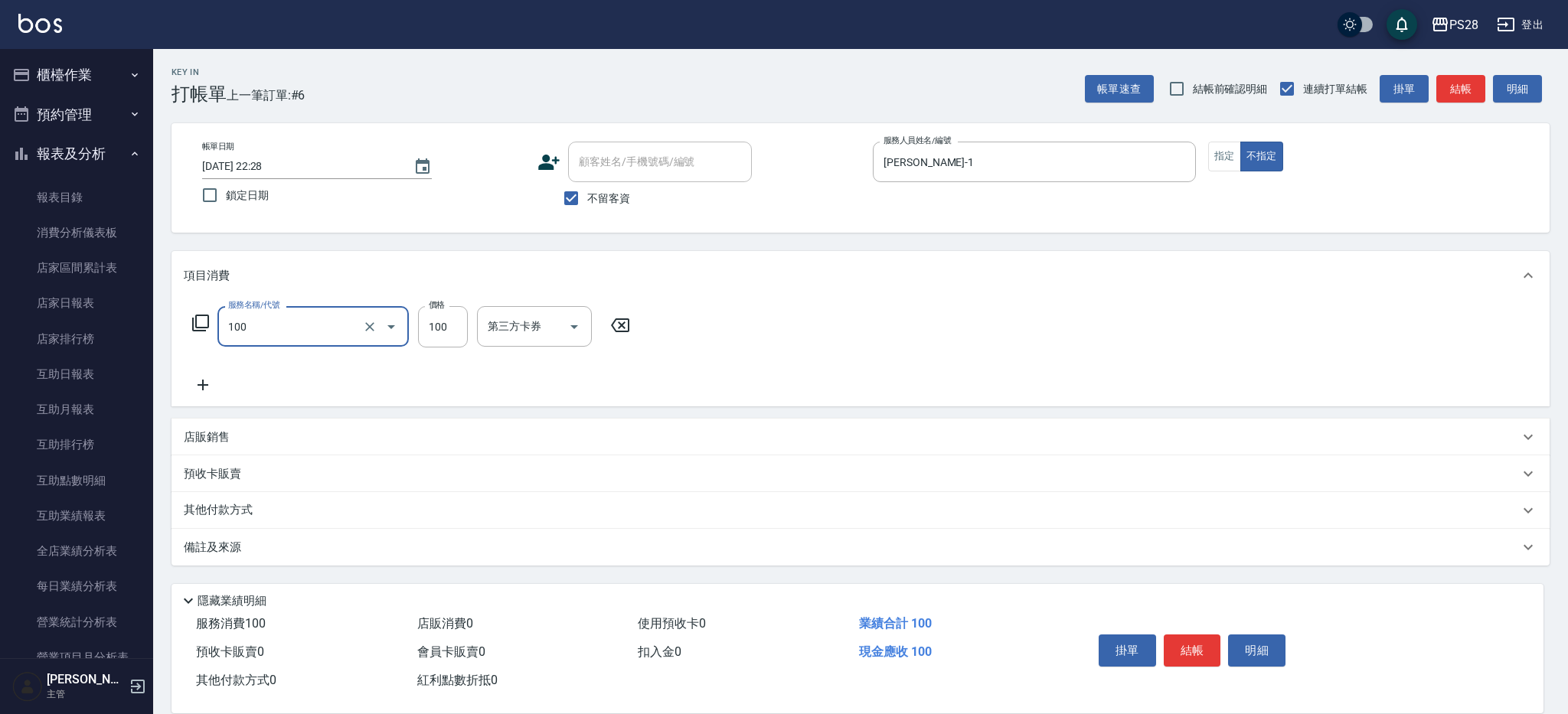
type input "洗髮(100)"
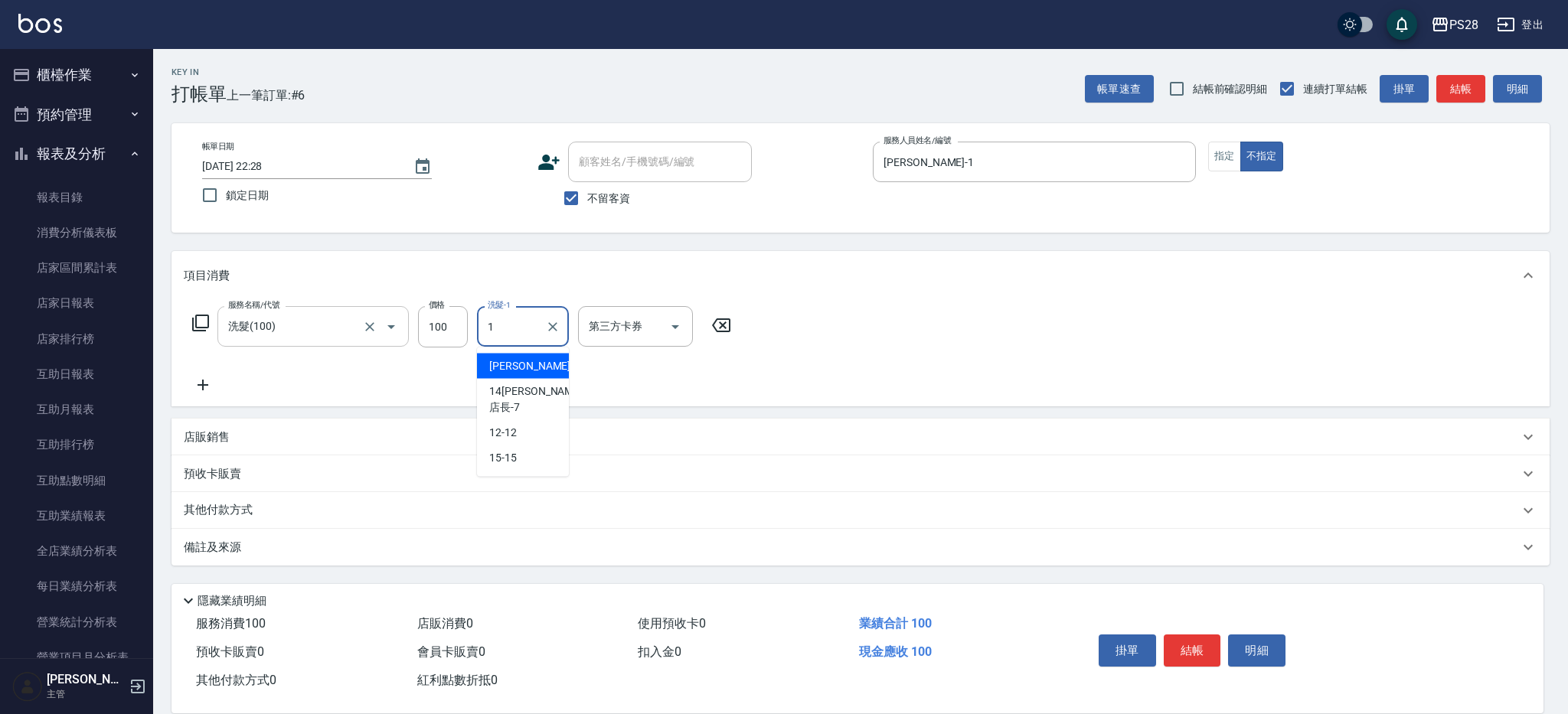
type input "[PERSON_NAME]-1"
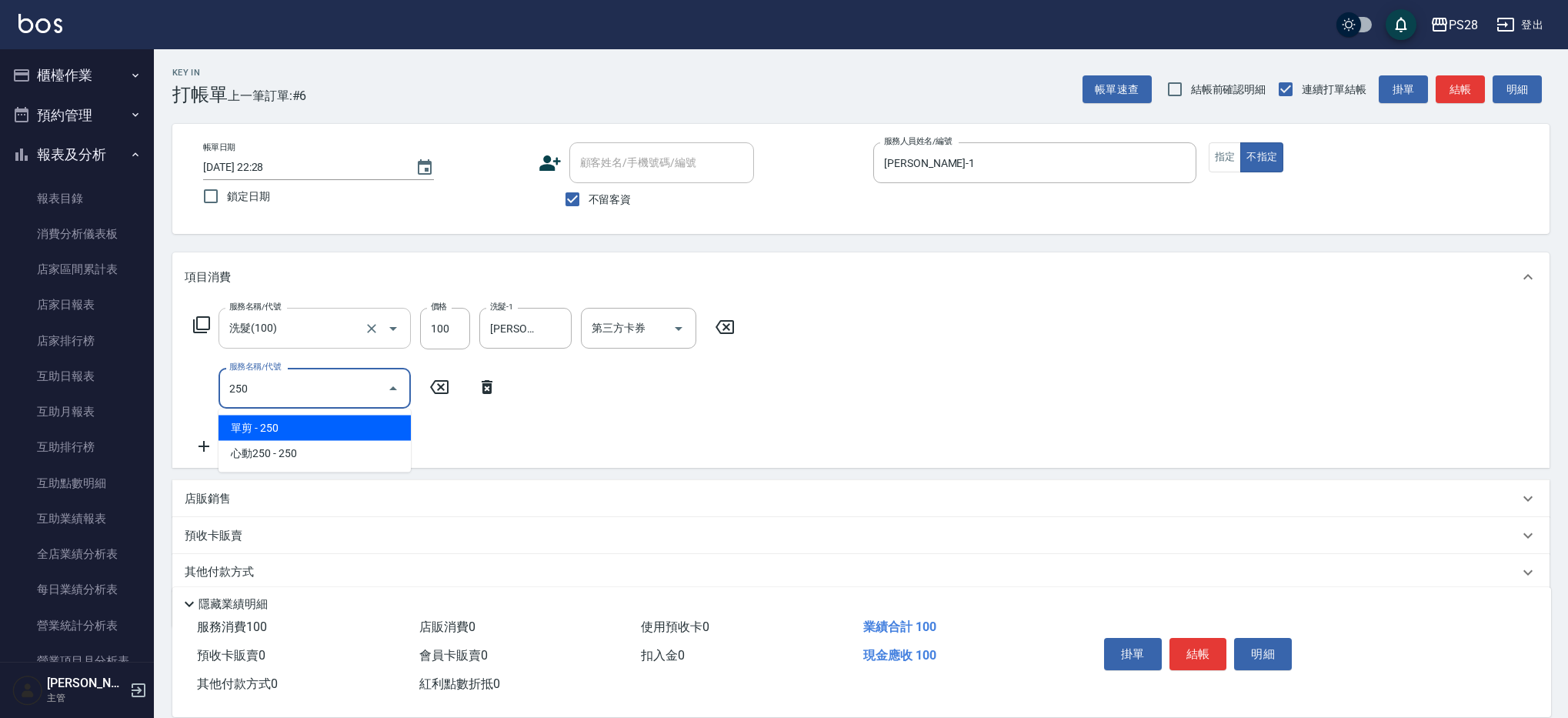
type input "單剪(250)"
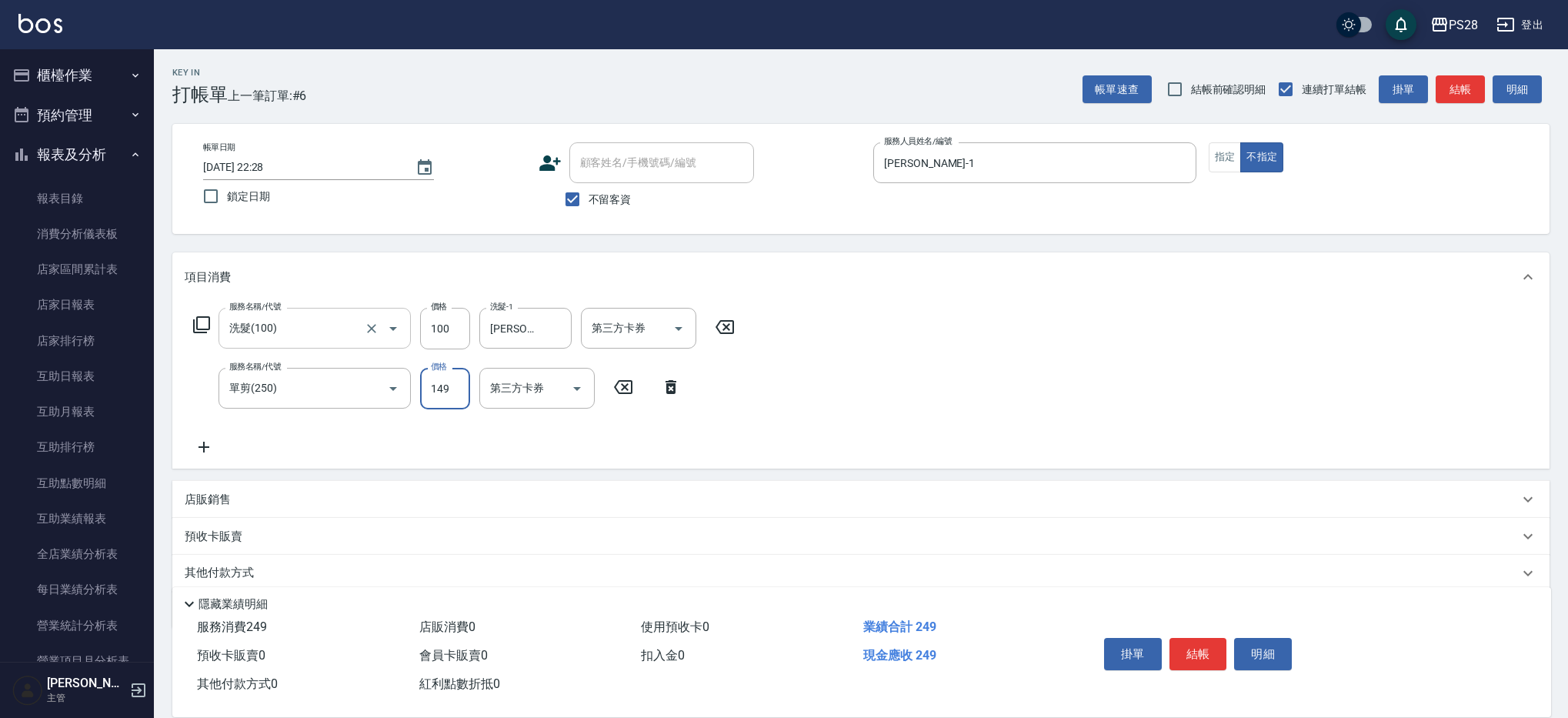
type input "149"
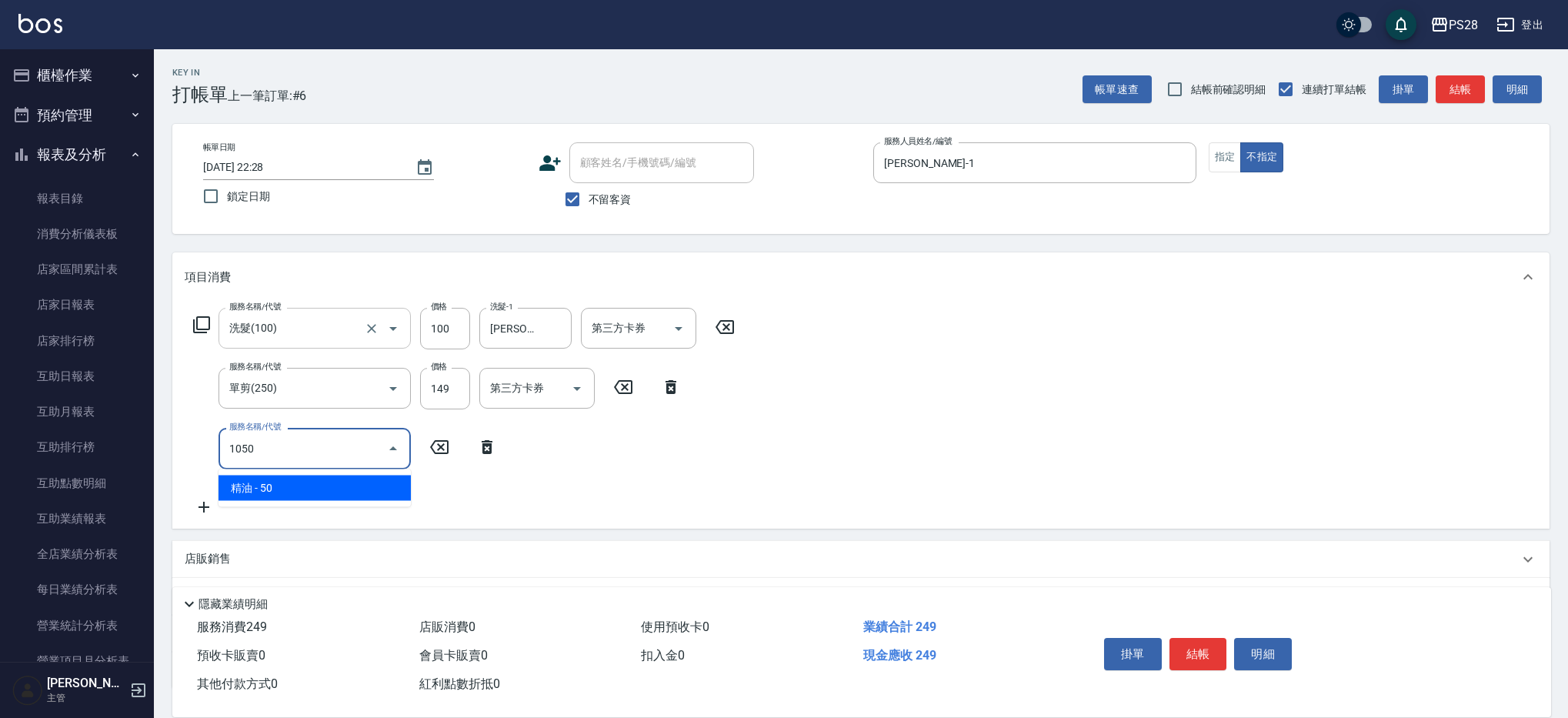
type input "精油(1050)"
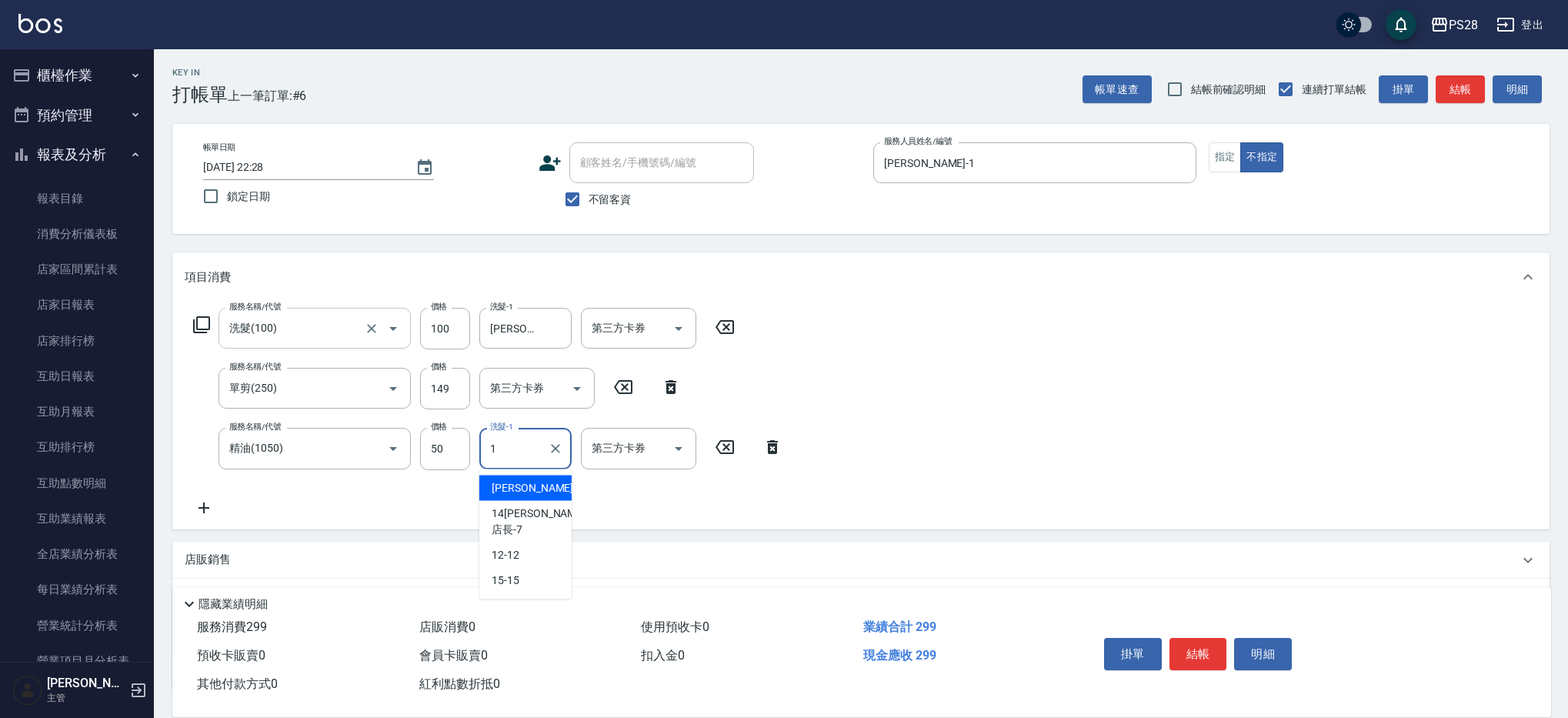
type input "[PERSON_NAME]-1"
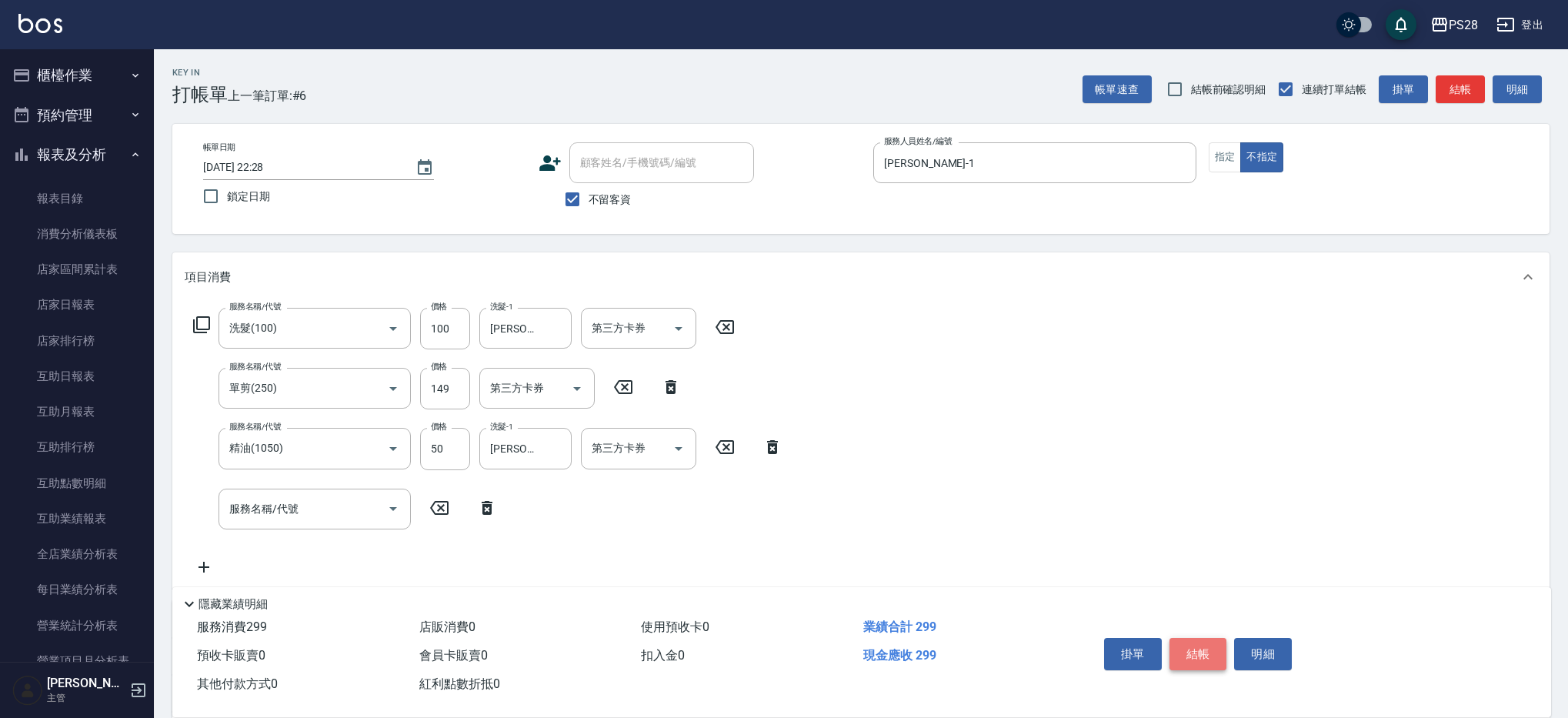
click at [1191, 642] on button "結帳" at bounding box center [1198, 654] width 58 height 32
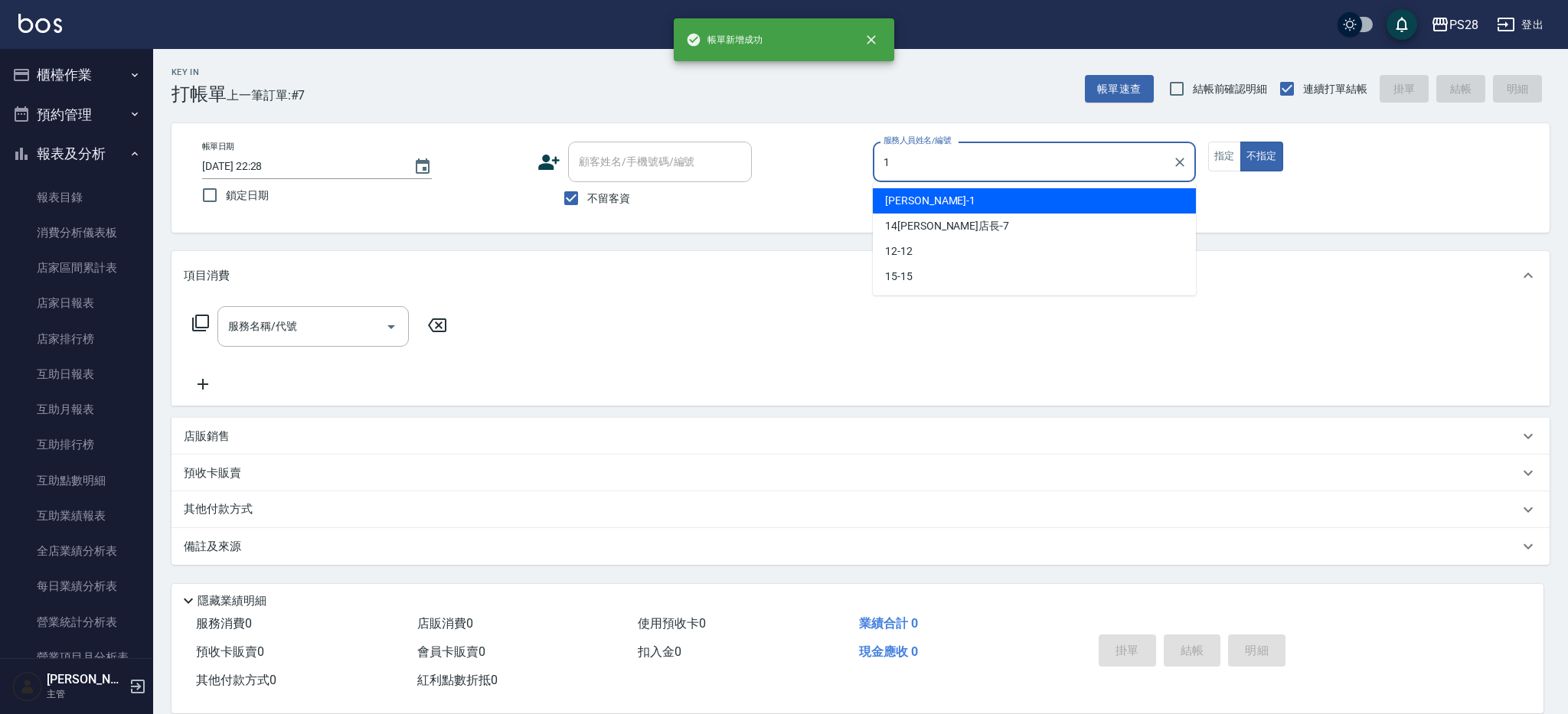
type input "[PERSON_NAME]-1"
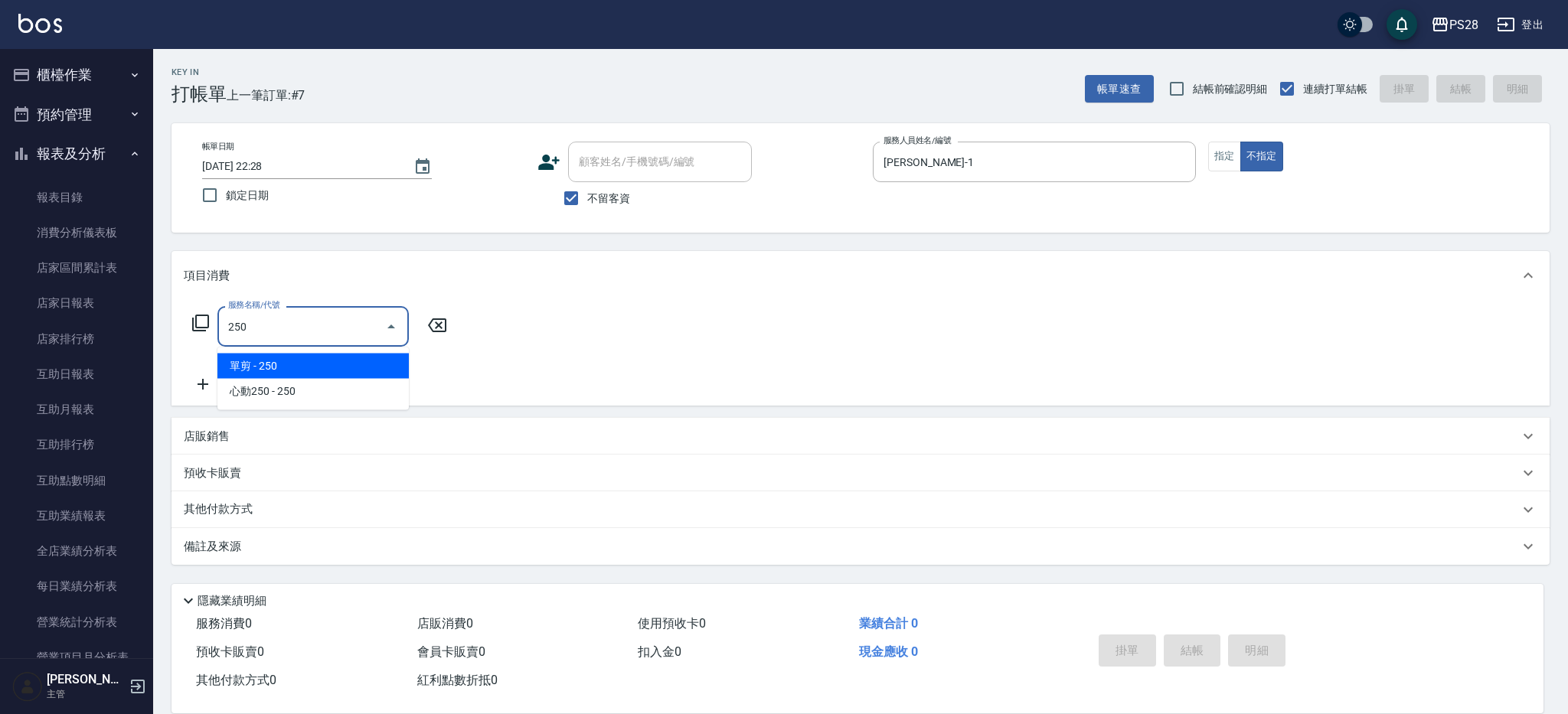
type input "單剪(250)"
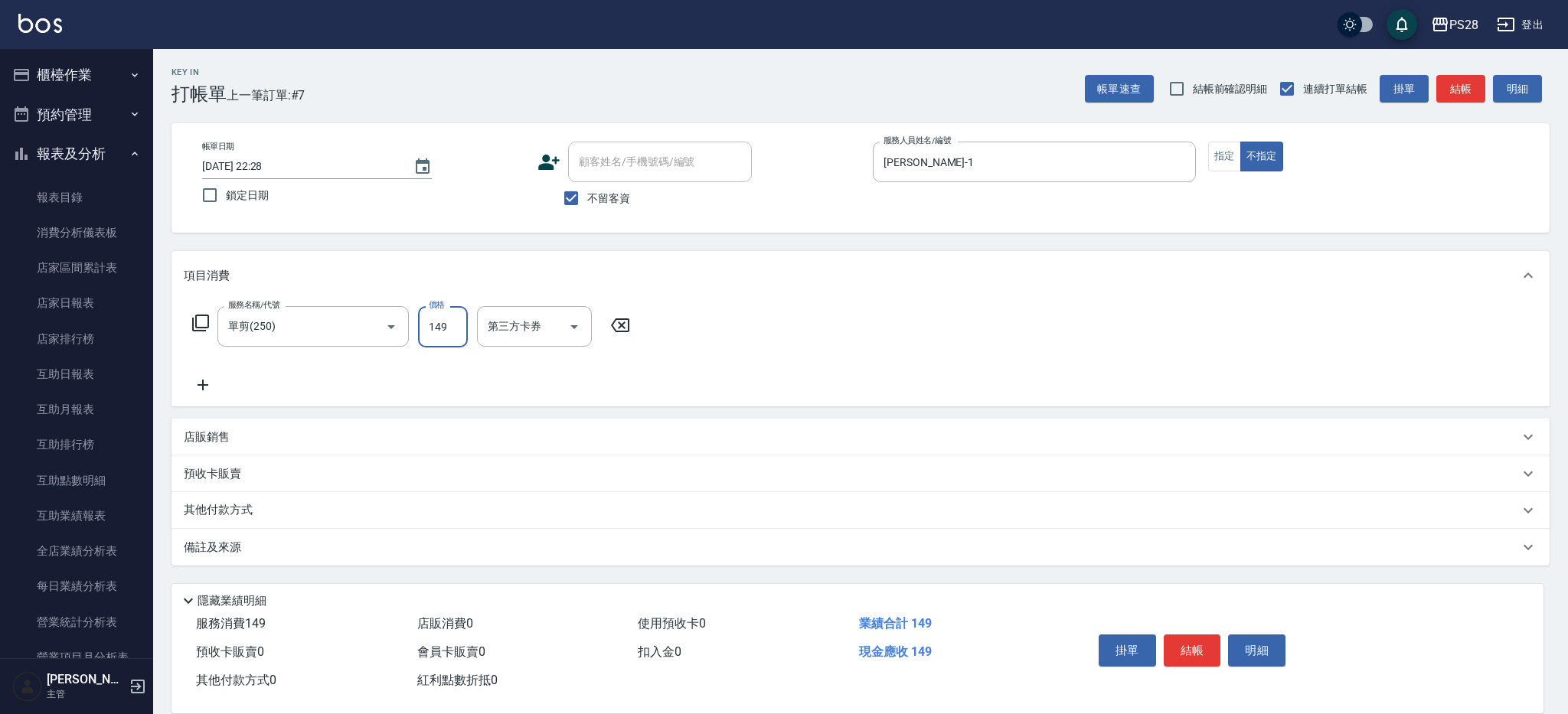
type input "149"
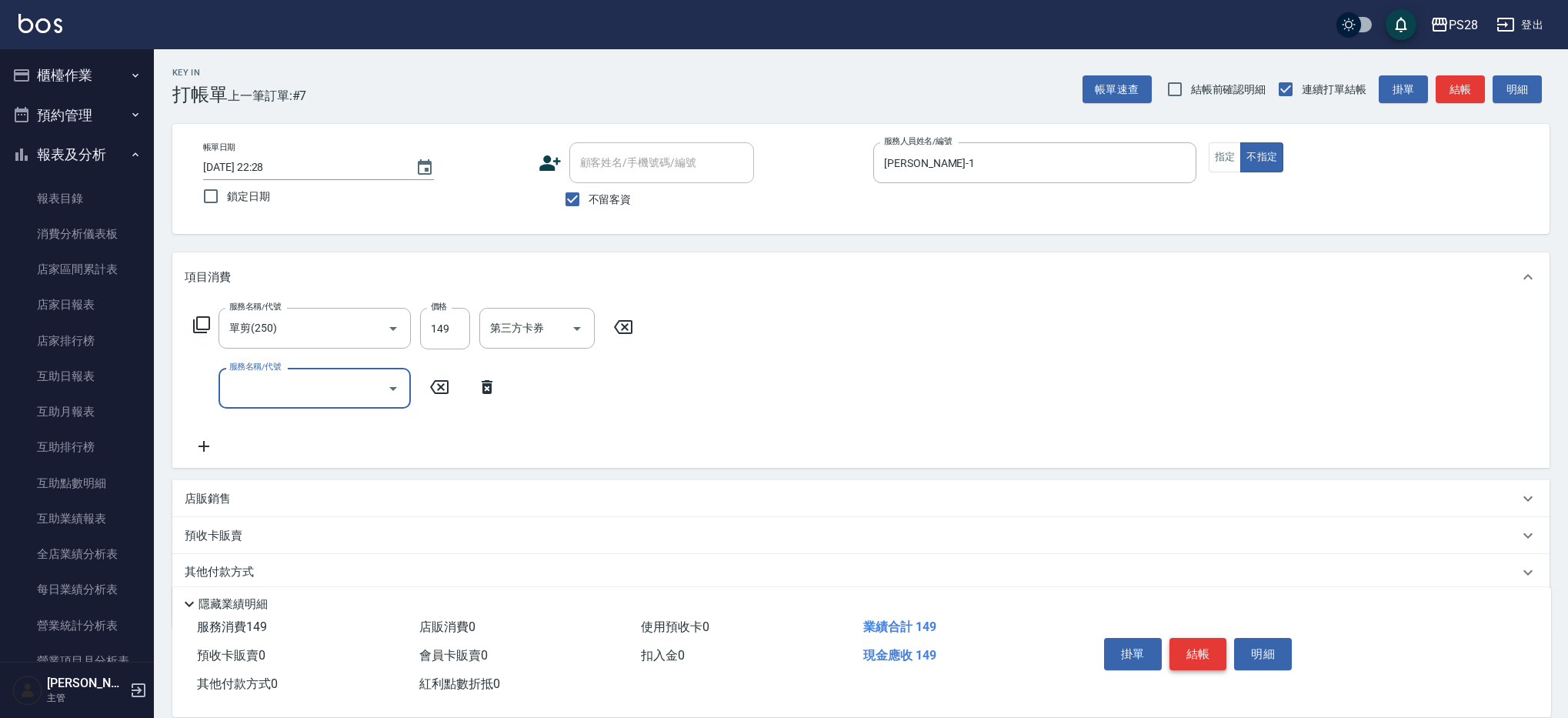
click at [1199, 647] on button "結帳" at bounding box center [1198, 654] width 58 height 32
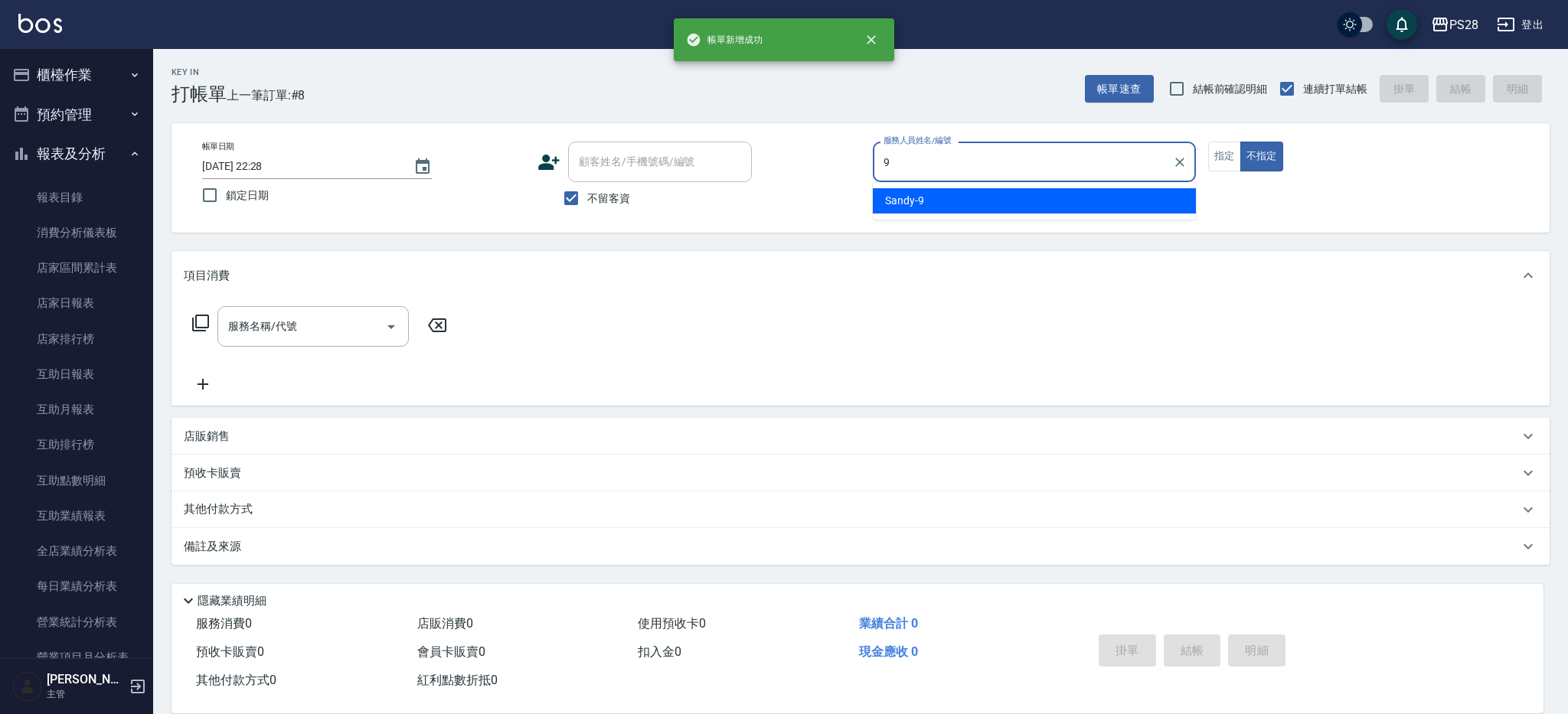
type input "Sandy-9"
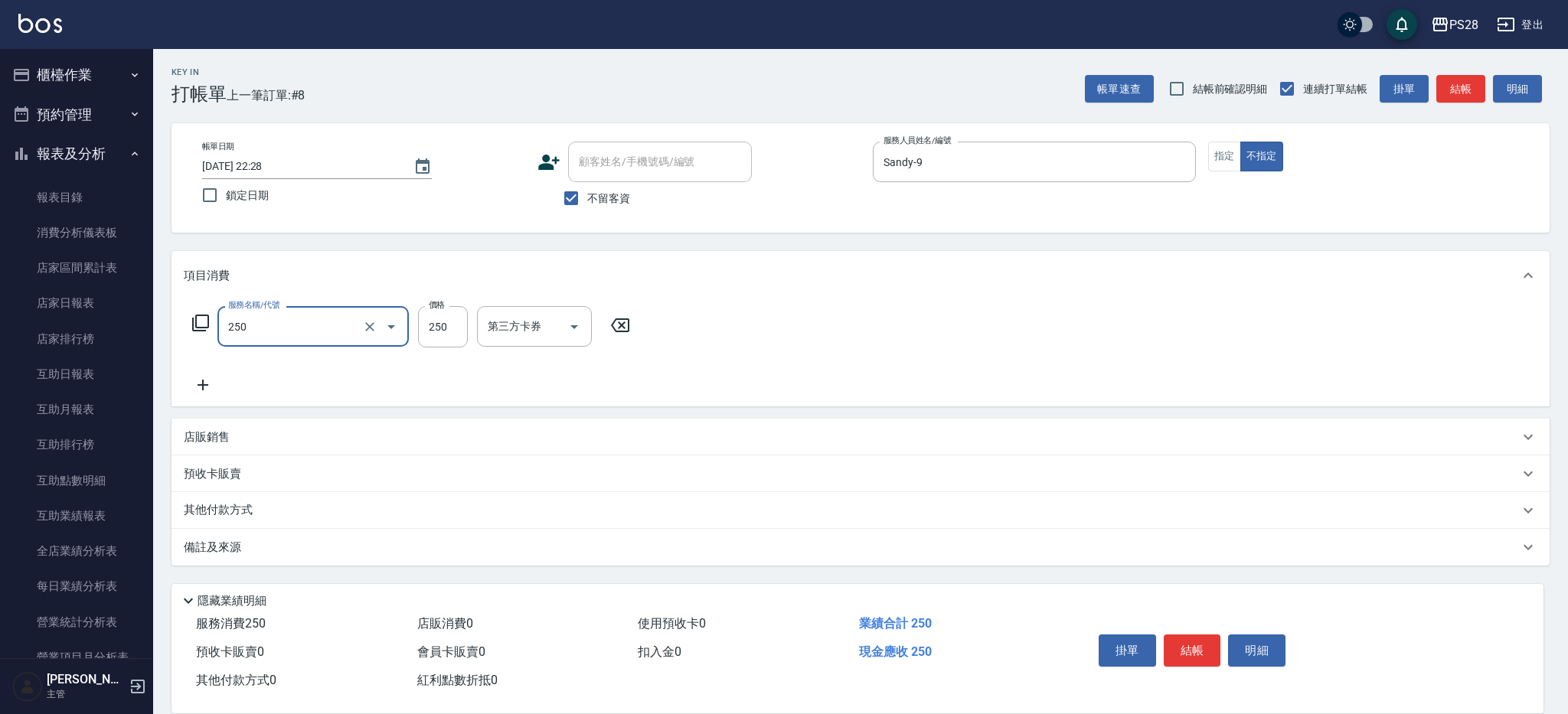
type input "單剪(250)"
type input "149"
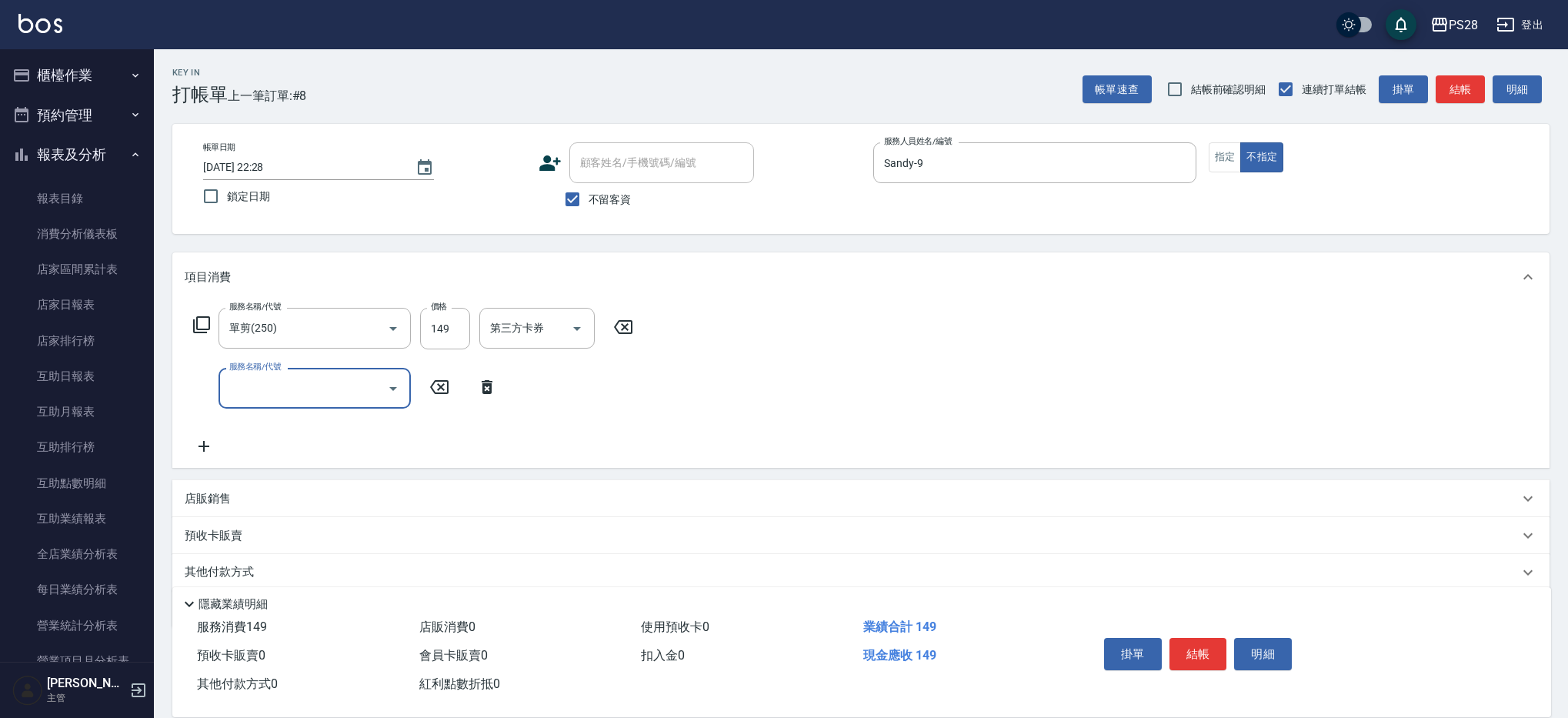
click at [1178, 648] on button "結帳" at bounding box center [1198, 654] width 58 height 32
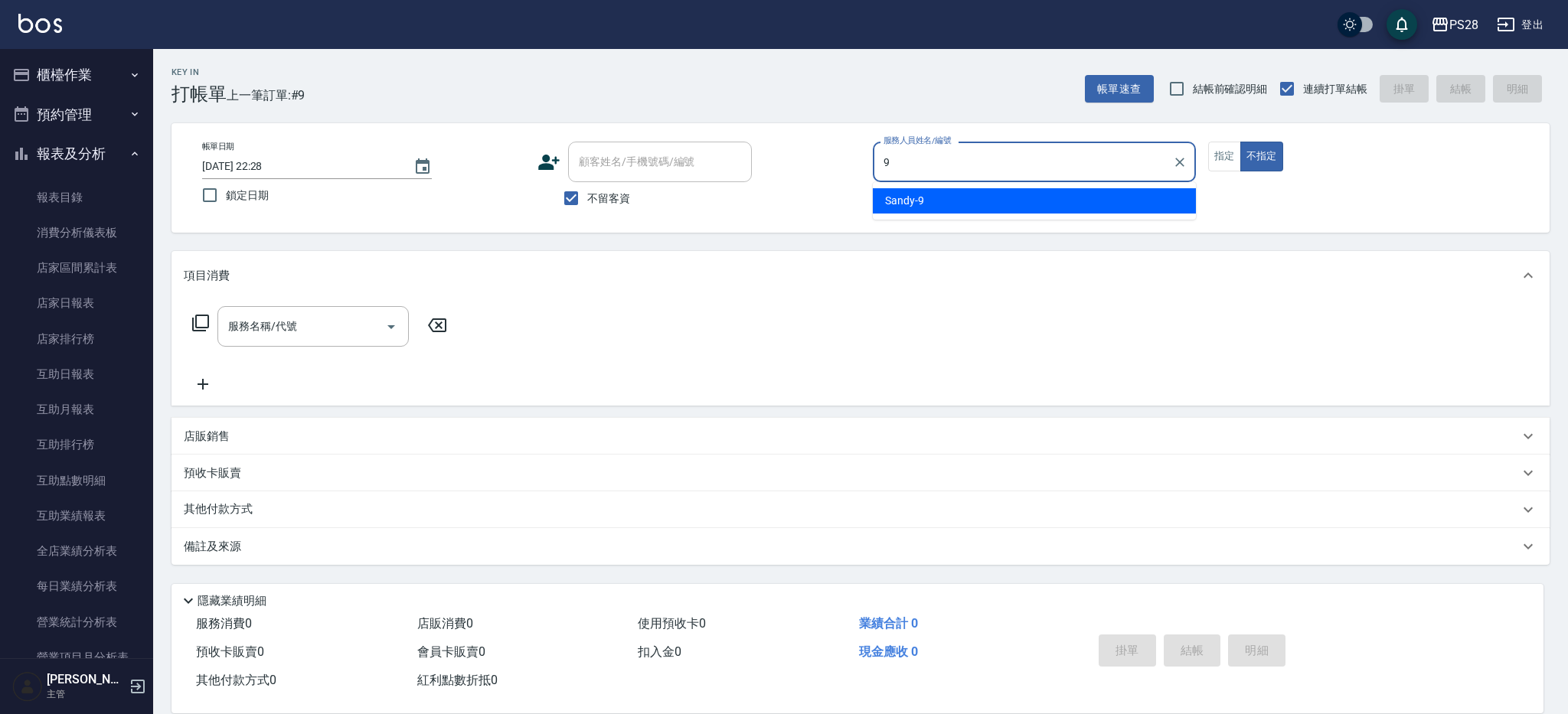
type input "Sandy-9"
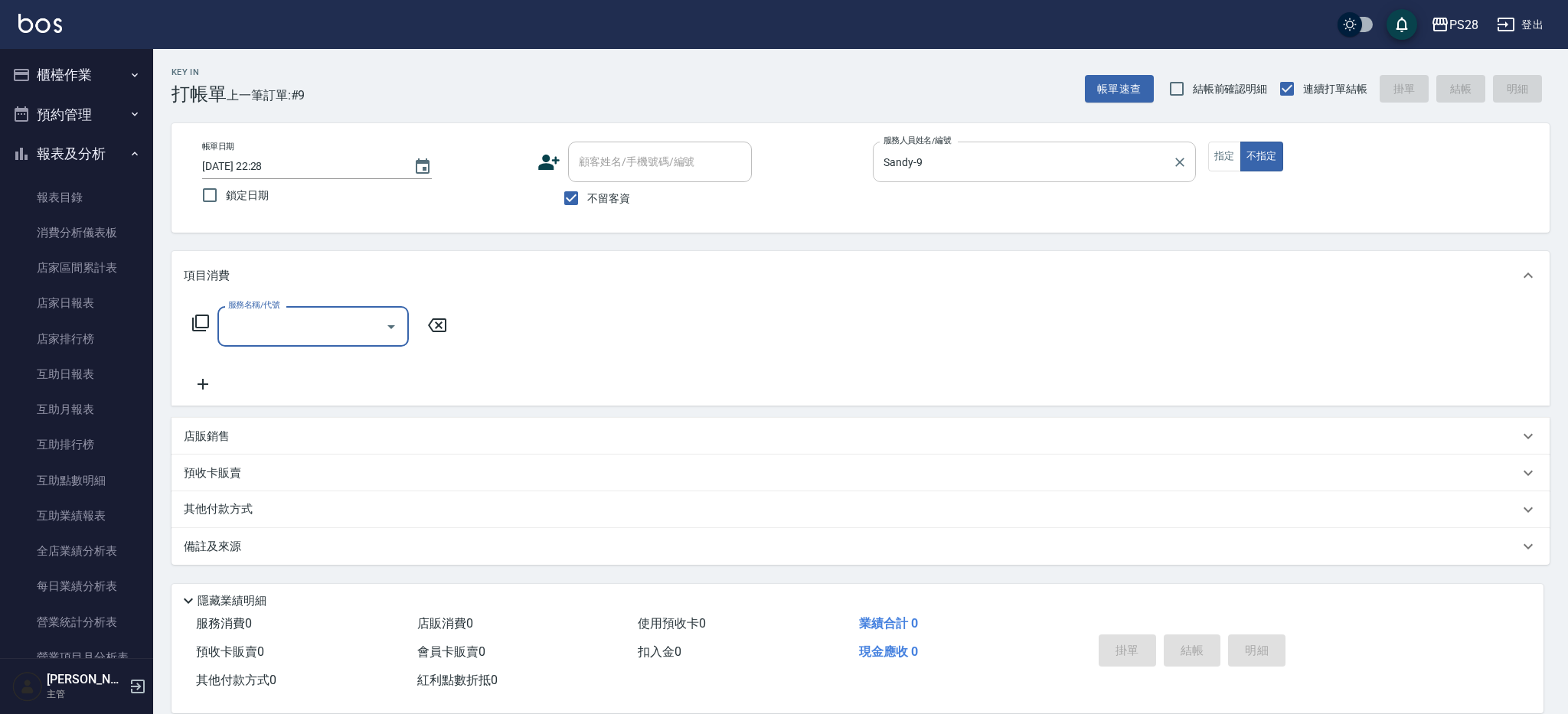
type input "4"
type input "洗髮399(0399)"
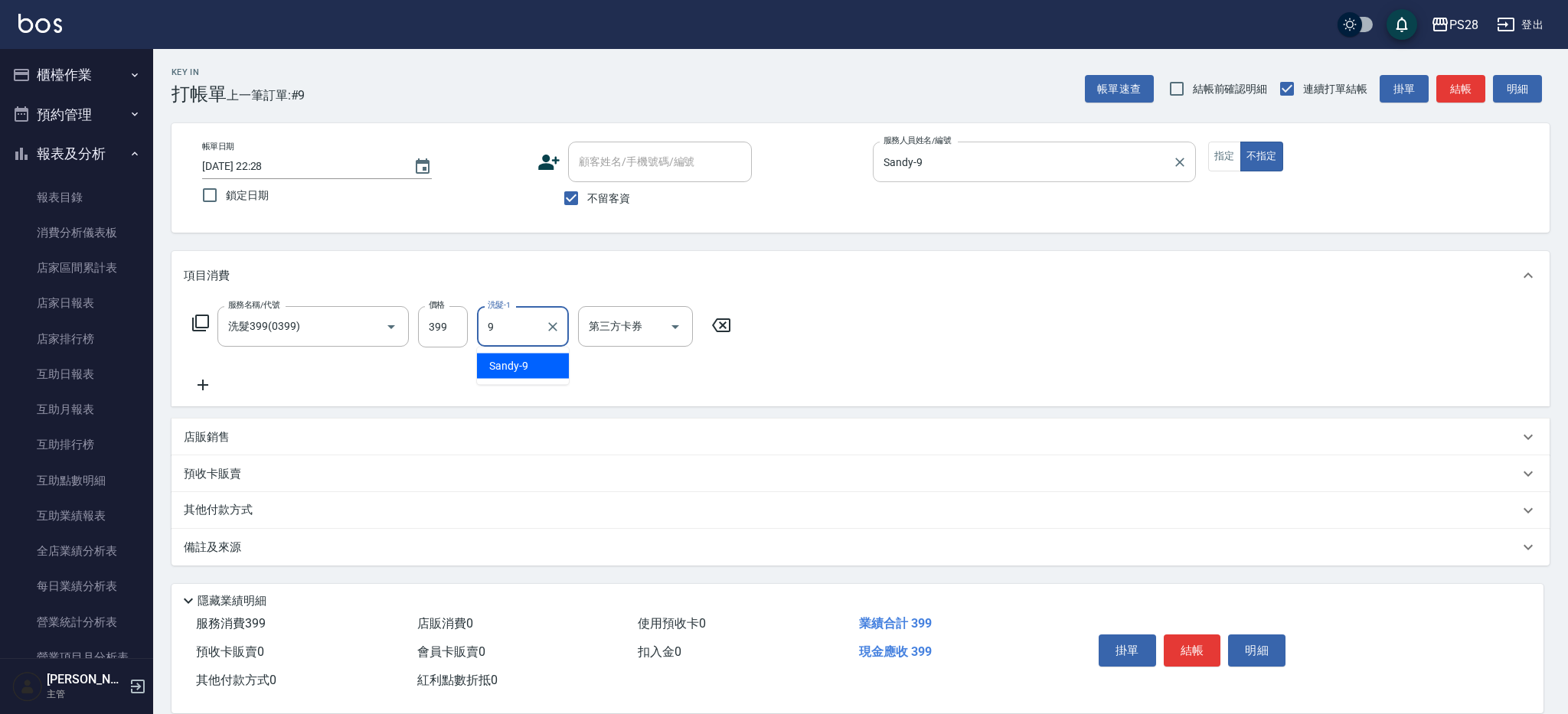
type input "Sandy-9"
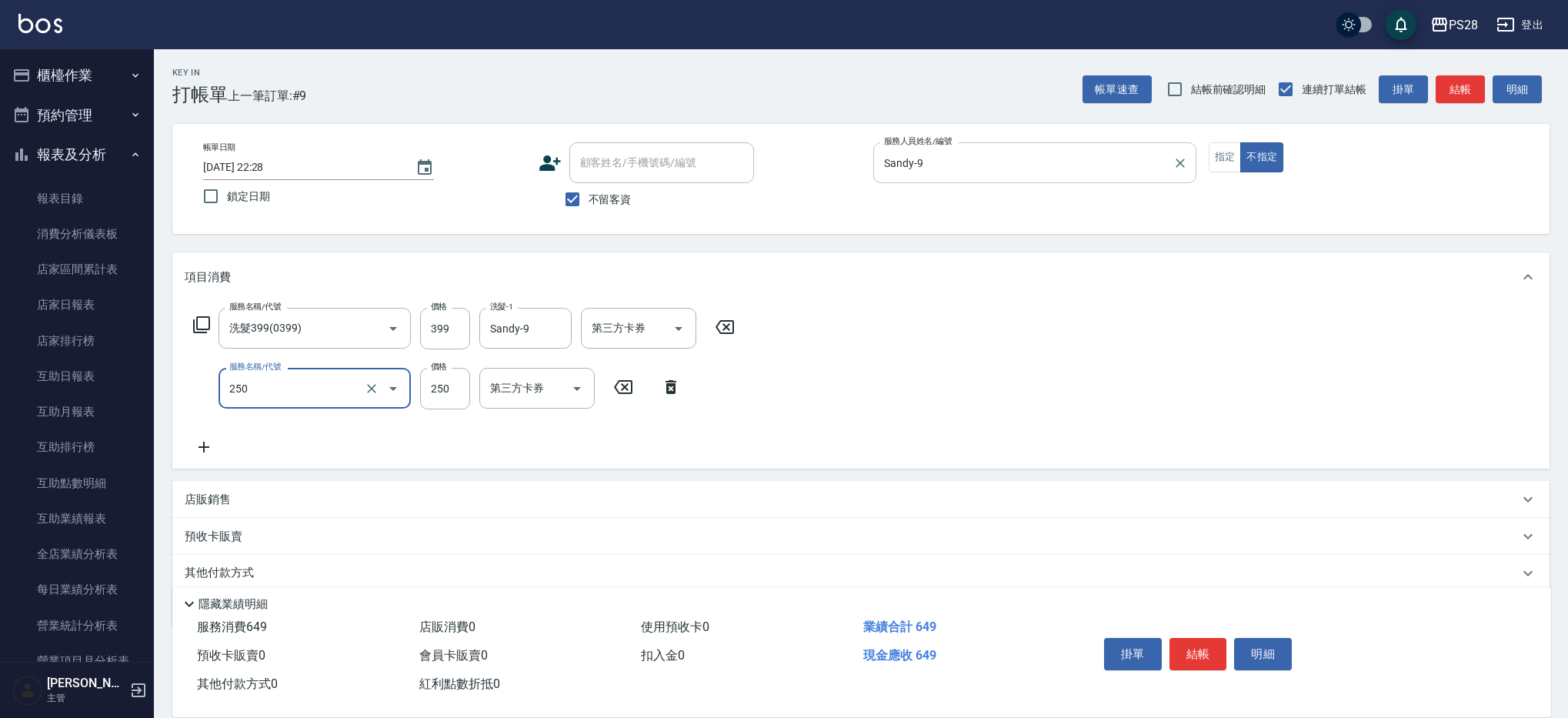
type input "單剪(250)"
type input "149"
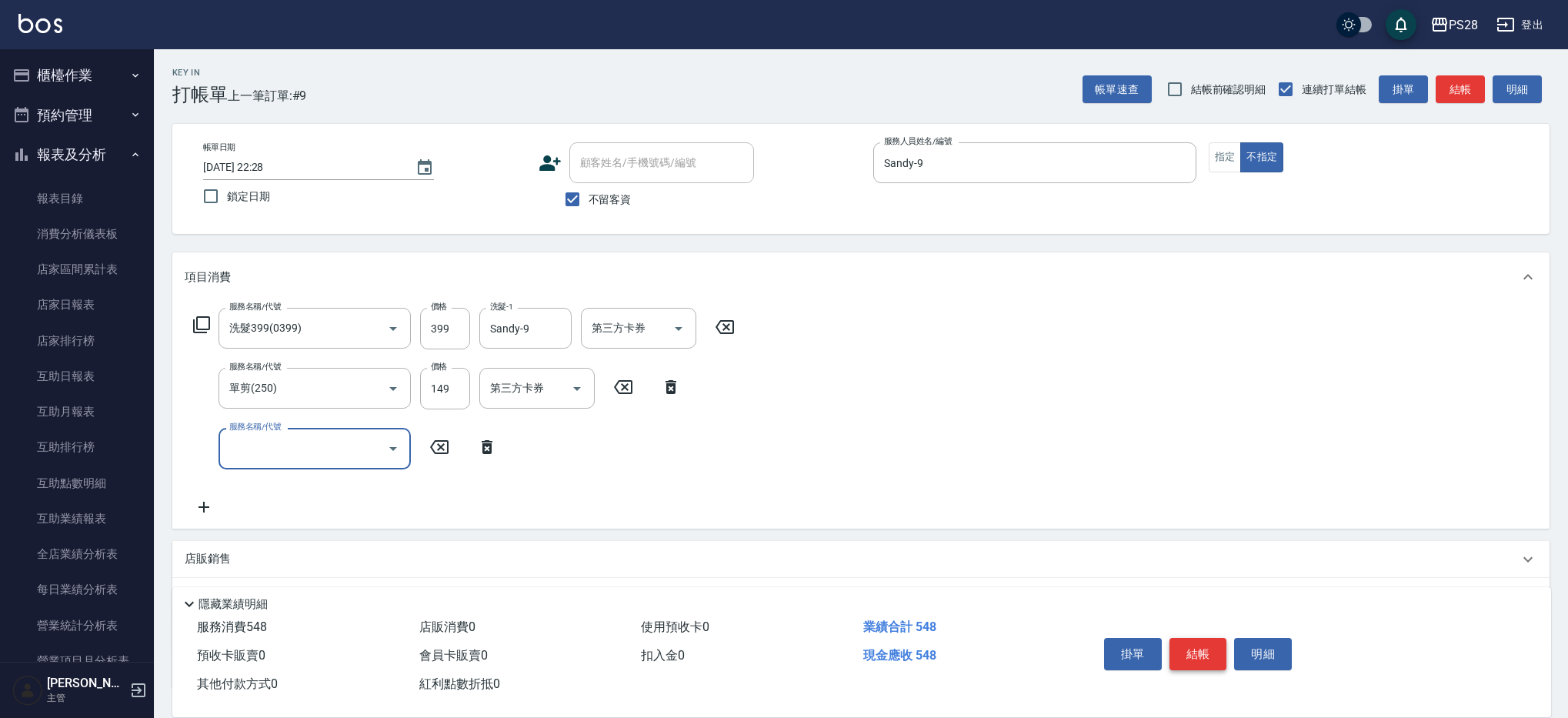
click at [1198, 652] on button "結帳" at bounding box center [1198, 654] width 58 height 32
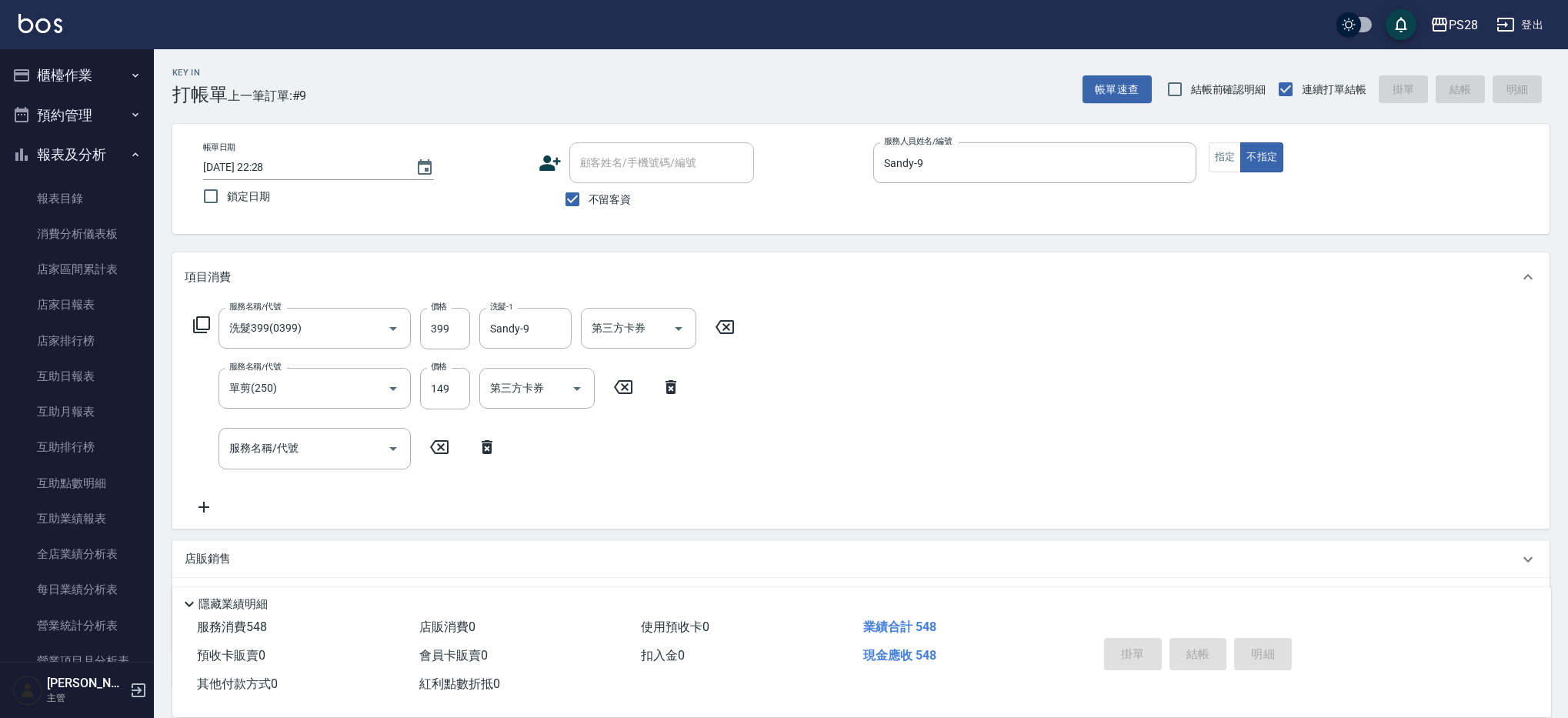
type input "[DATE] 22:29"
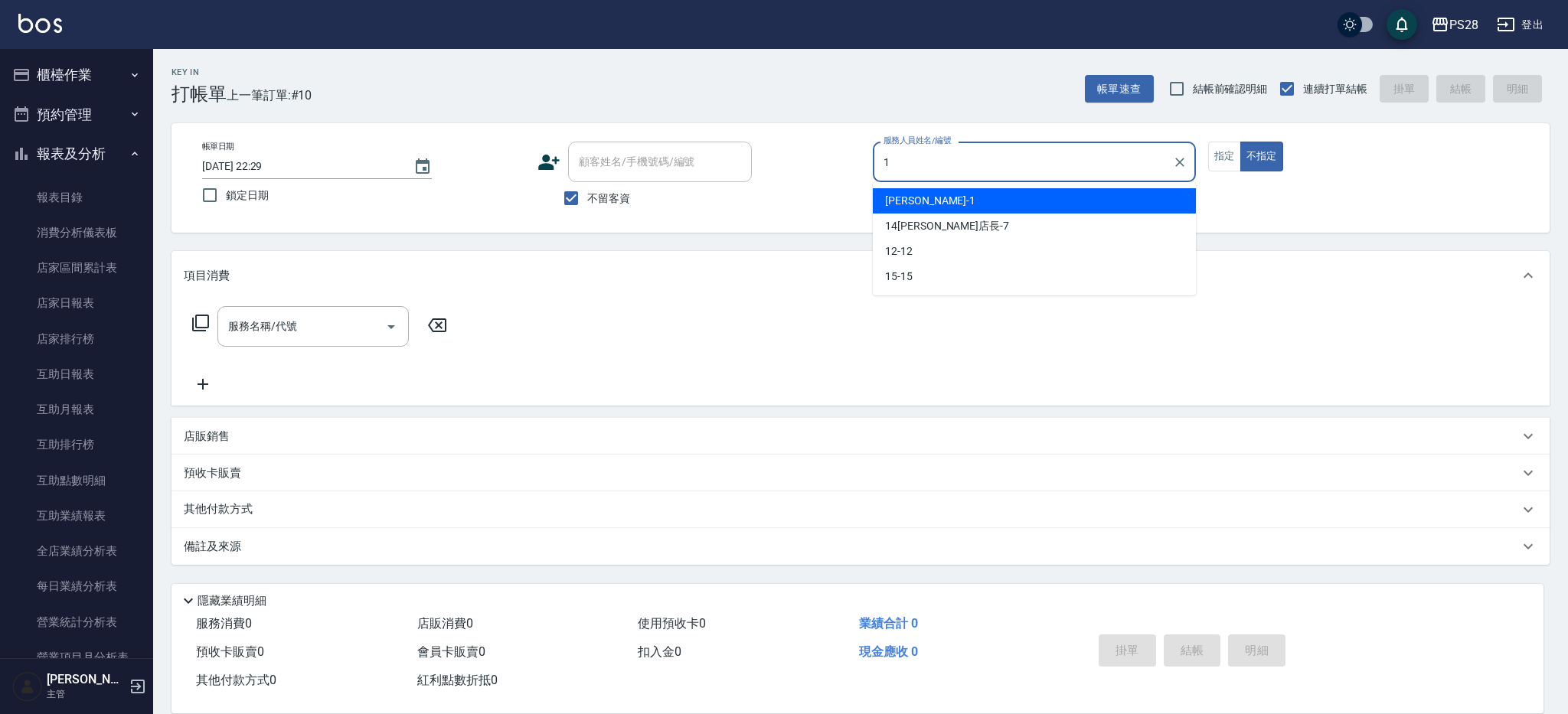
type input "[PERSON_NAME]-1"
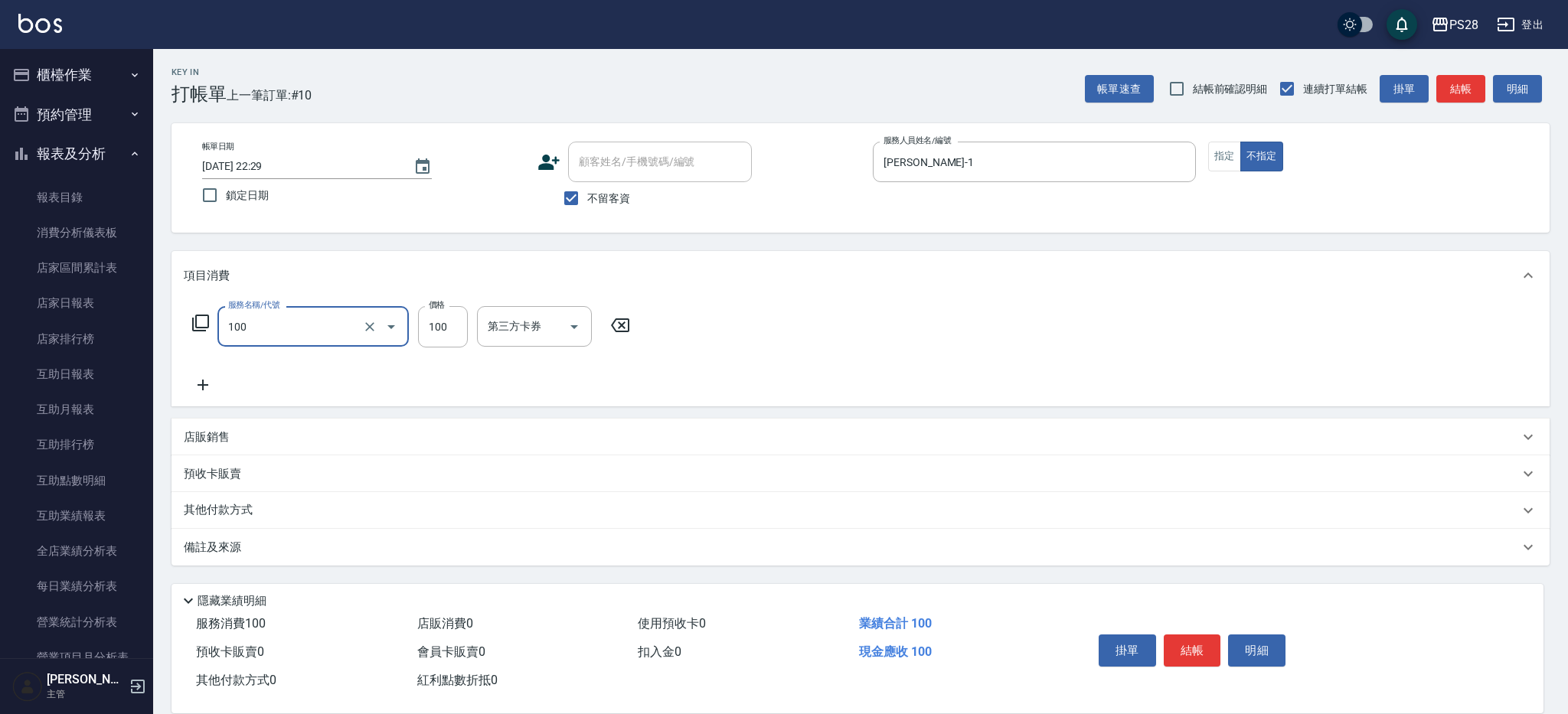
type input "洗髮(100)"
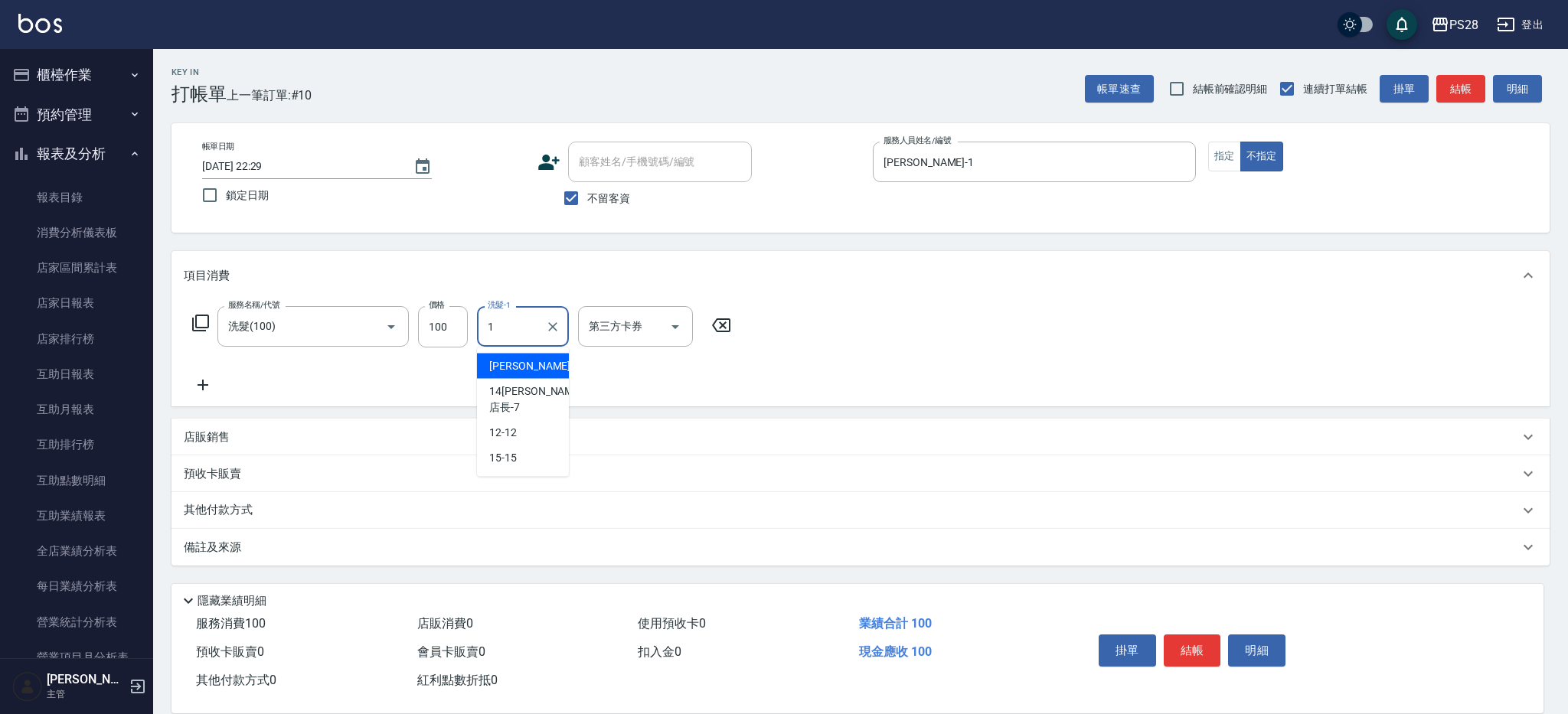
type input "[PERSON_NAME]-1"
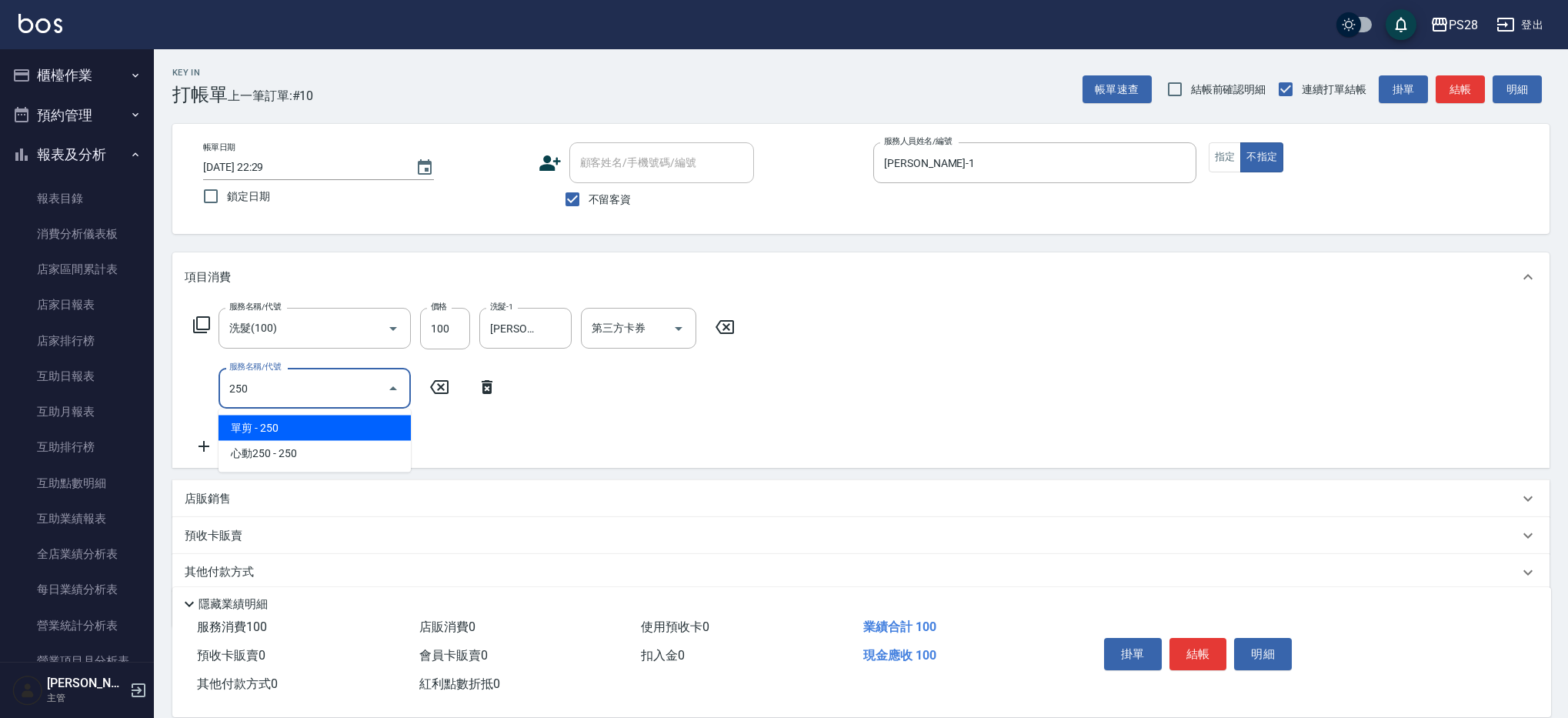
type input "單剪(250)"
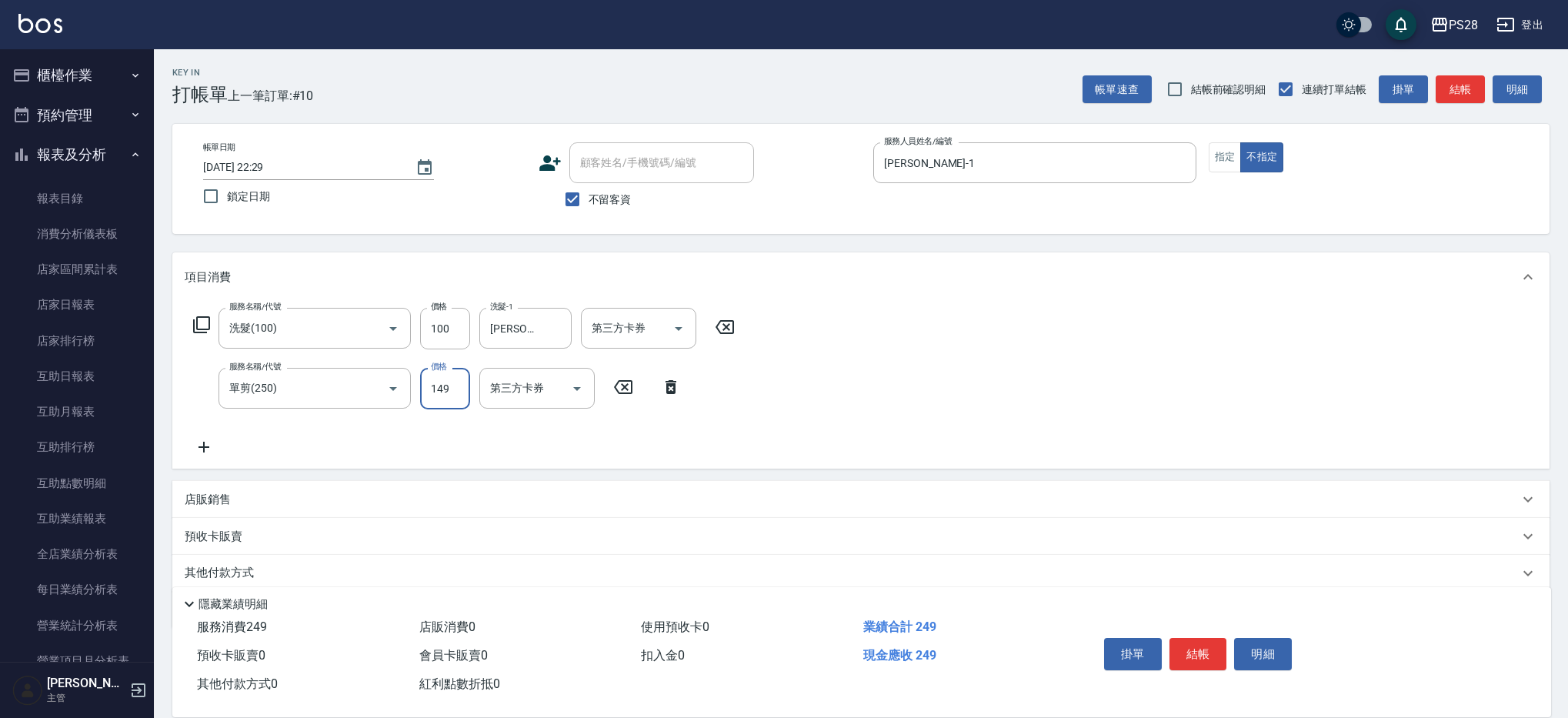
type input "149"
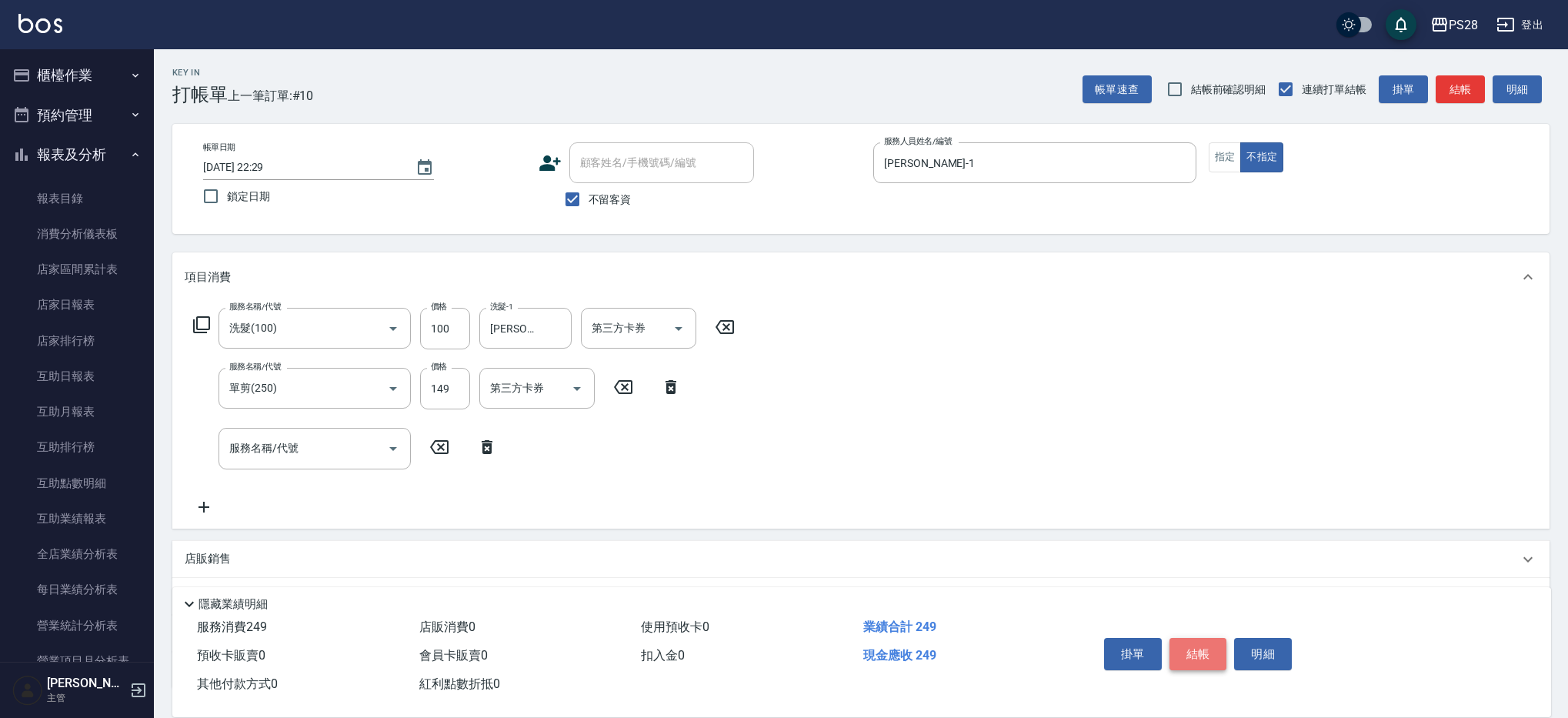
click at [1194, 641] on button "結帳" at bounding box center [1198, 654] width 58 height 32
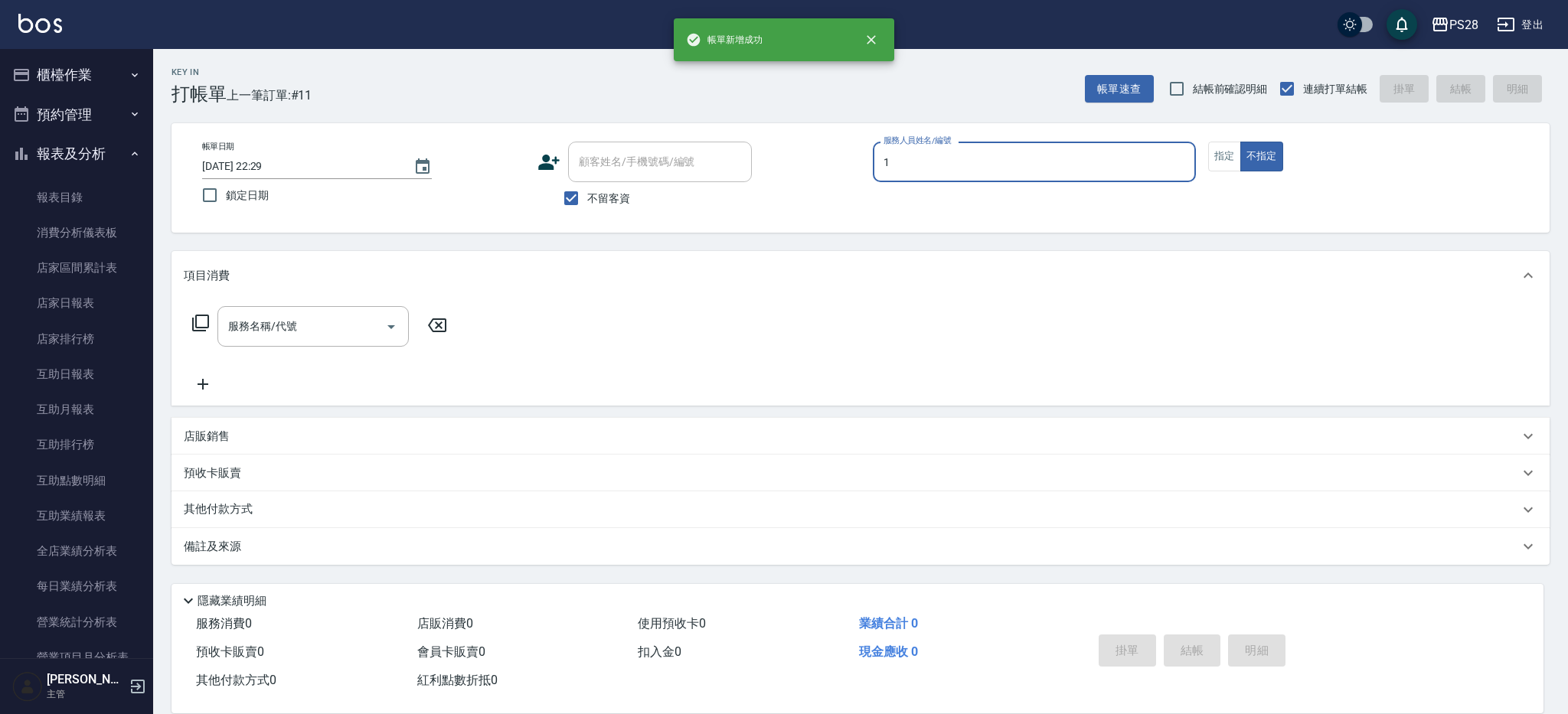
type input "[PERSON_NAME]-1"
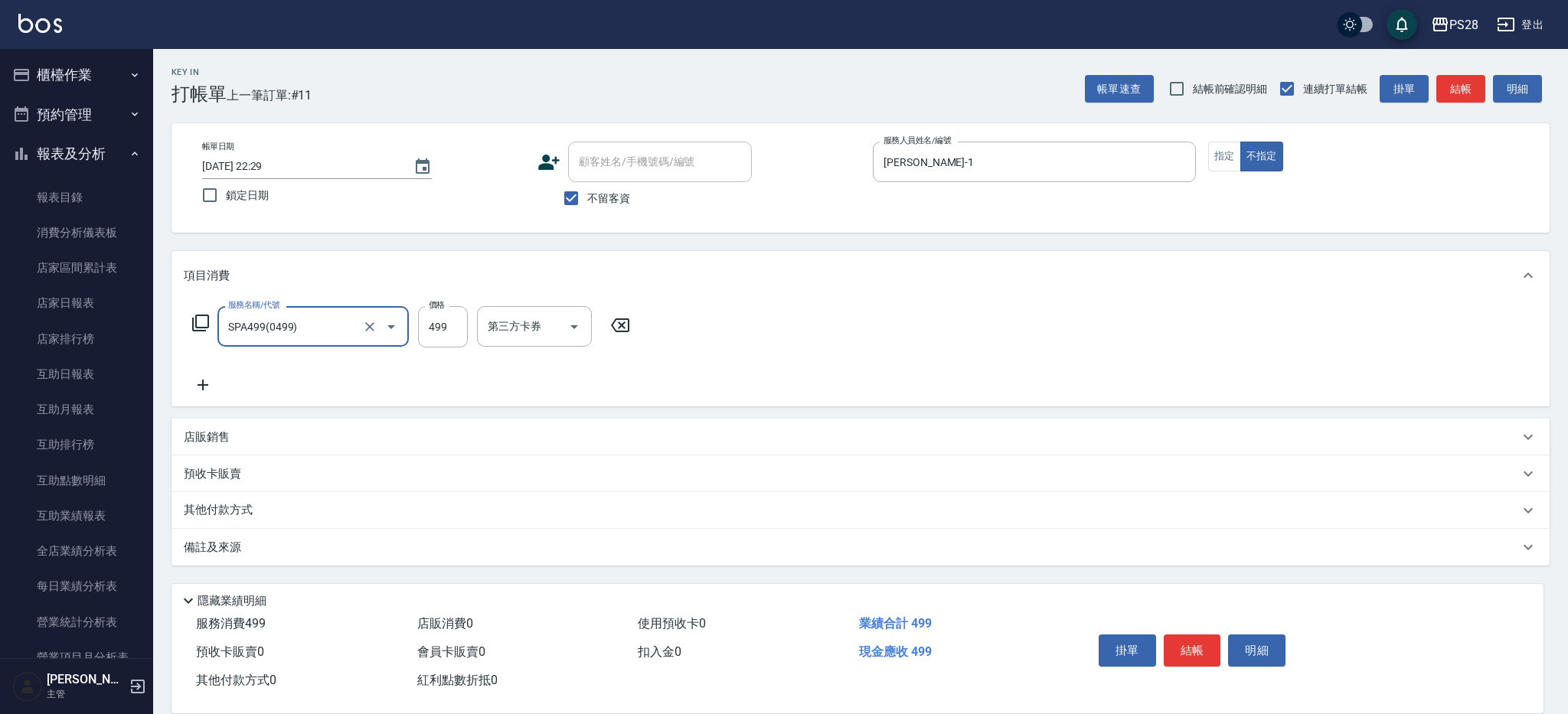
type input "SPA499(0499)"
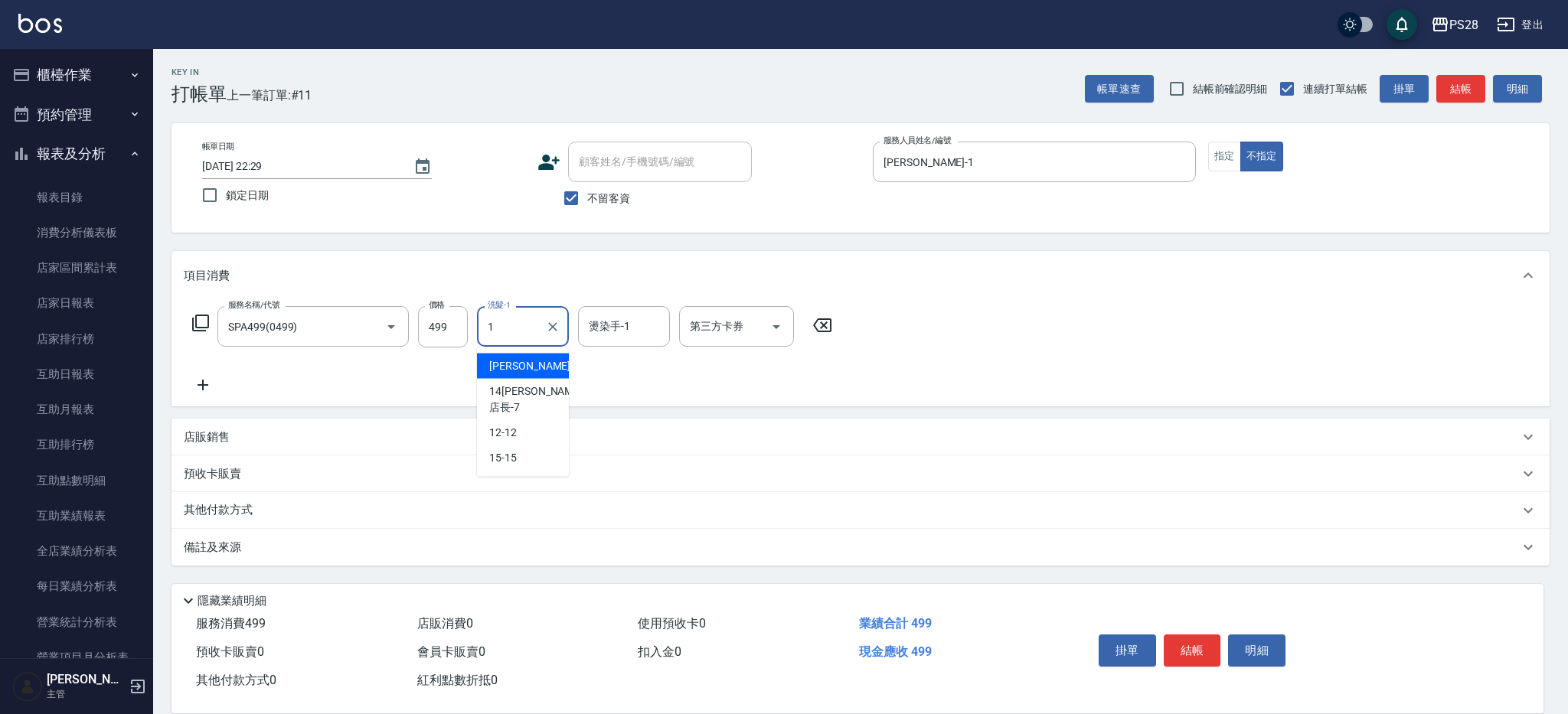
type input "[PERSON_NAME]-1"
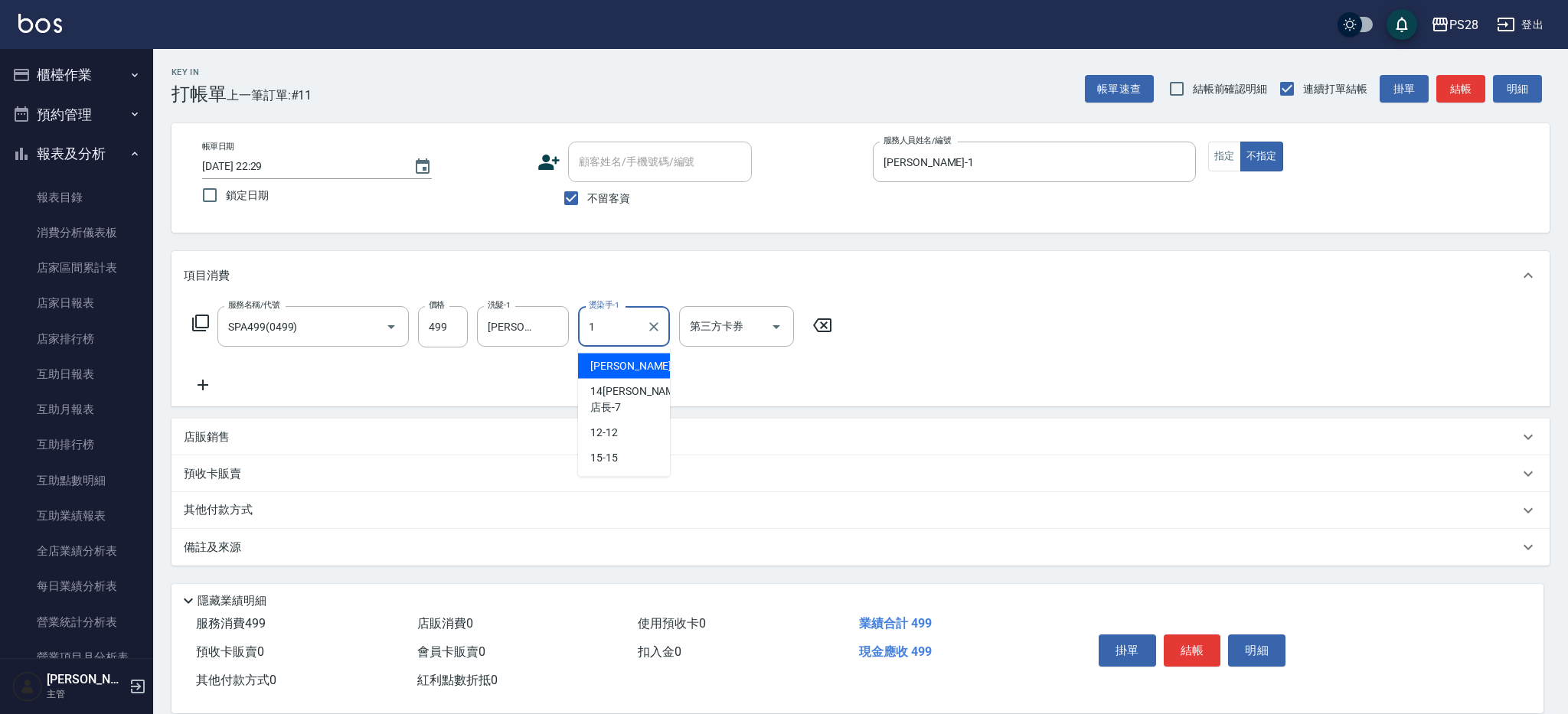
type input "[PERSON_NAME]-1"
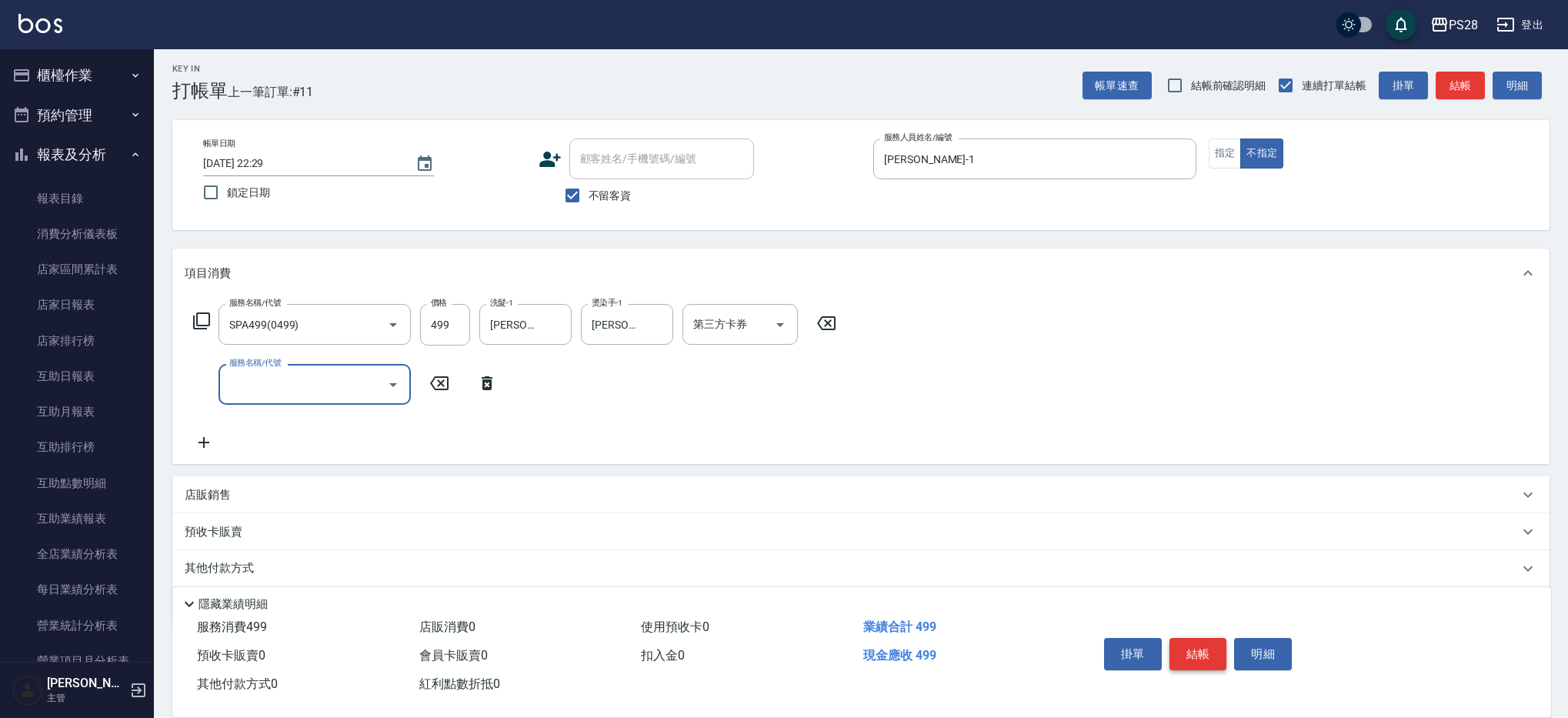
scroll to position [4, 0]
click at [1192, 642] on button "結帳" at bounding box center [1198, 654] width 58 height 32
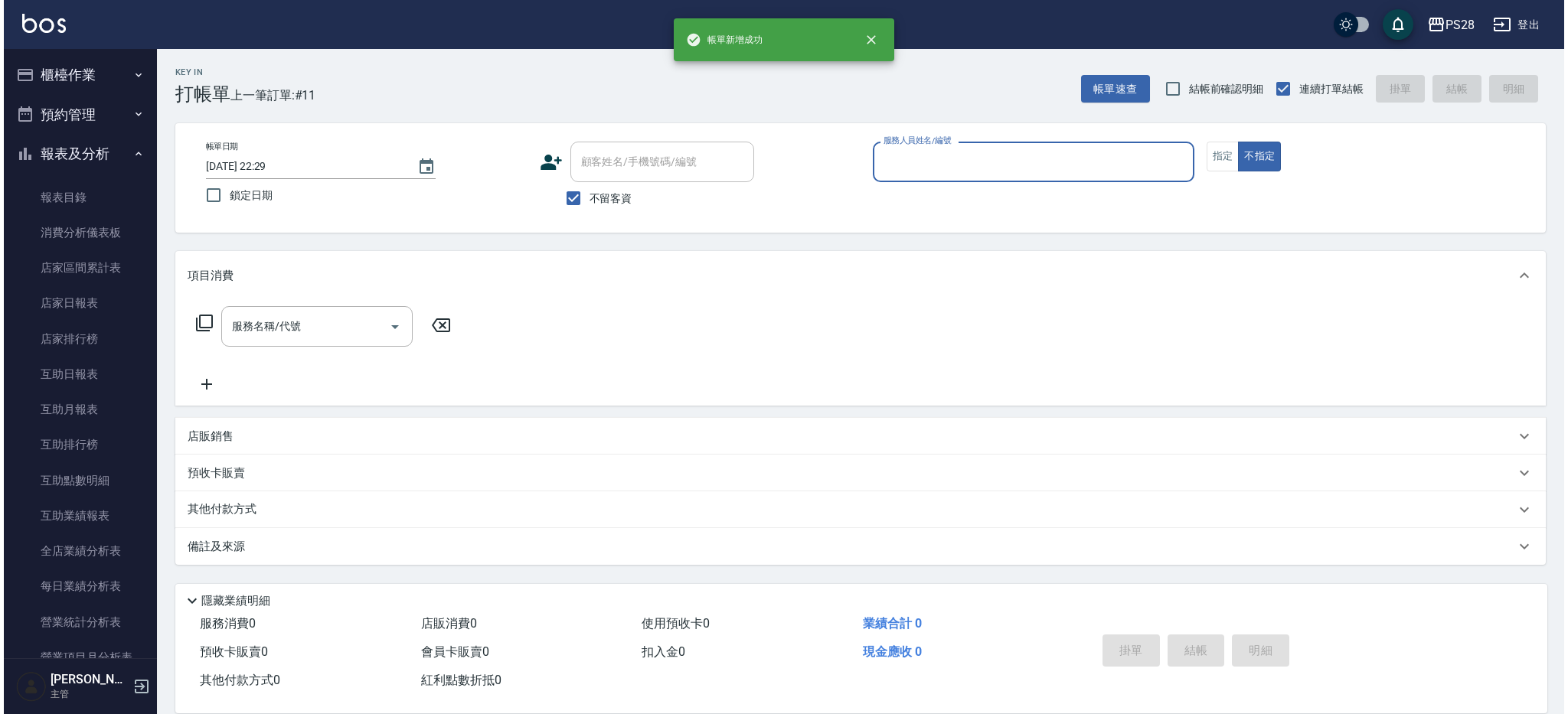
scroll to position [0, 0]
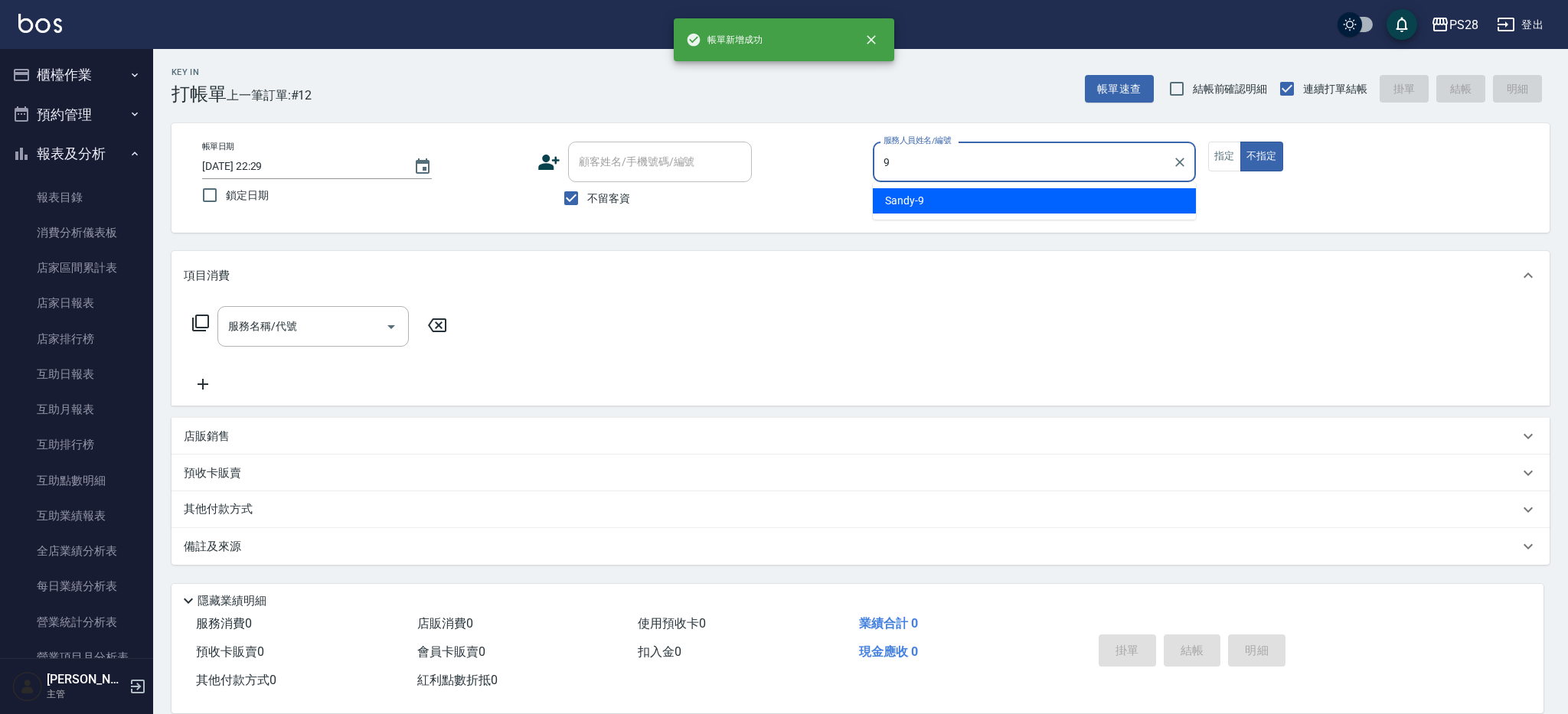
type input "Sandy-9"
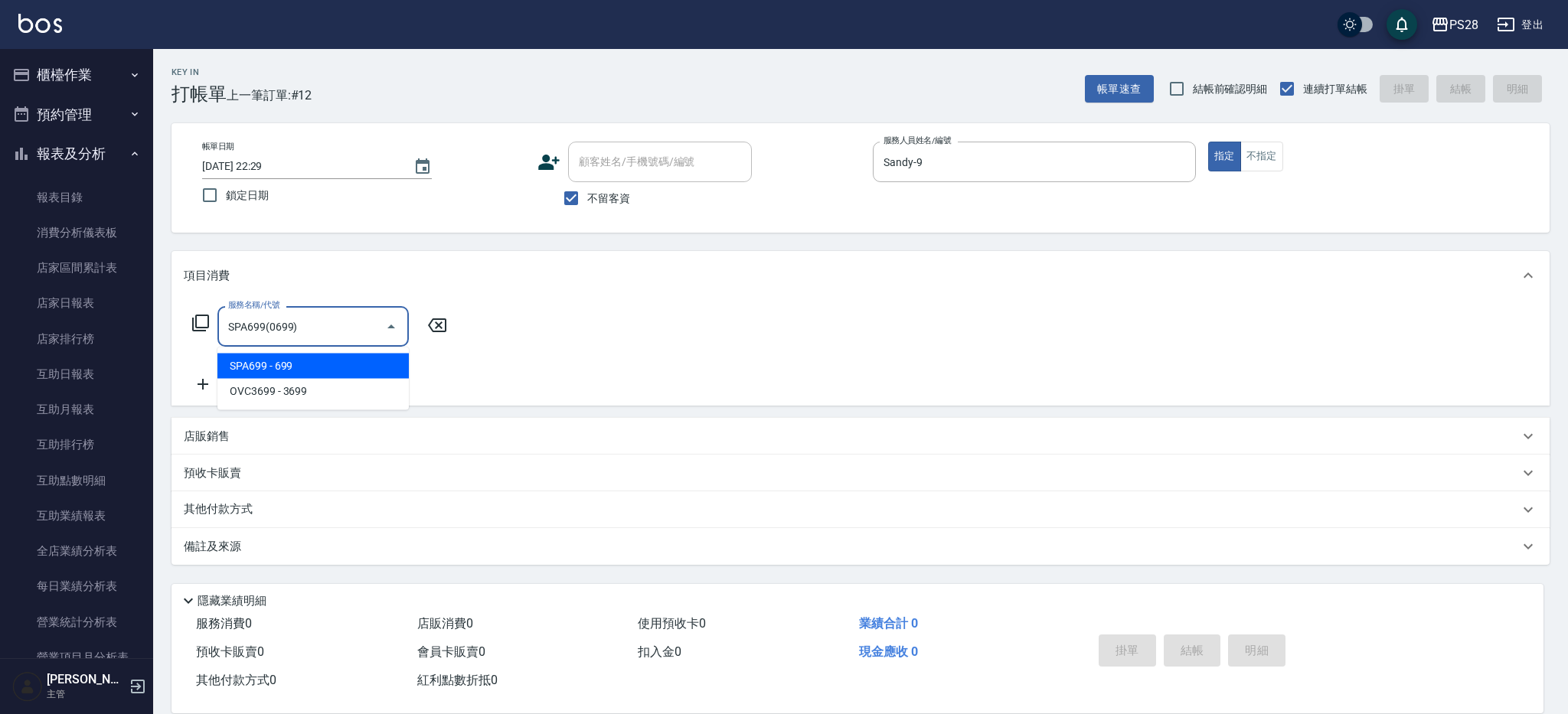
type input "SPA699(0699)"
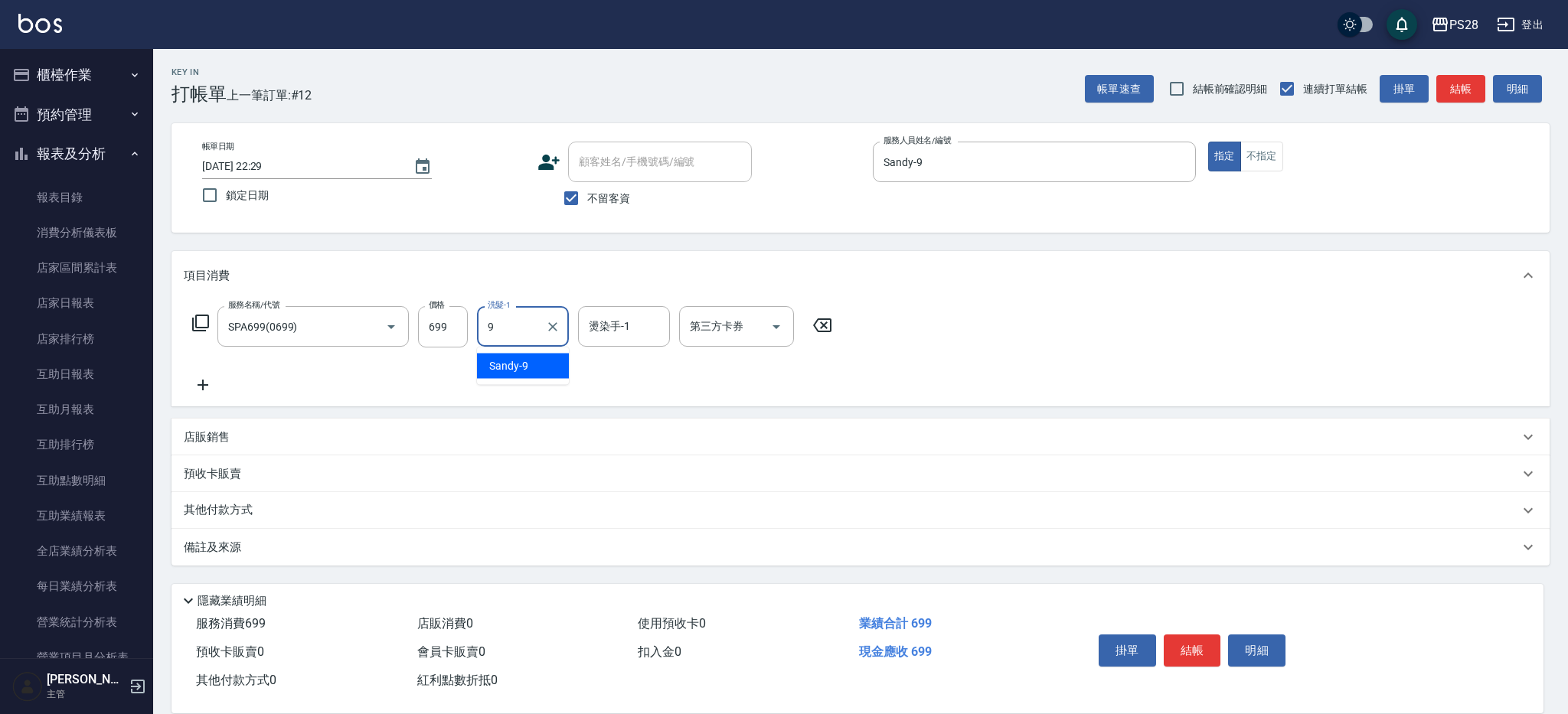
type input "Sandy-9"
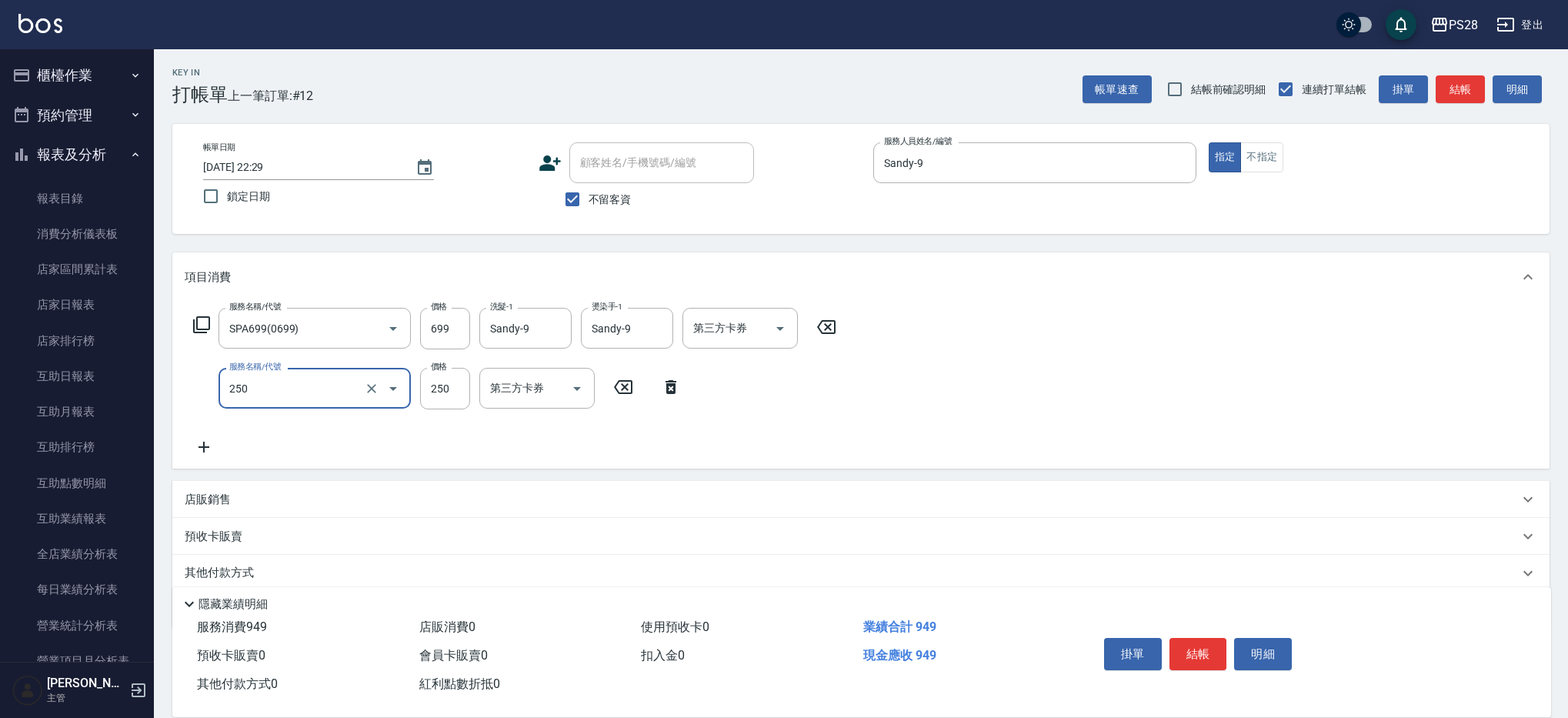
type input "單剪(250)"
type input "179"
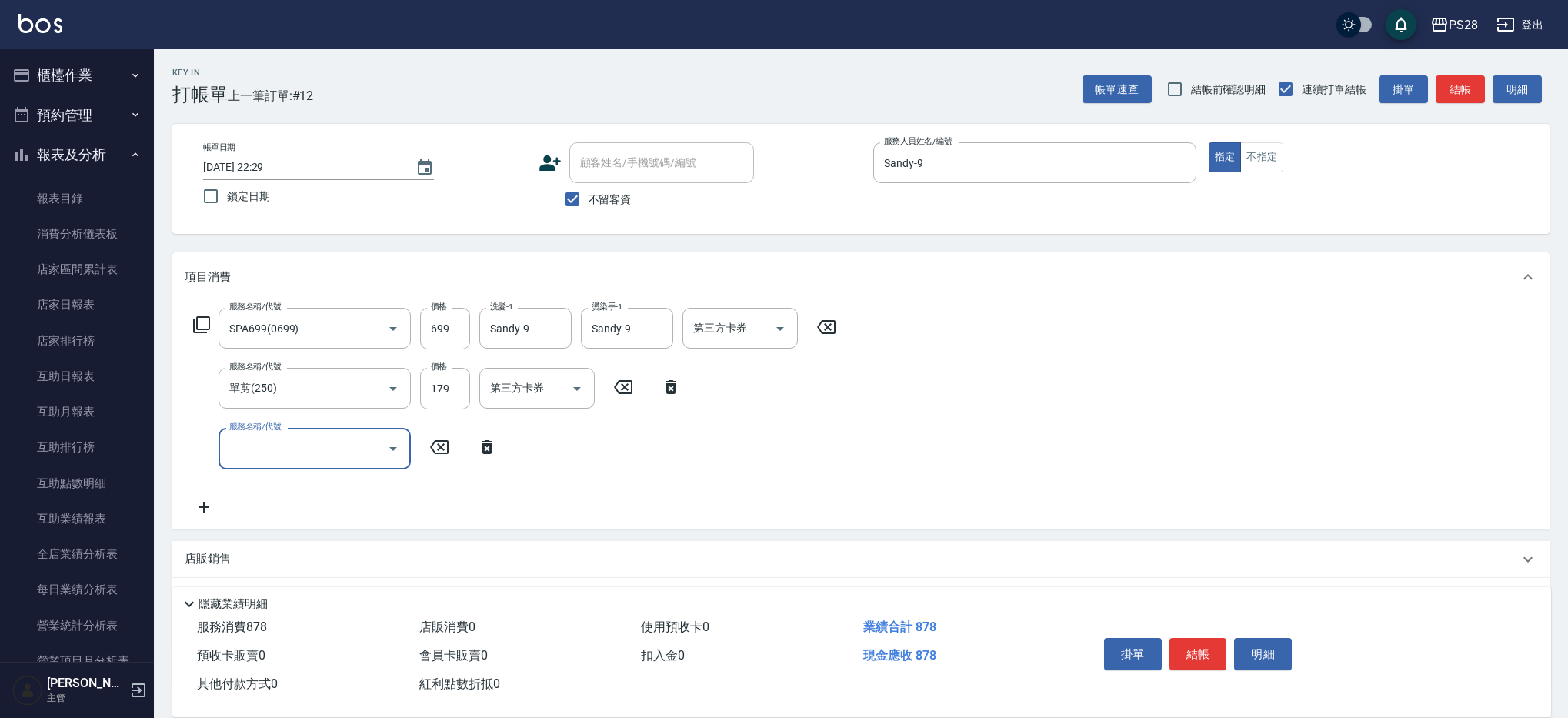
click at [1221, 647] on button "結帳" at bounding box center [1198, 654] width 58 height 32
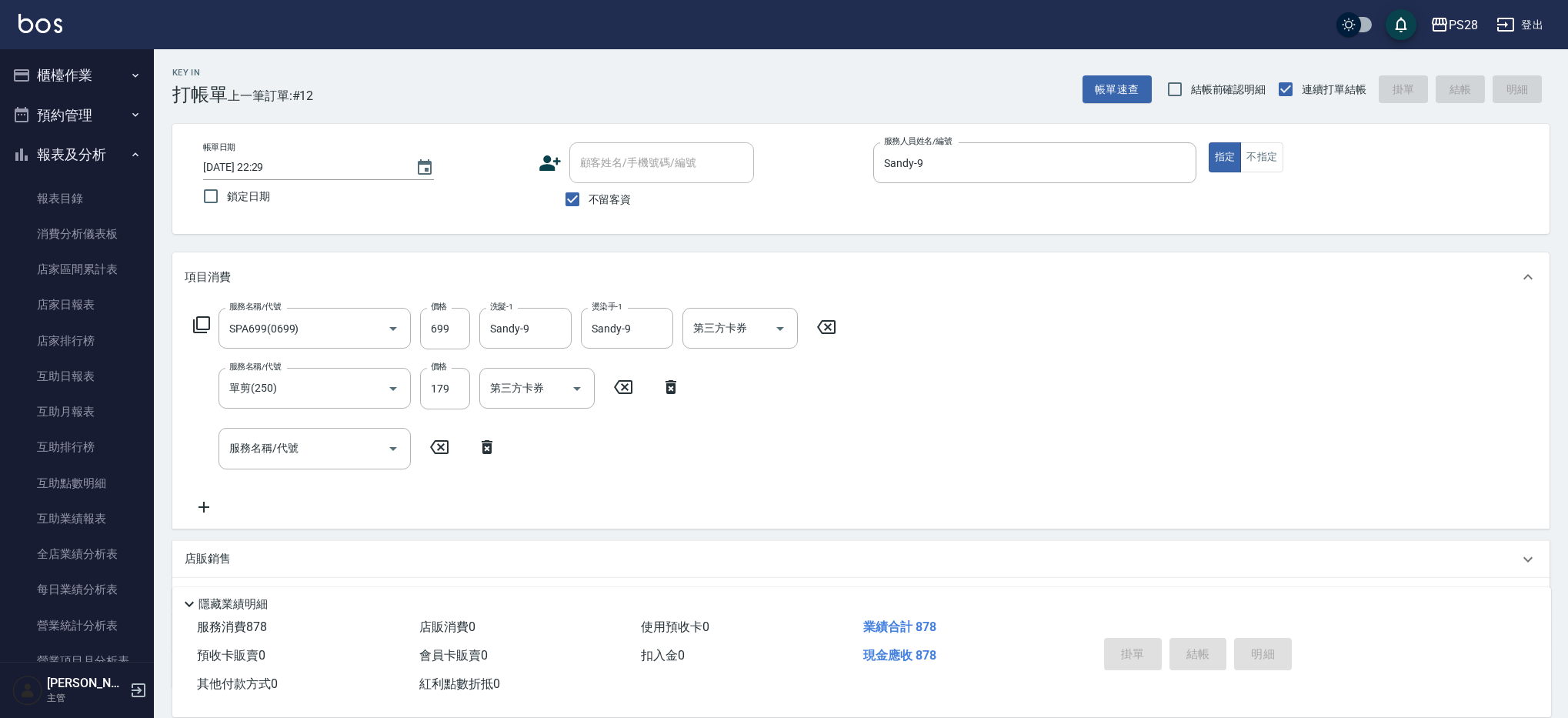
type input "[DATE] 22:30"
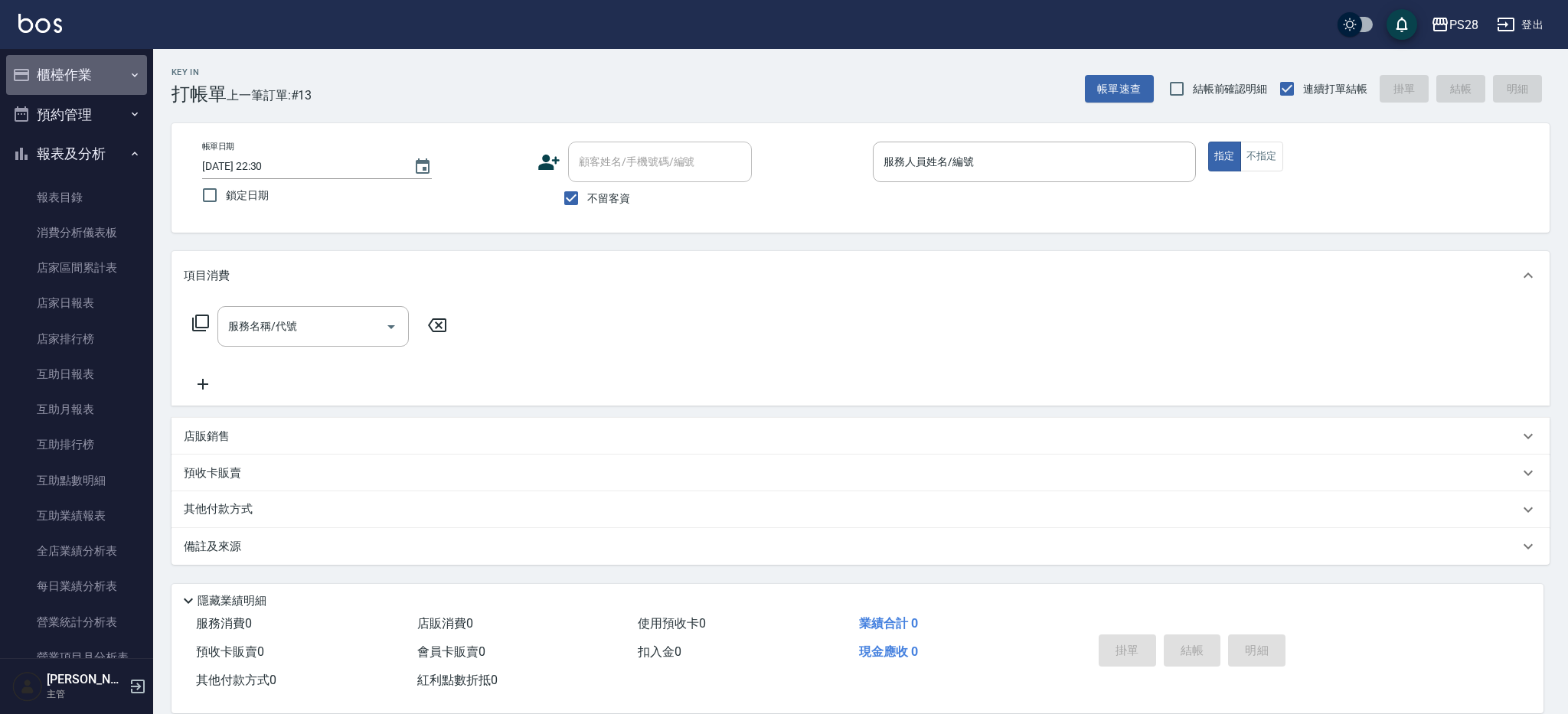
click at [106, 68] on button "櫃檯作業" at bounding box center [76, 75] width 141 height 40
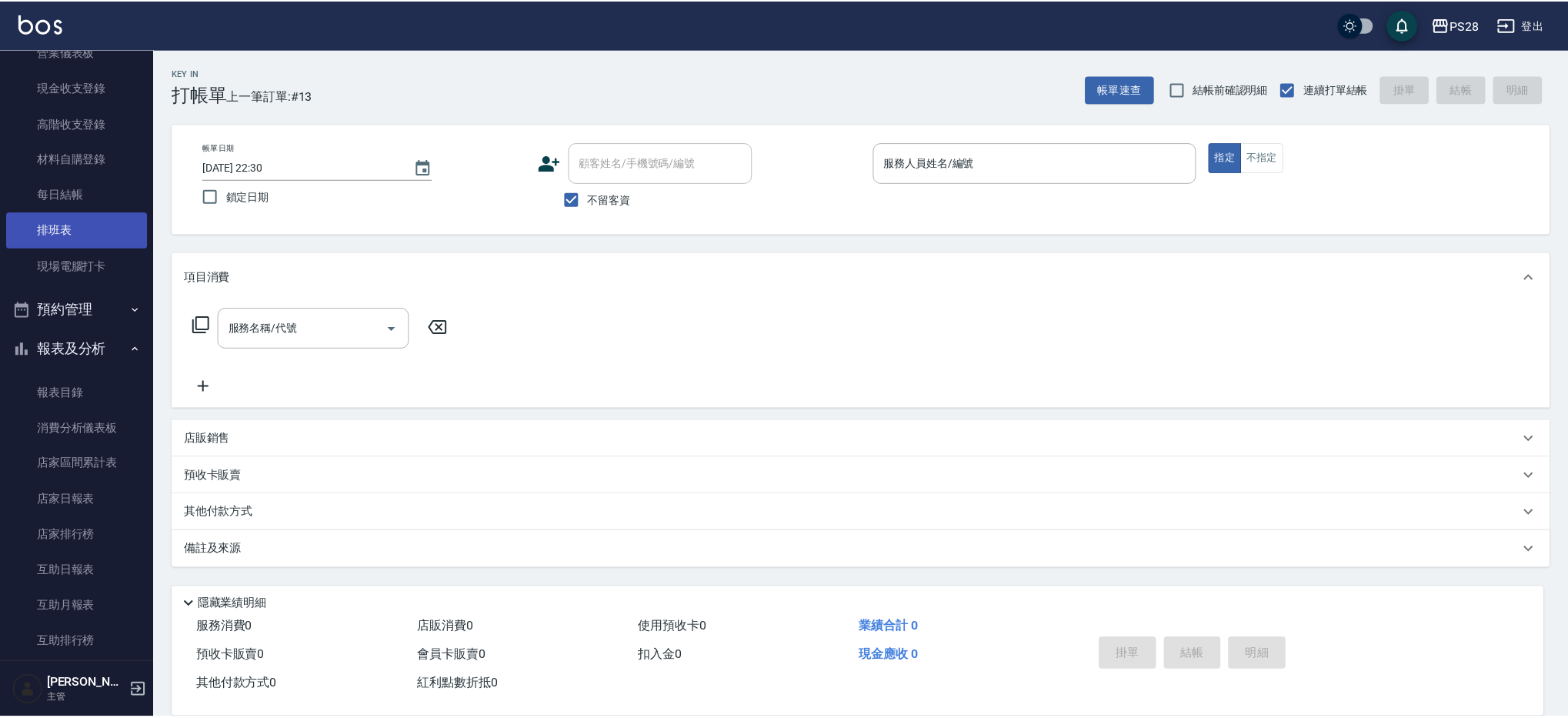
scroll to position [151, 0]
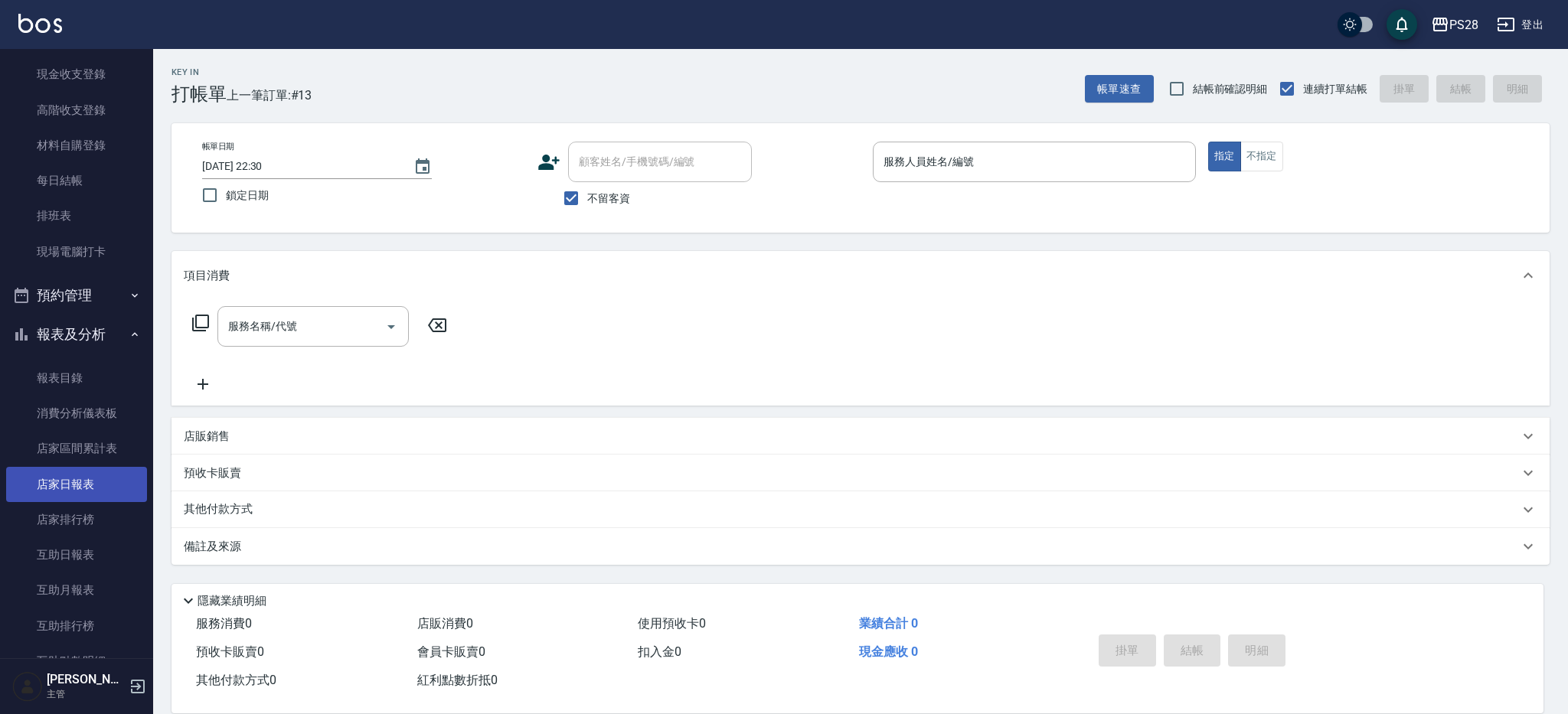
click at [97, 476] on link "店家日報表" at bounding box center [76, 484] width 141 height 36
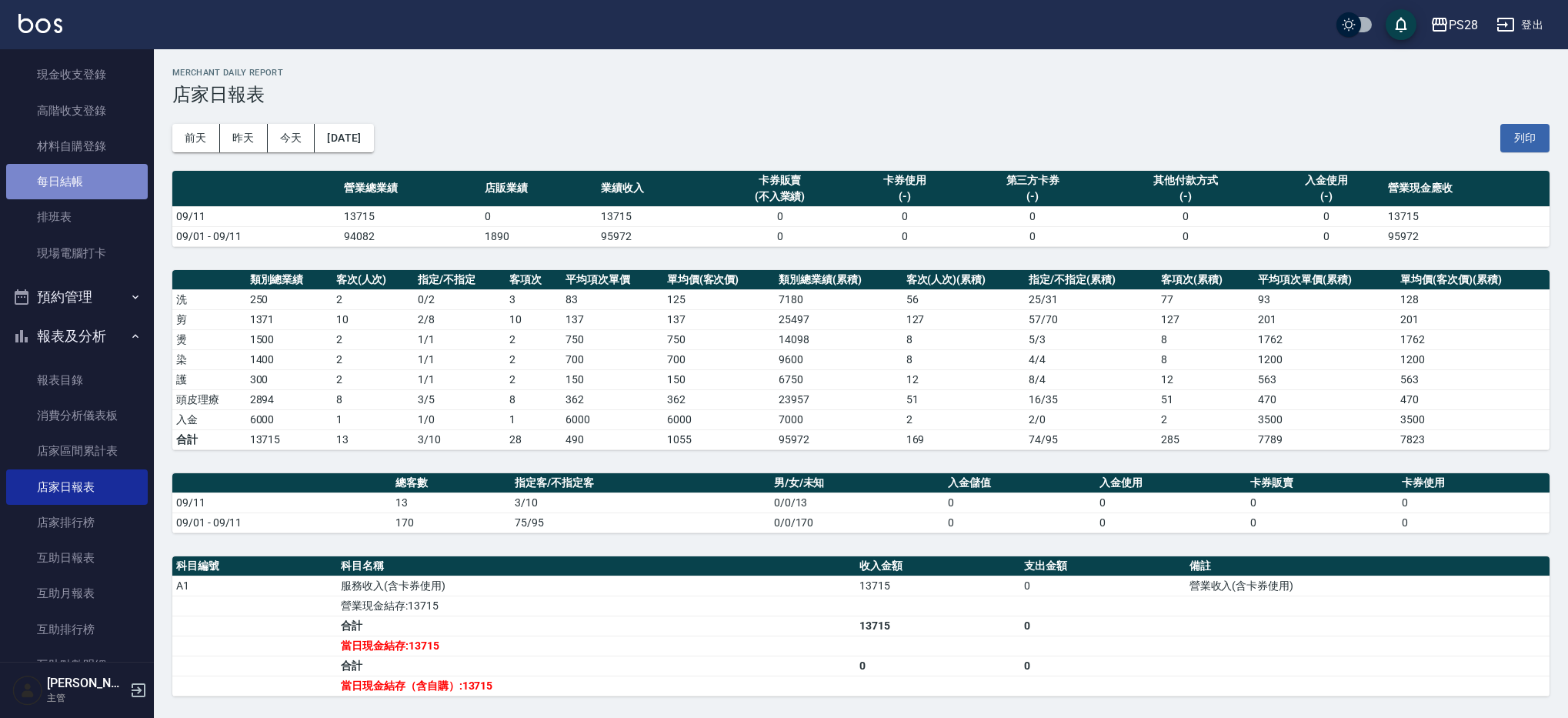
click at [91, 179] on link "每日結帳" at bounding box center [77, 181] width 141 height 36
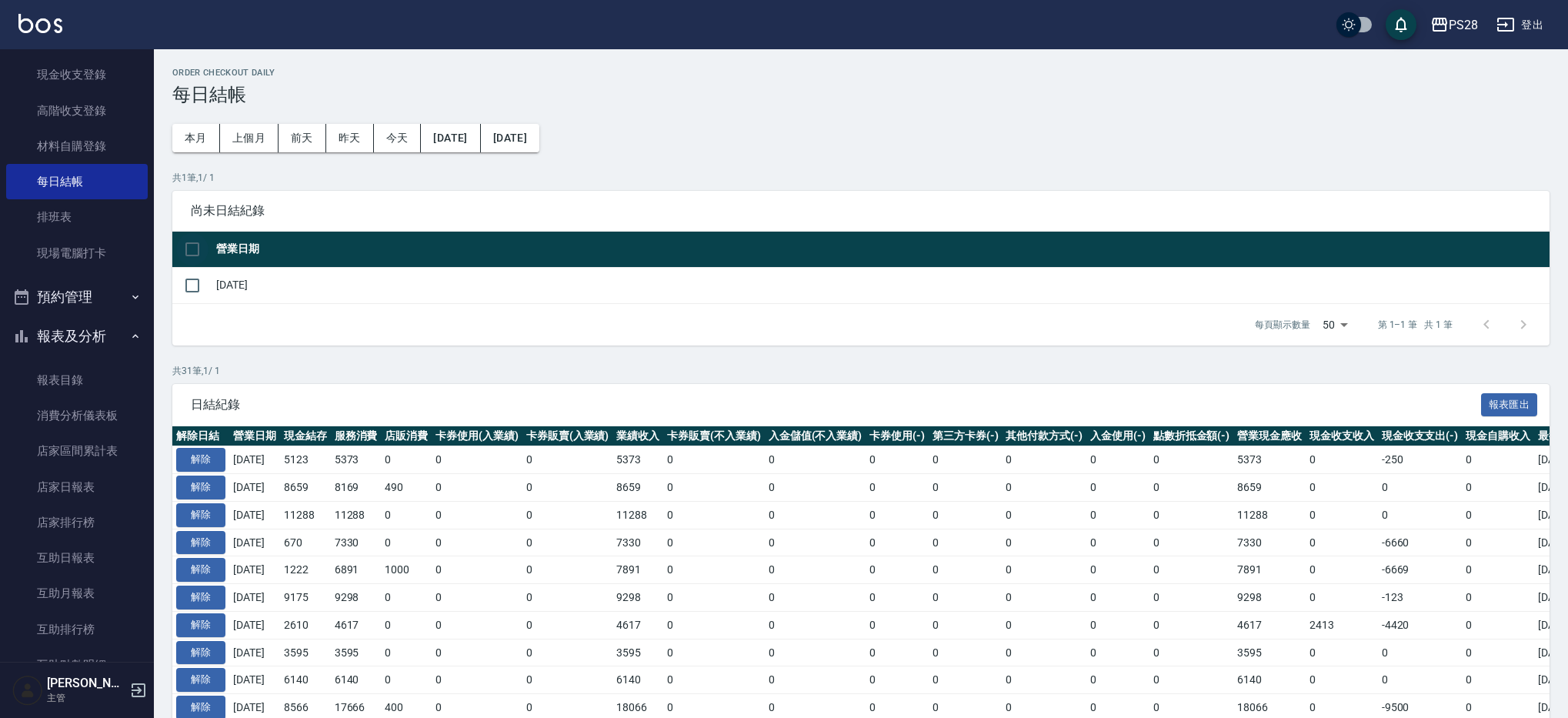
click at [192, 243] on input "checkbox" at bounding box center [192, 250] width 32 height 32
checkbox input "true"
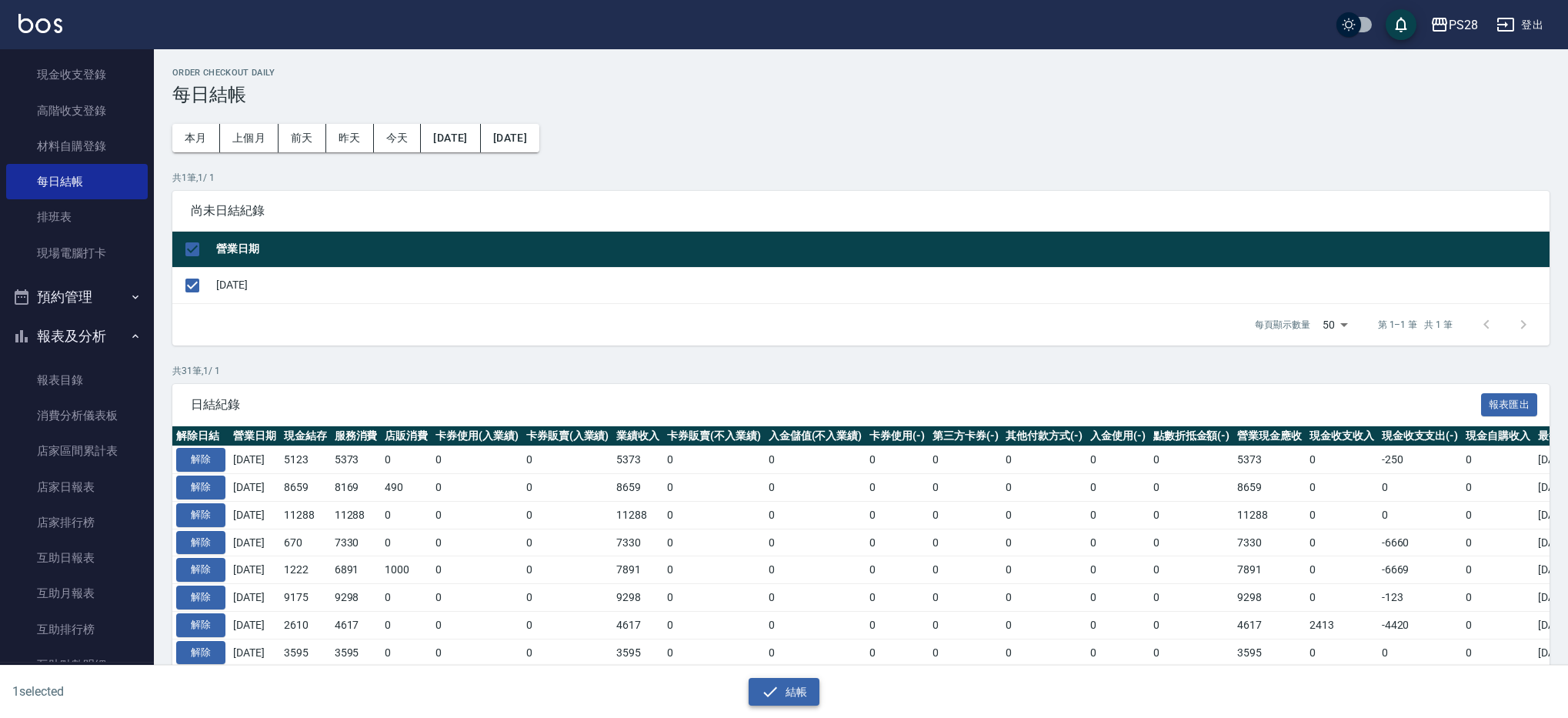
click at [784, 685] on button "結帳" at bounding box center [784, 692] width 72 height 28
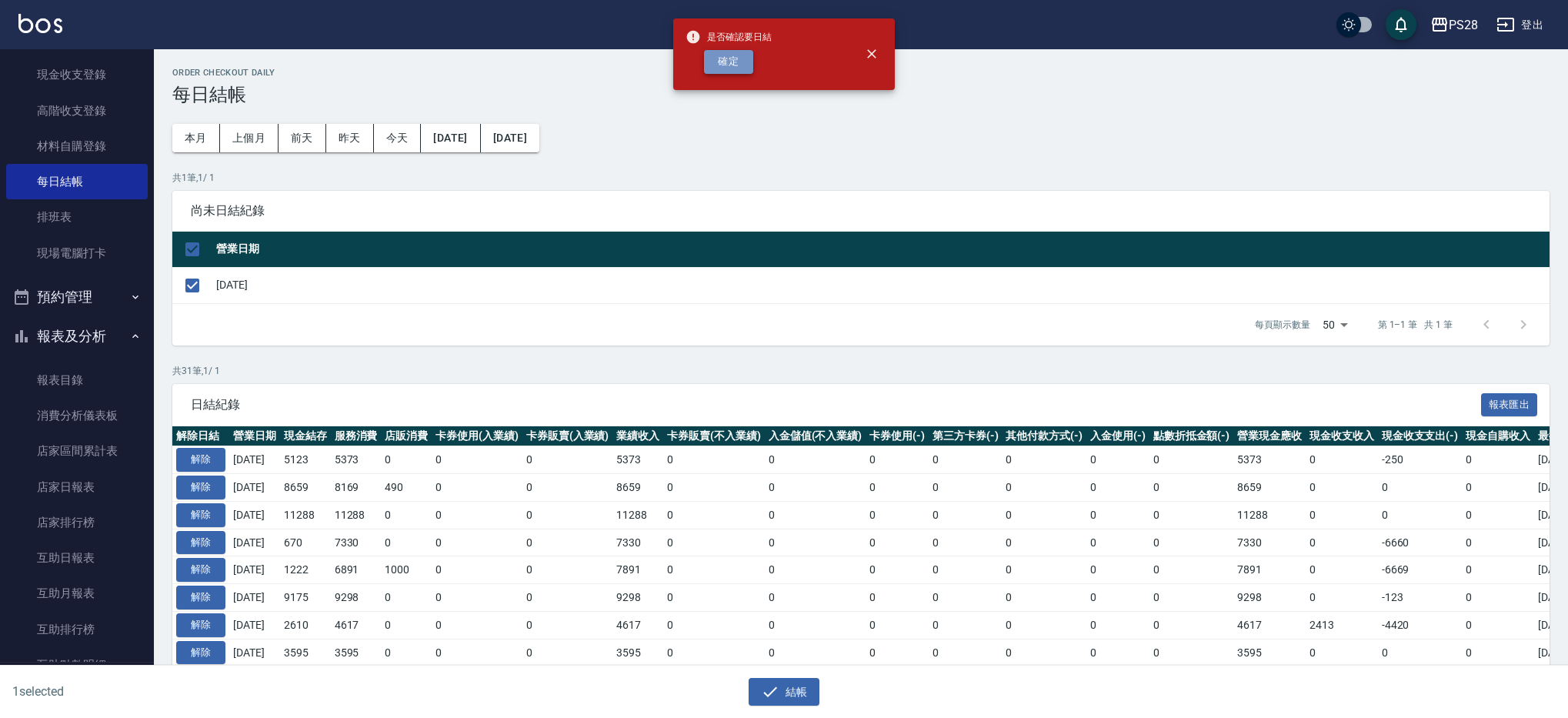
click at [728, 64] on button "確定" at bounding box center [729, 62] width 49 height 24
checkbox input "false"
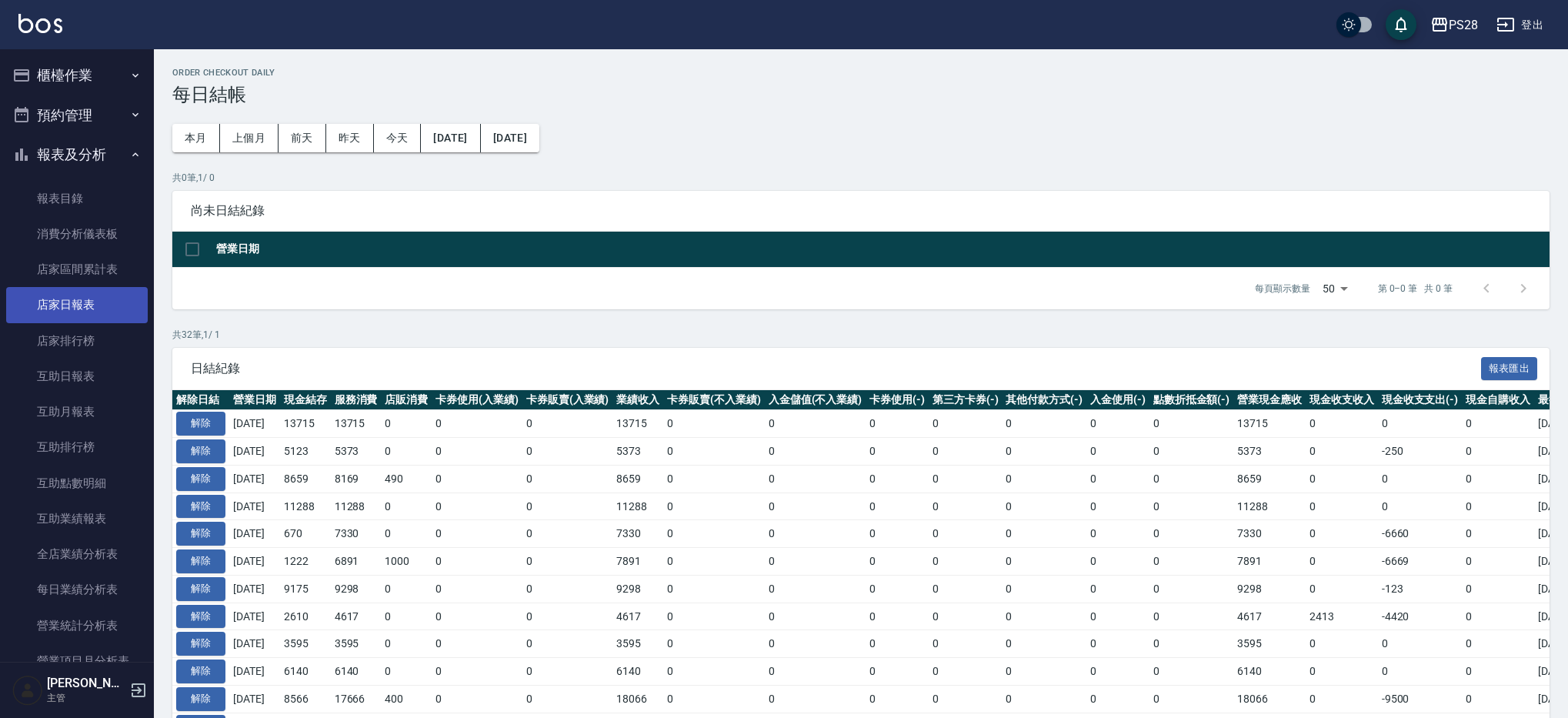
click at [101, 317] on link "店家日報表" at bounding box center [77, 305] width 141 height 36
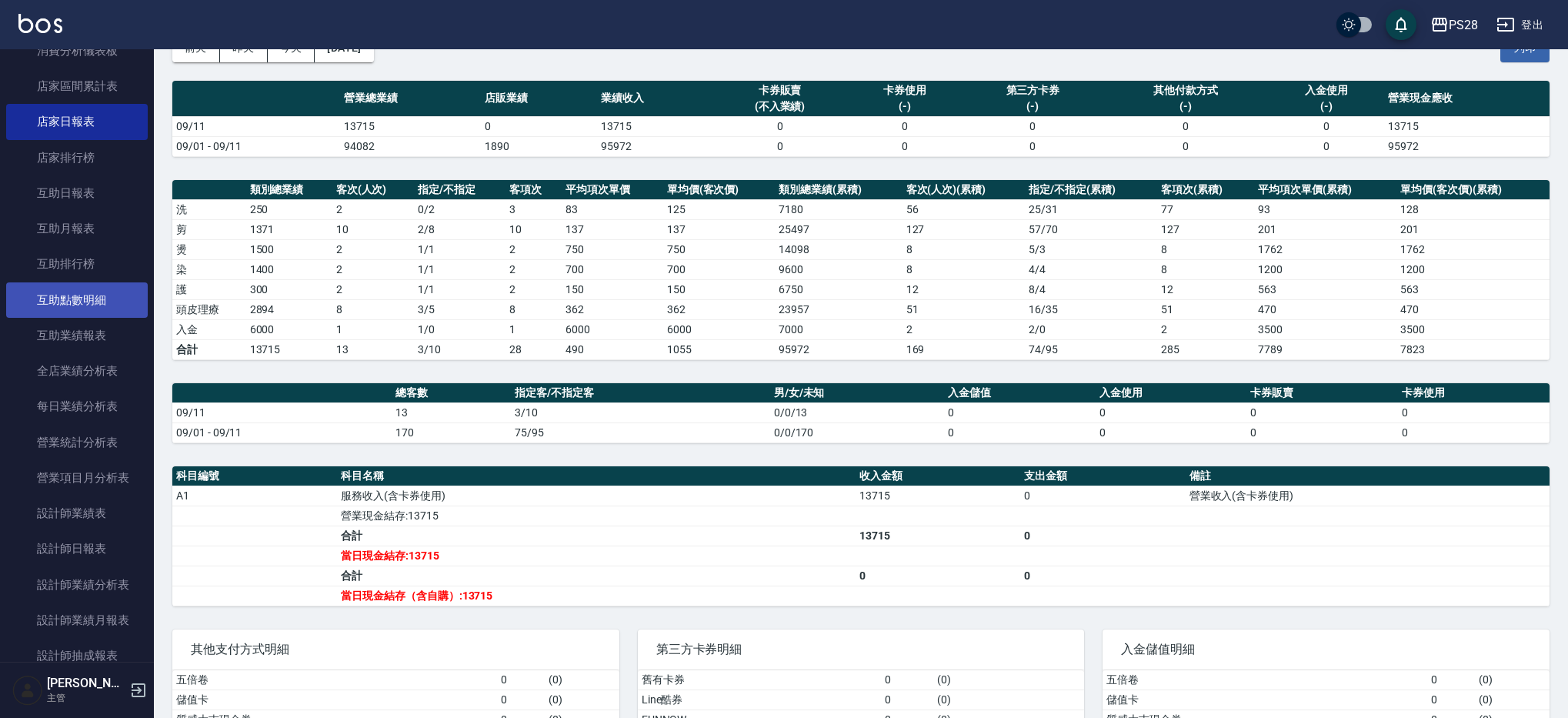
scroll to position [180, 0]
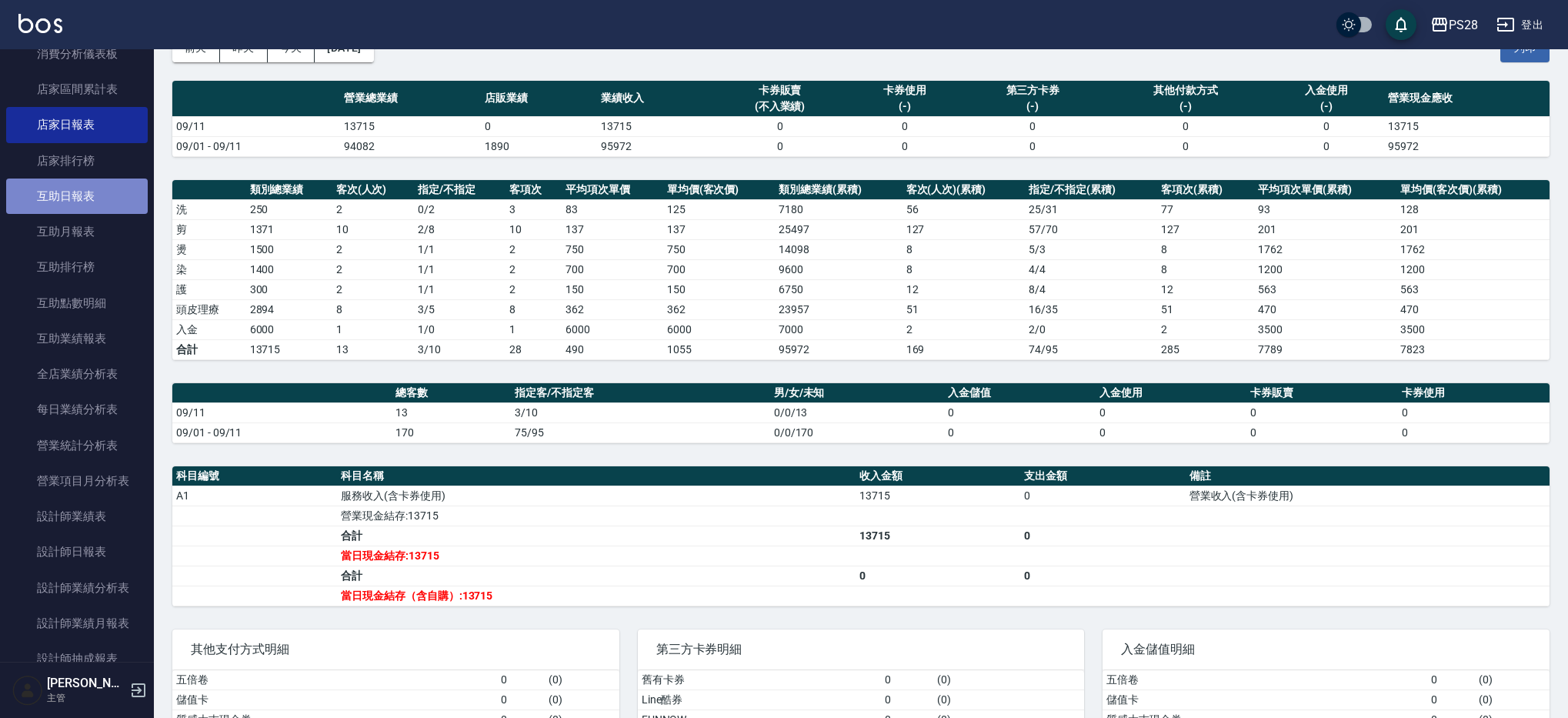
click at [96, 204] on link "互助日報表" at bounding box center [77, 197] width 141 height 36
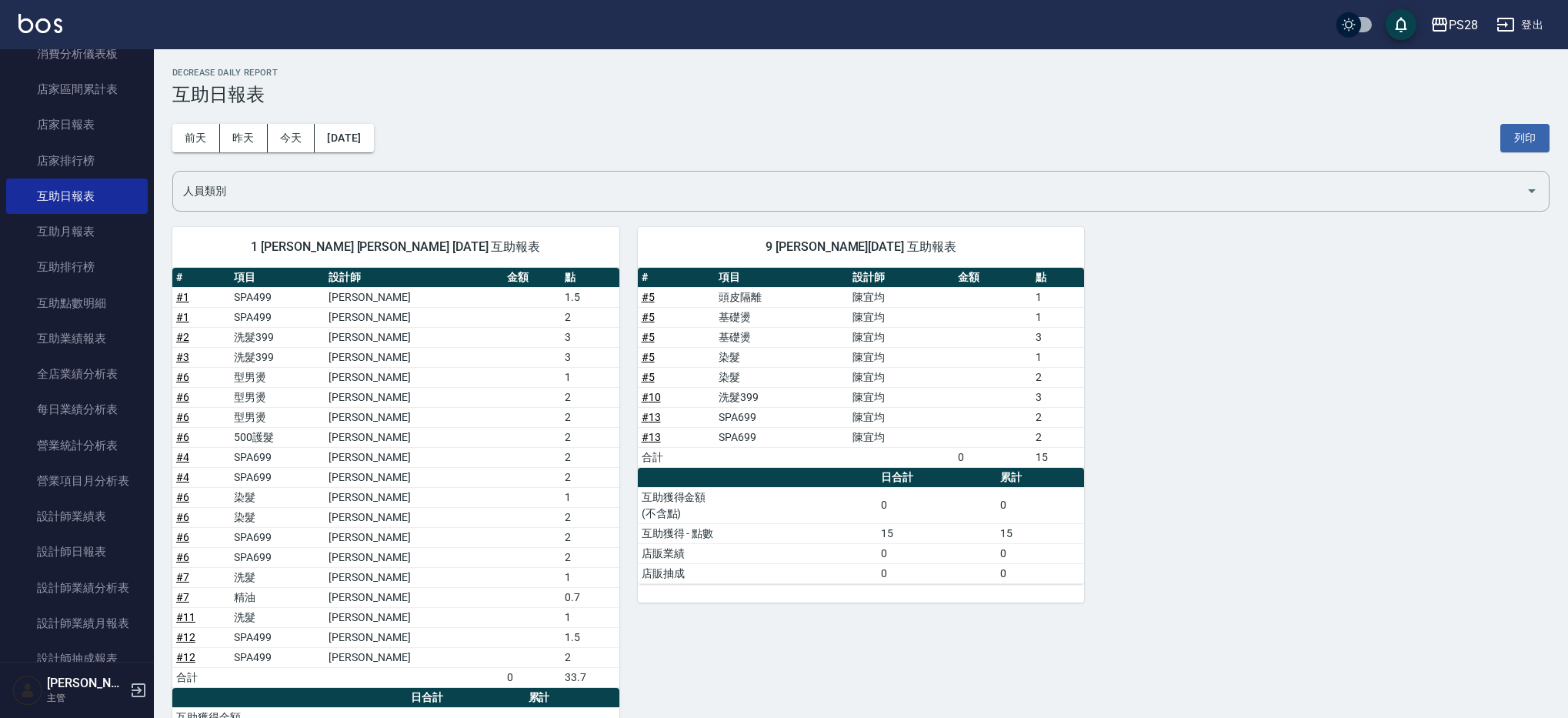
scroll to position [123, 0]
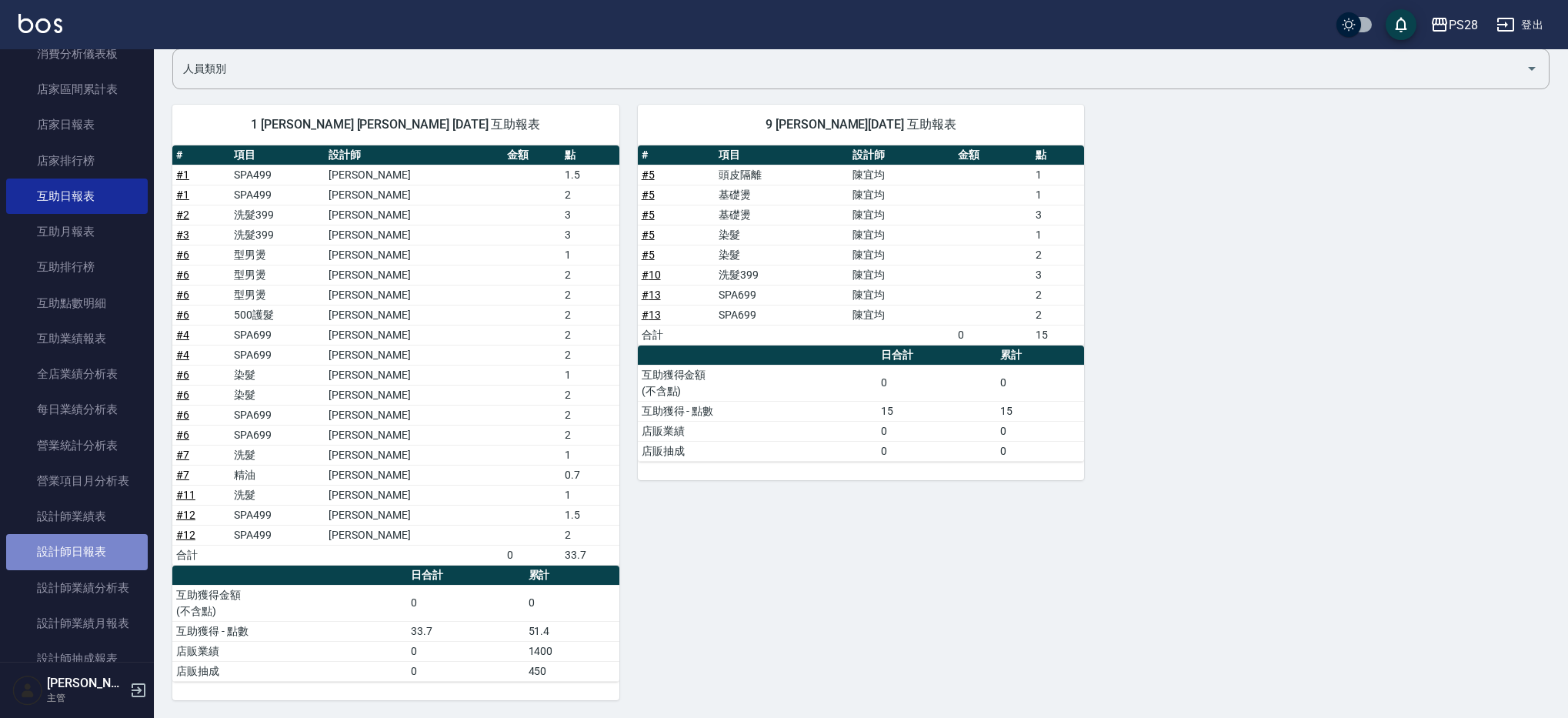
click at [88, 552] on link "設計師日報表" at bounding box center [77, 552] width 141 height 36
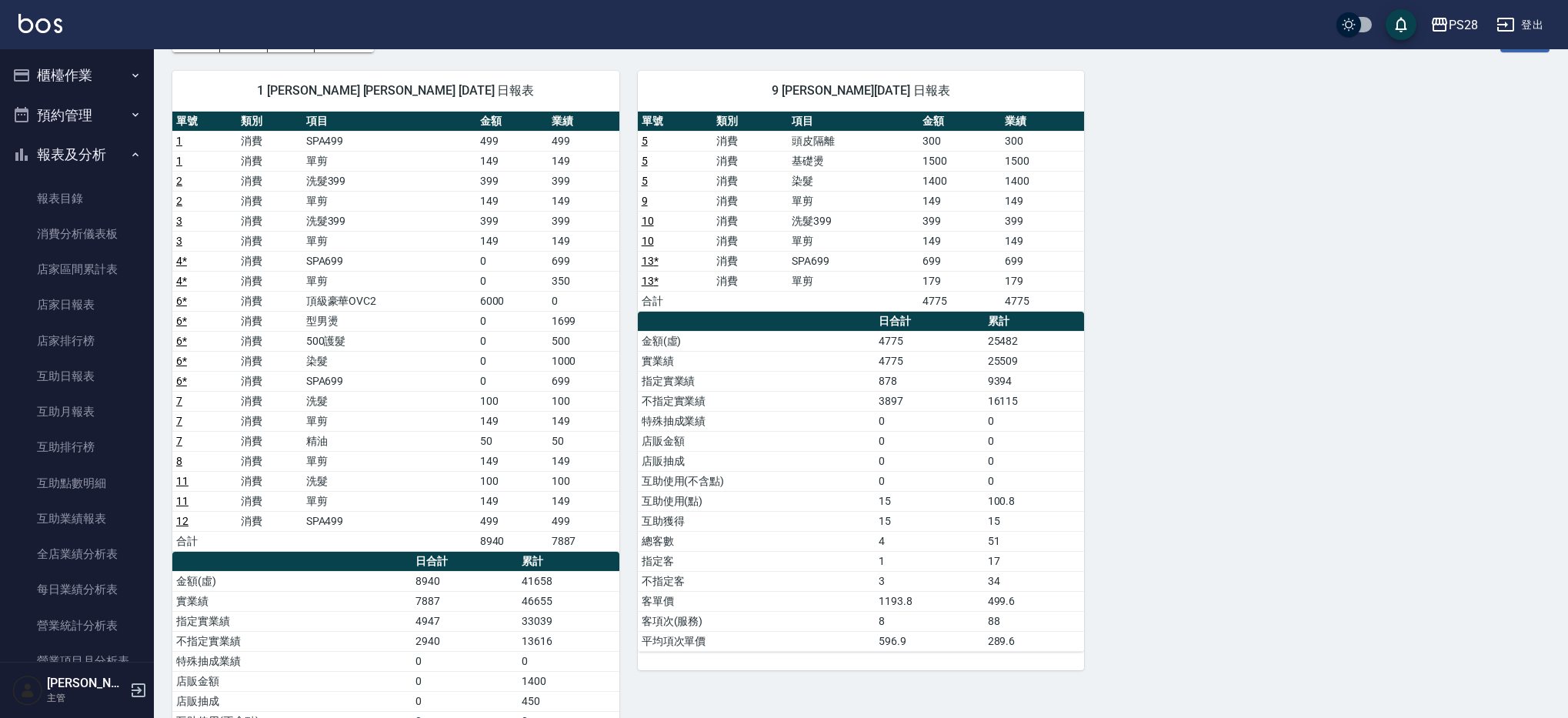
click at [105, 111] on button "預約管理" at bounding box center [77, 115] width 141 height 40
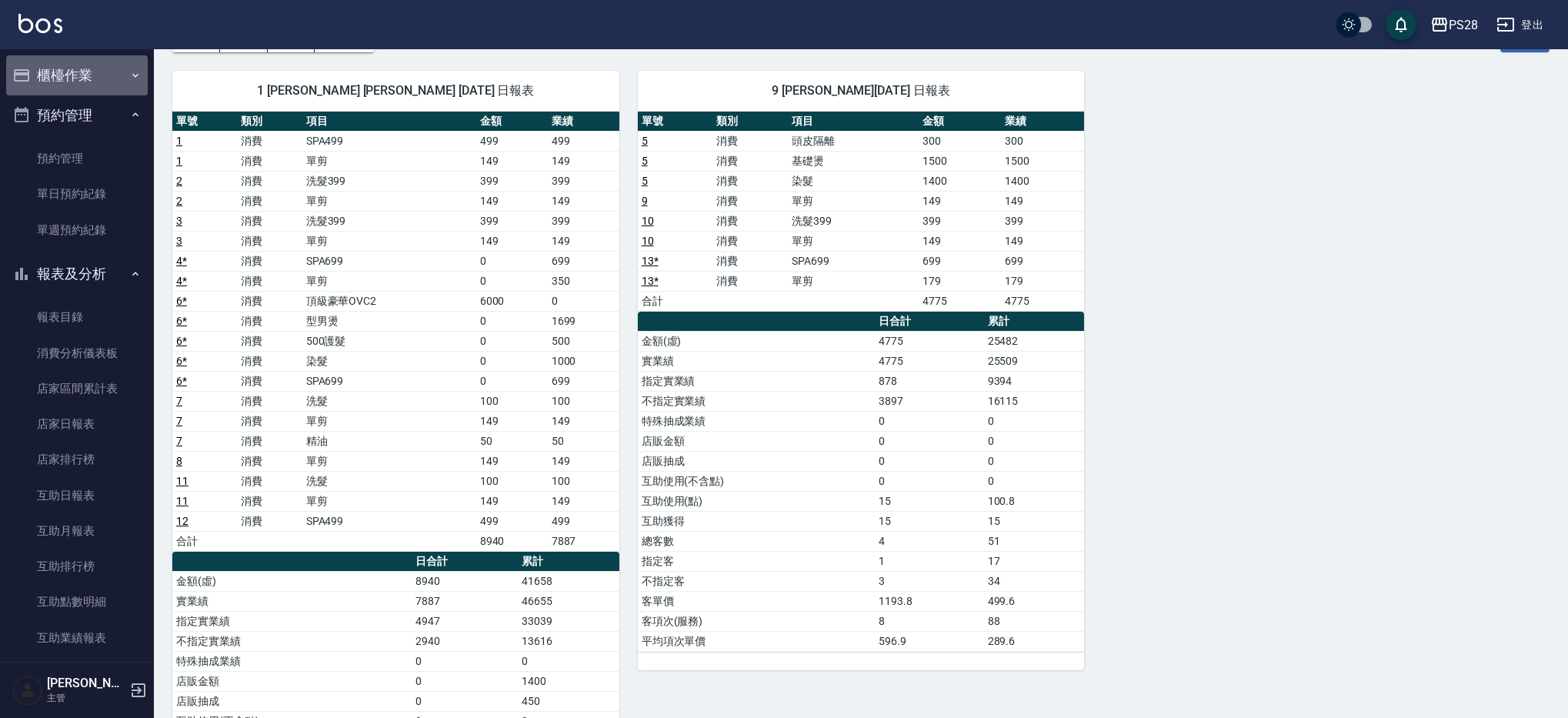
click at [115, 77] on button "櫃檯作業" at bounding box center [77, 75] width 141 height 40
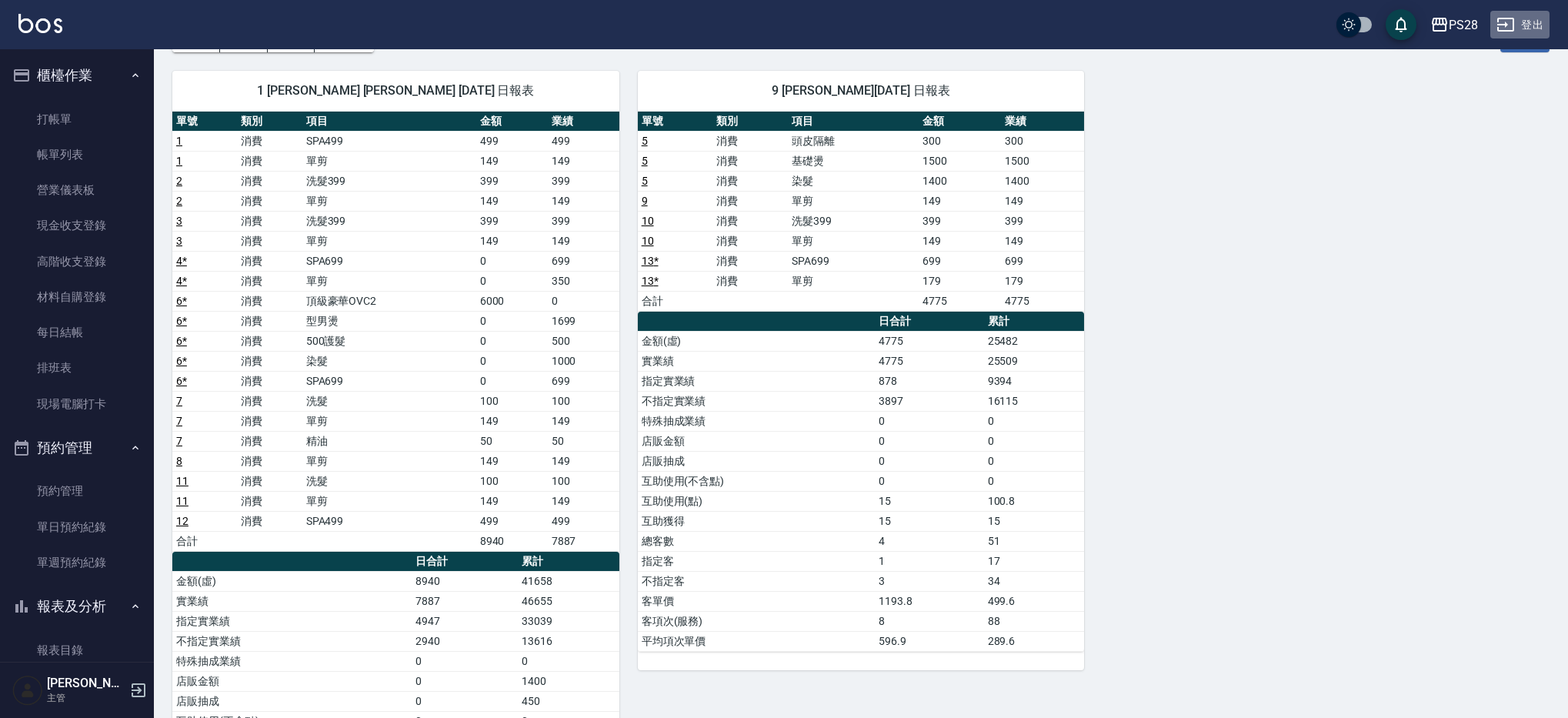
click at [1522, 21] on button "登出" at bounding box center [1520, 25] width 60 height 28
